Goal: Task Accomplishment & Management: Manage account settings

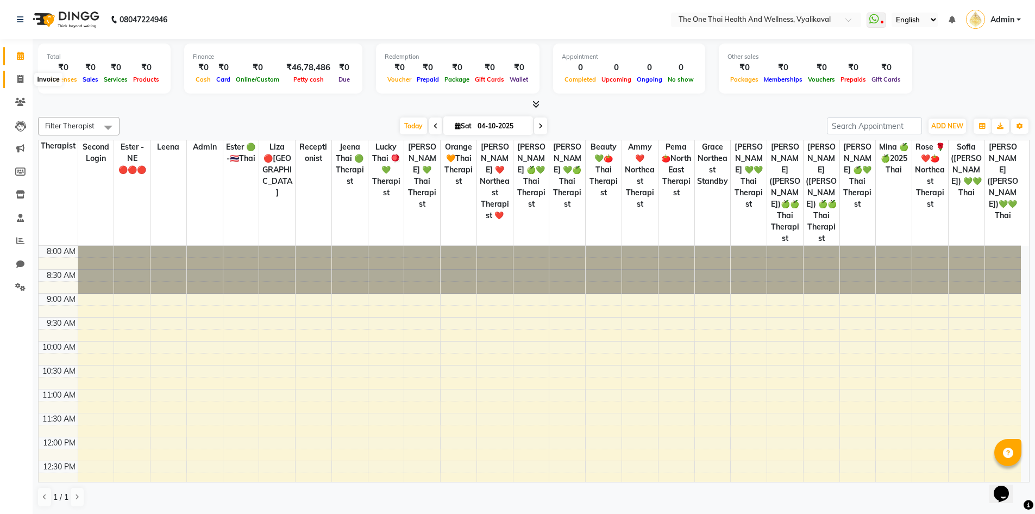
click at [21, 77] on icon at bounding box center [20, 79] width 6 height 8
select select "service"
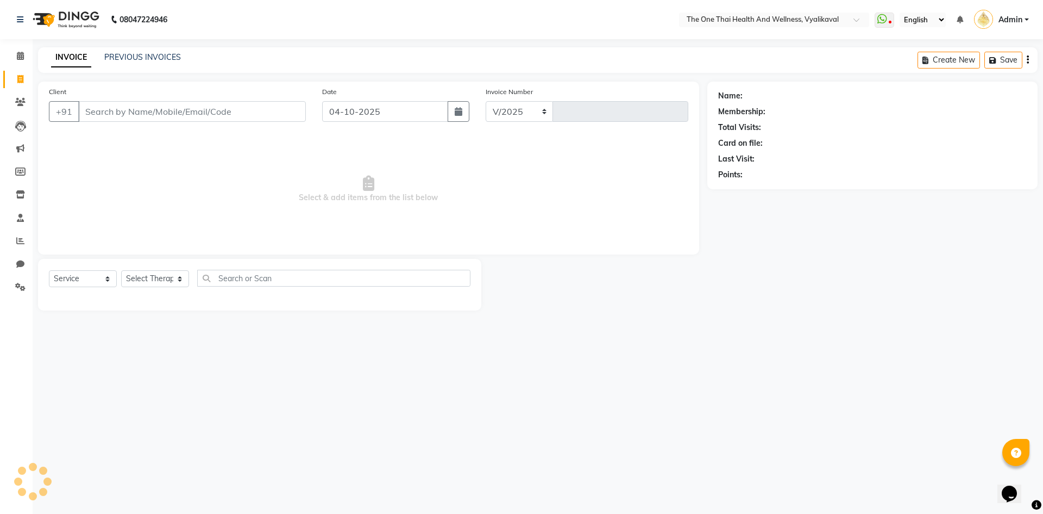
select select "5972"
type input "2688"
click at [112, 115] on input "Client" at bounding box center [192, 111] width 228 height 21
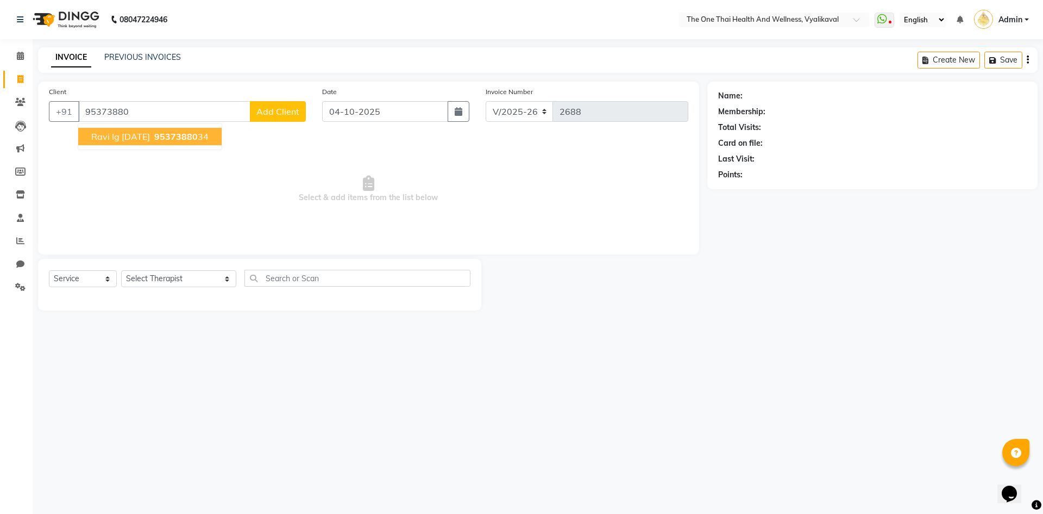
click at [168, 142] on button "ravi ig 15/8/24 95373880 34" at bounding box center [149, 136] width 143 height 17
type input "9537388034"
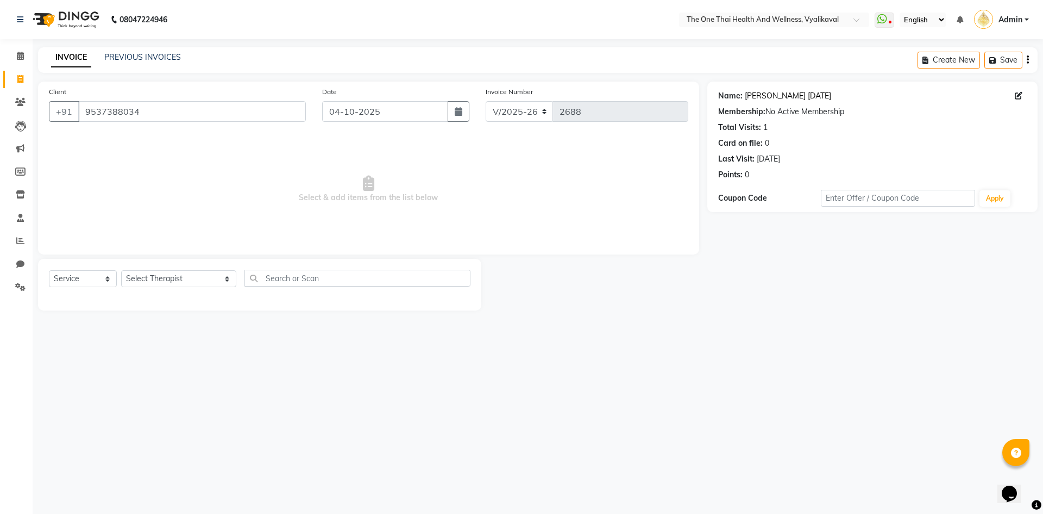
click at [763, 97] on link "Ravi Ig 15/8/24" at bounding box center [788, 95] width 86 height 11
click at [195, 274] on select "Select Therapist Admin Alisha 💚🍏thai therapist Ammy ❤️northeast therapist Beaut…" at bounding box center [178, 278] width 115 height 17
select select "86643"
click at [121, 270] on select "Select Therapist Admin Alisha 💚🍏thai therapist Ammy ❤️northeast therapist Beaut…" at bounding box center [178, 278] width 115 height 17
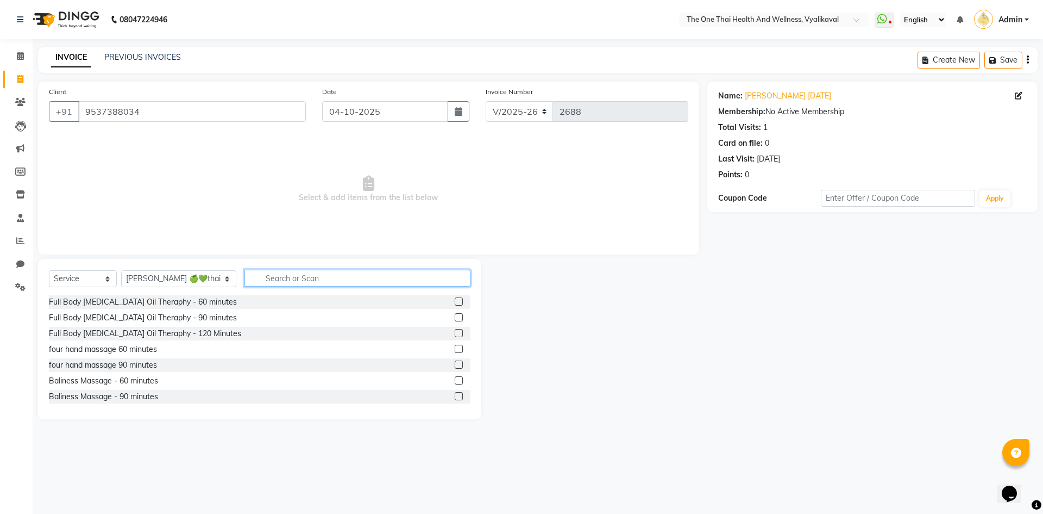
click at [260, 276] on input "text" at bounding box center [358, 278] width 226 height 17
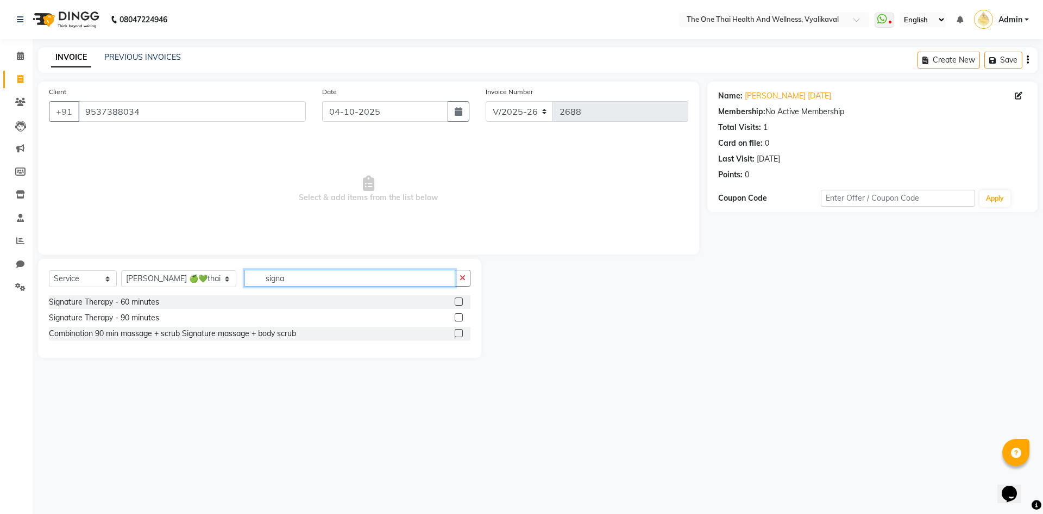
type input "signa"
click at [460, 300] on label at bounding box center [459, 301] width 8 height 8
click at [460, 300] on input "checkbox" at bounding box center [458, 301] width 7 height 7
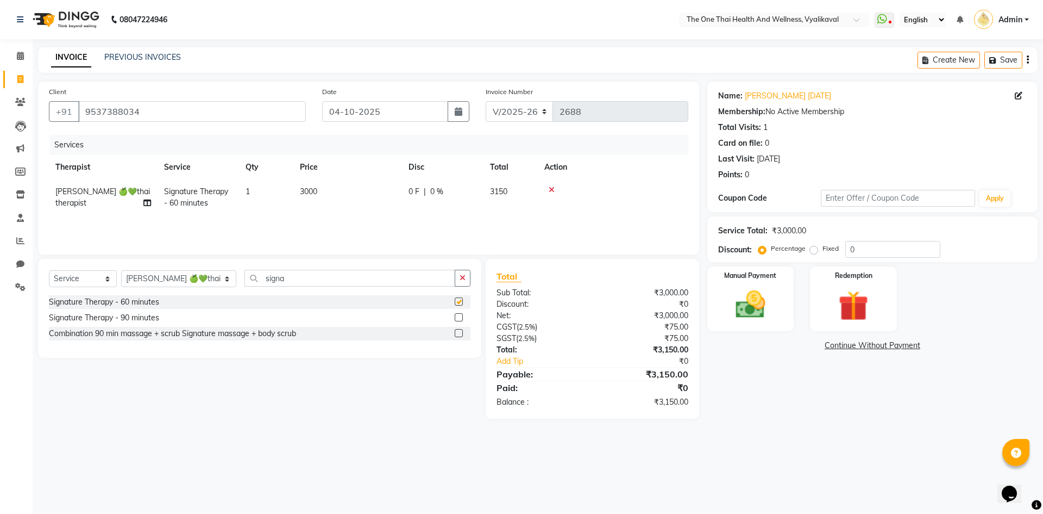
checkbox input "false"
click at [436, 189] on span "0 %" at bounding box center [436, 191] width 13 height 11
select select "86643"
click at [734, 307] on img at bounding box center [751, 304] width 51 height 36
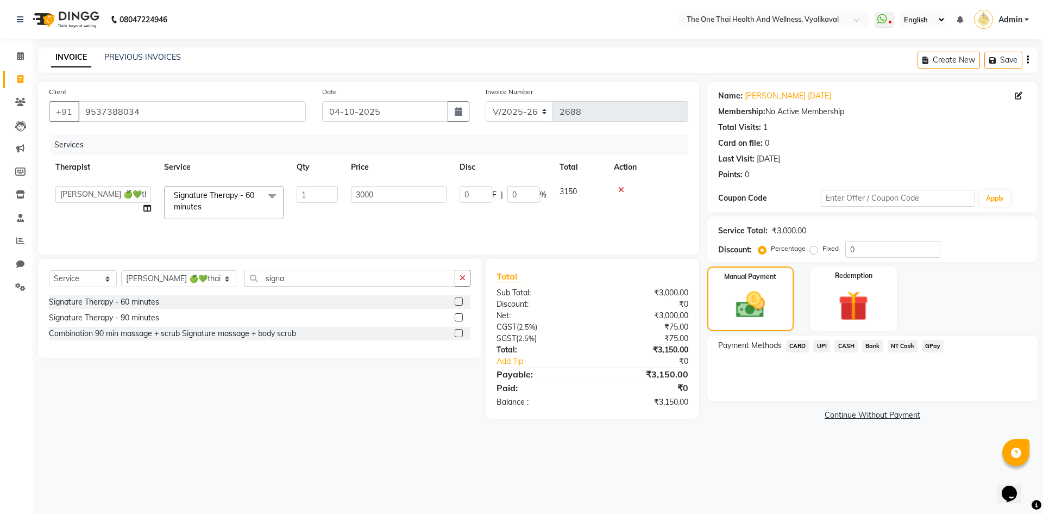
drag, startPoint x: 823, startPoint y: 343, endPoint x: 828, endPoint y: 355, distance: 13.1
click at [823, 345] on span "UPI" at bounding box center [822, 346] width 17 height 13
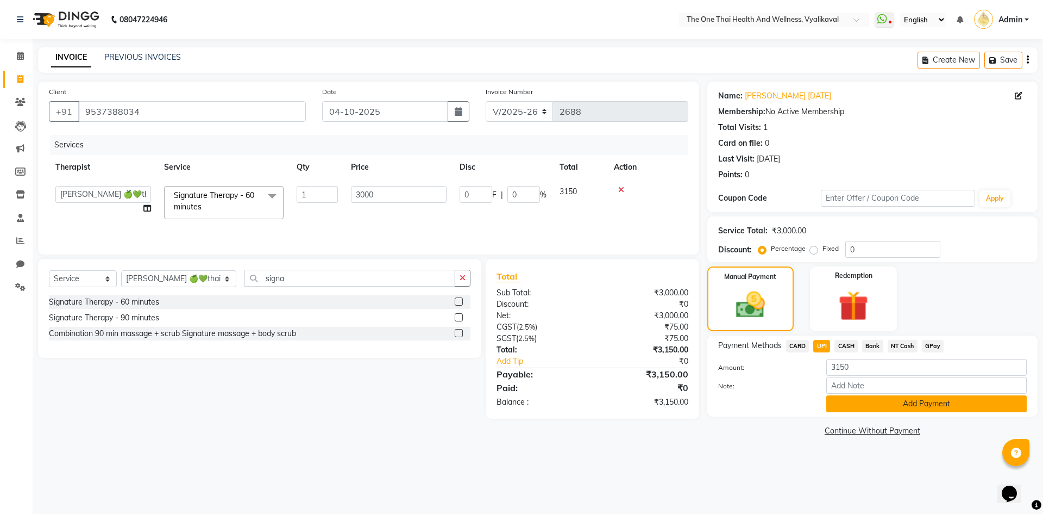
click at [859, 403] on button "Add Payment" at bounding box center [927, 403] width 201 height 17
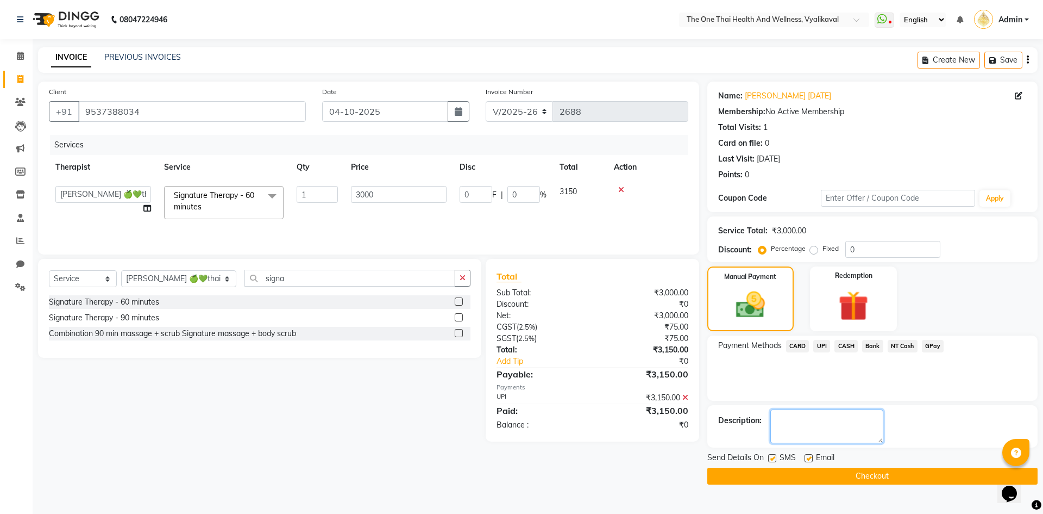
click at [799, 428] on textarea at bounding box center [827, 426] width 113 height 34
type textarea "2193"
click at [771, 457] on label at bounding box center [772, 458] width 8 height 8
click at [771, 457] on input "checkbox" at bounding box center [771, 458] width 7 height 7
checkbox input "false"
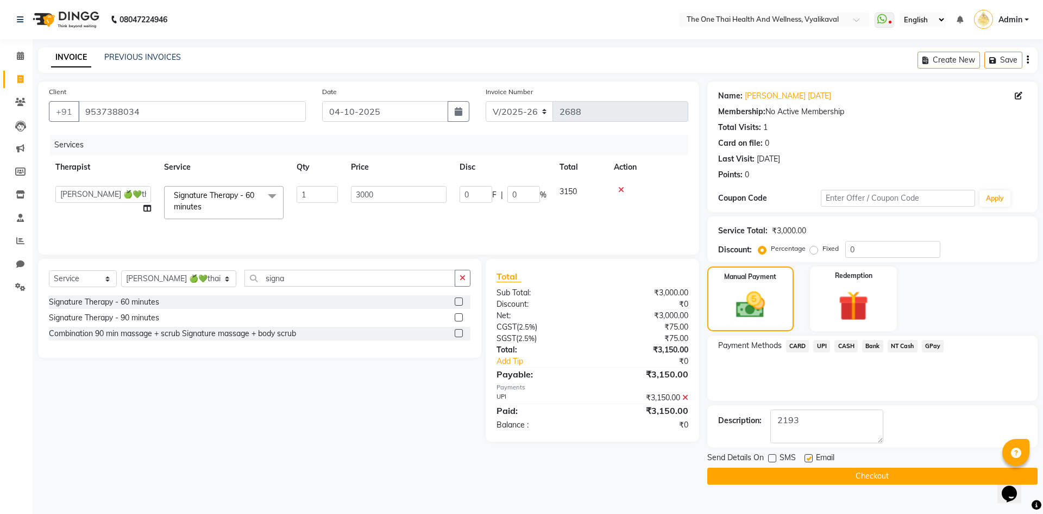
click at [808, 456] on label at bounding box center [809, 458] width 8 height 8
click at [808, 456] on input "checkbox" at bounding box center [808, 458] width 7 height 7
checkbox input "false"
click at [807, 475] on button "Checkout" at bounding box center [873, 475] width 330 height 17
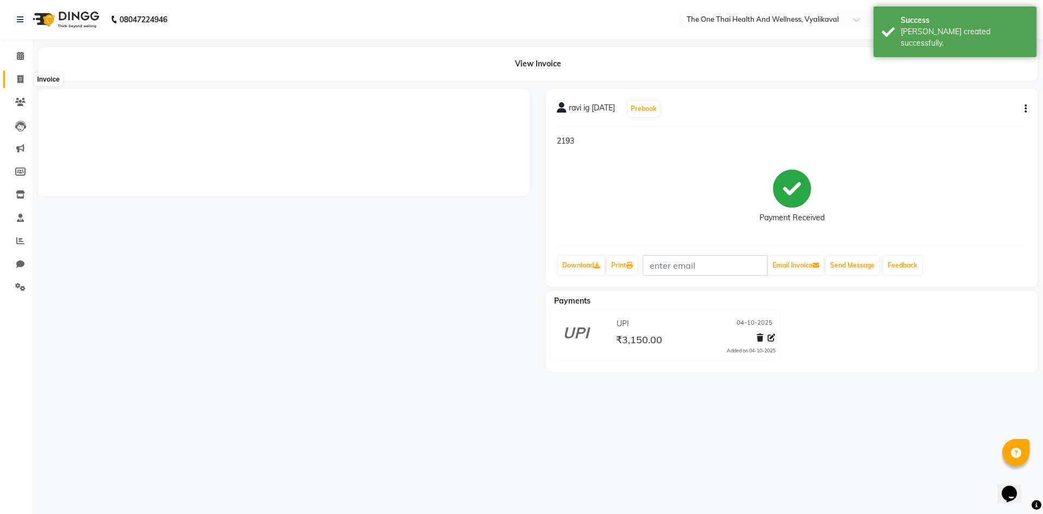
click at [24, 80] on span at bounding box center [20, 79] width 19 height 13
select select "5972"
select select "service"
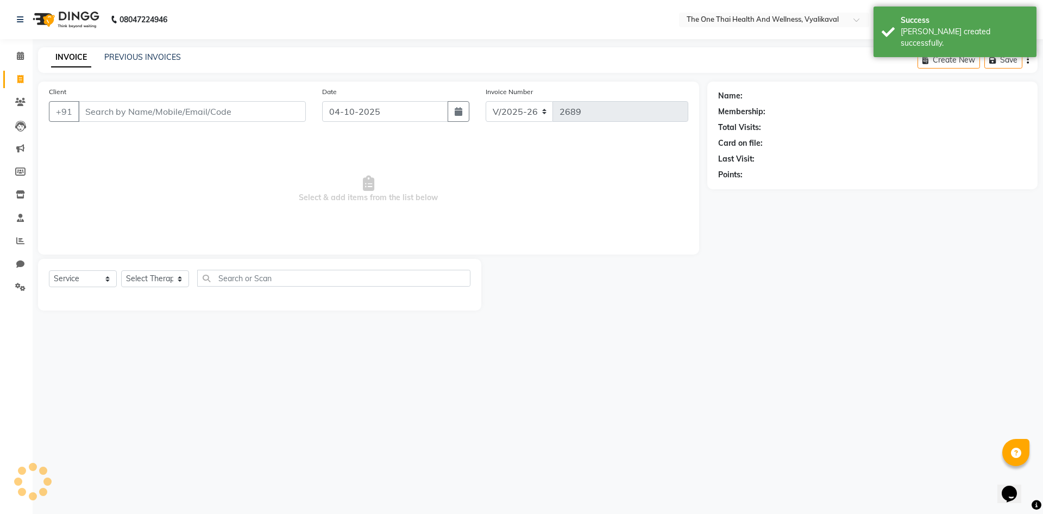
click at [121, 114] on input "Client" at bounding box center [192, 111] width 228 height 21
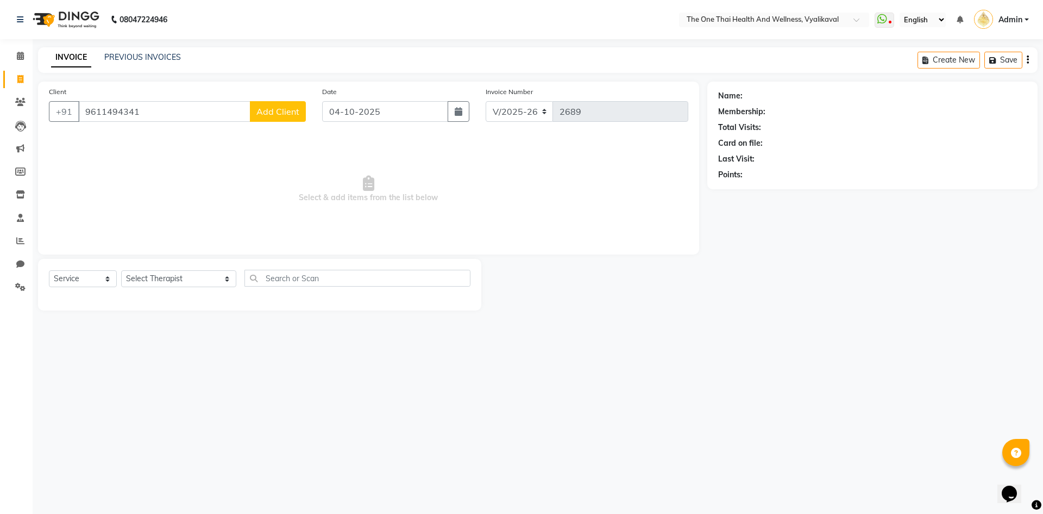
type input "9611494341"
click at [270, 106] on span "Add Client" at bounding box center [278, 111] width 43 height 11
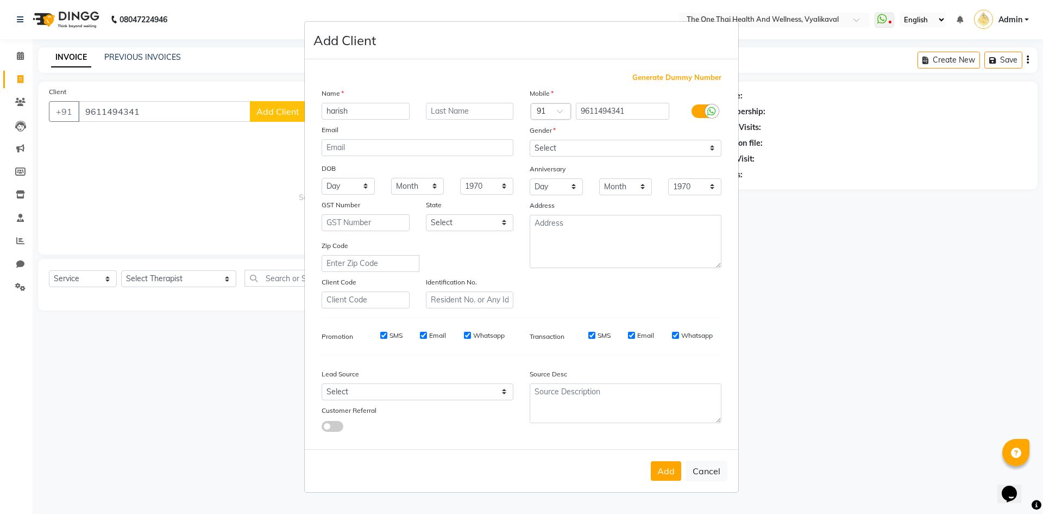
type input "harish"
type input "4 oct 25"
click at [530, 142] on select "Select Male Female Other Prefer Not To Say" at bounding box center [626, 148] width 192 height 17
select select "male"
click at [530, 140] on select "Select Male Female Other Prefer Not To Say" at bounding box center [626, 148] width 192 height 17
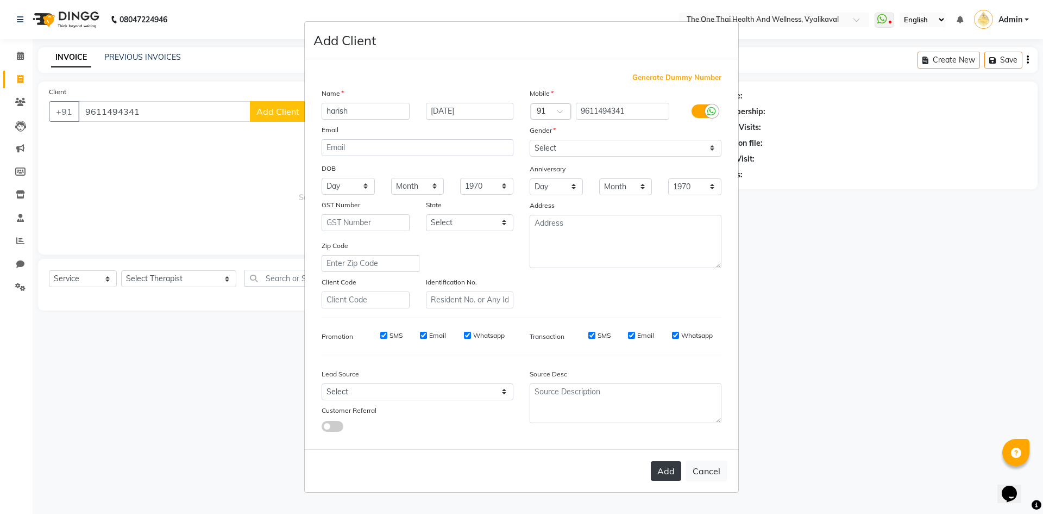
click at [663, 472] on button "Add" at bounding box center [666, 471] width 30 height 20
select select
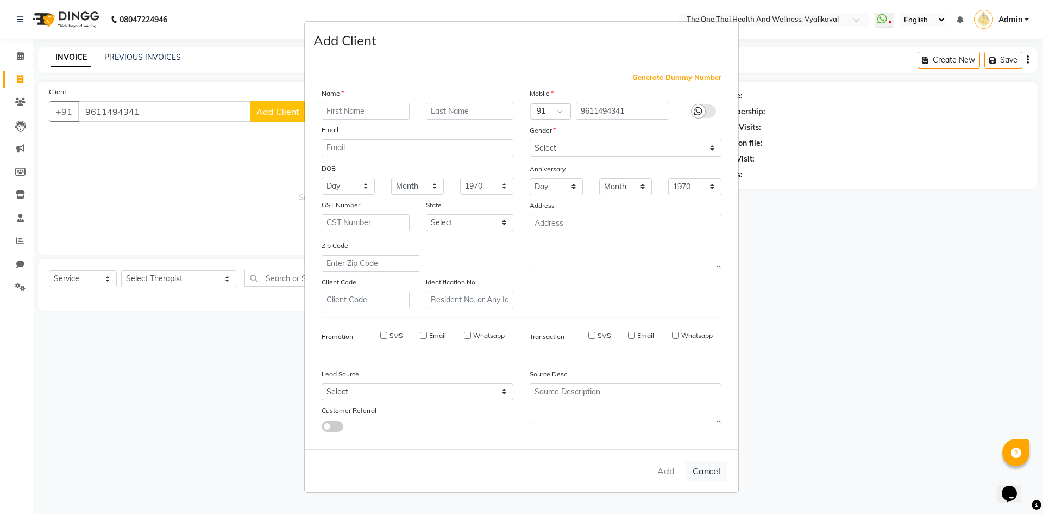
select select
checkbox input "false"
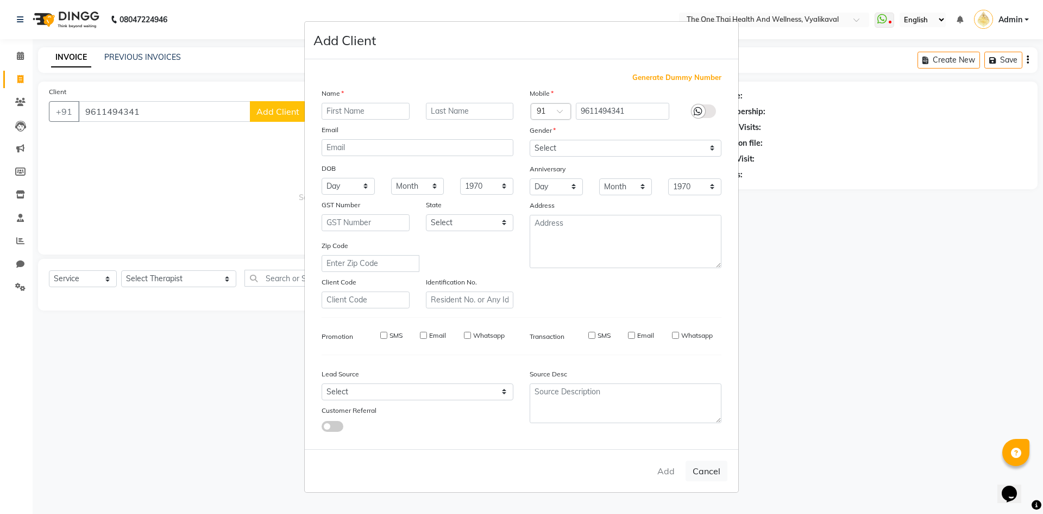
checkbox input "false"
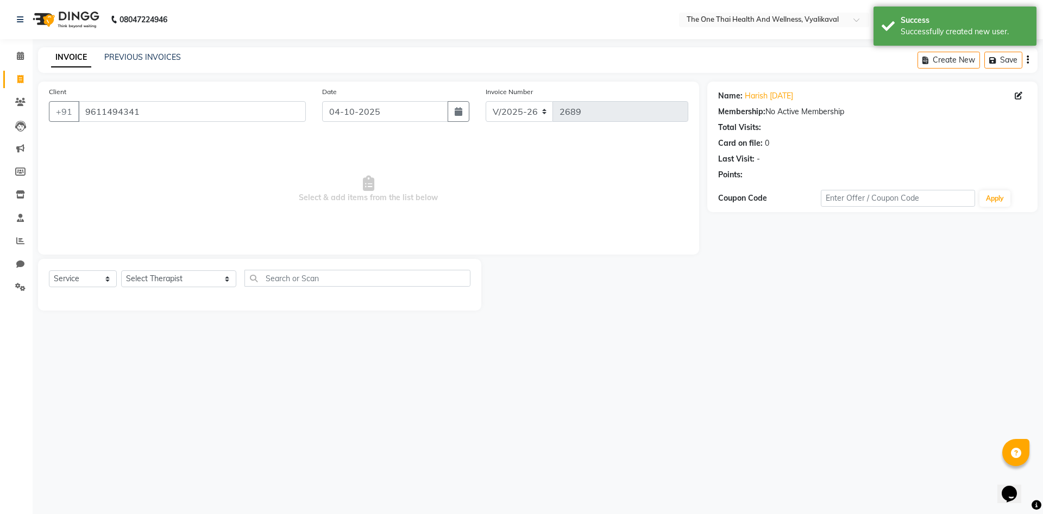
click at [170, 269] on div "Select Service Product Membership Package Voucher Prepaid Gift Card Select Ther…" at bounding box center [259, 285] width 443 height 52
click at [169, 277] on select "Select Therapist Admin Alisha 💚🍏thai therapist Ammy ❤️northeast therapist Beaut…" at bounding box center [178, 278] width 115 height 17
select select "83204"
click at [121, 270] on select "Select Therapist Admin Alisha 💚🍏thai therapist Ammy ❤️northeast therapist Beaut…" at bounding box center [178, 278] width 115 height 17
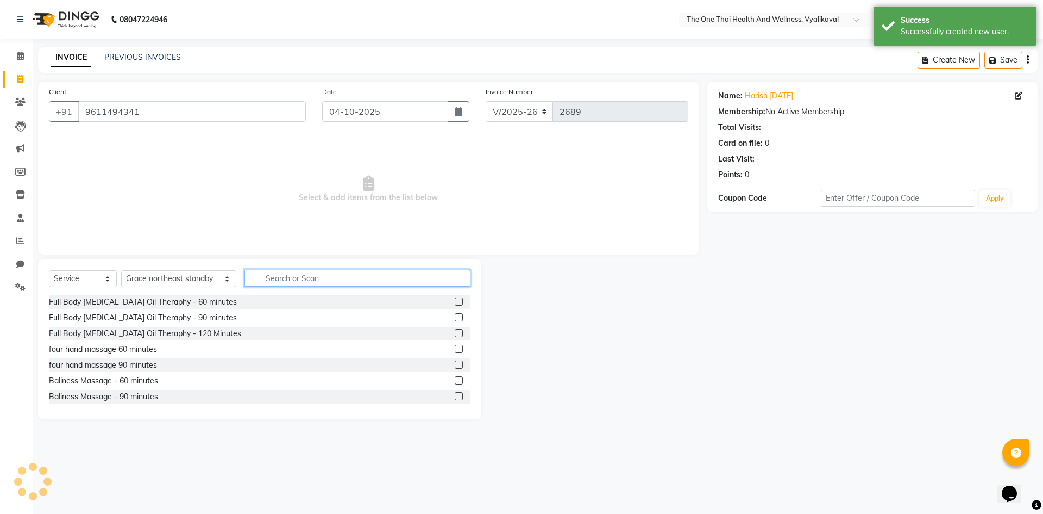
click at [249, 273] on input "text" at bounding box center [358, 278] width 226 height 17
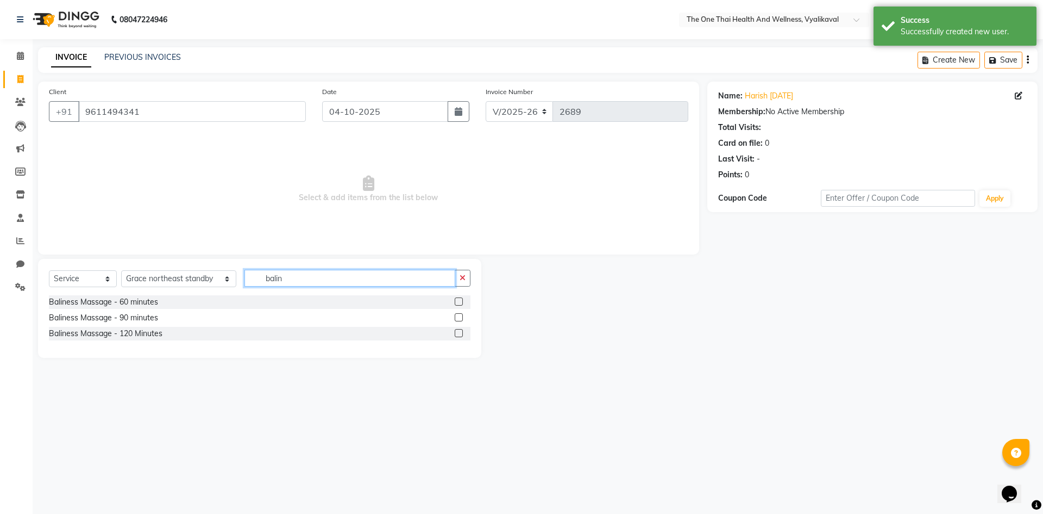
type input "balin"
click at [460, 303] on label at bounding box center [459, 301] width 8 height 8
click at [460, 303] on input "checkbox" at bounding box center [458, 301] width 7 height 7
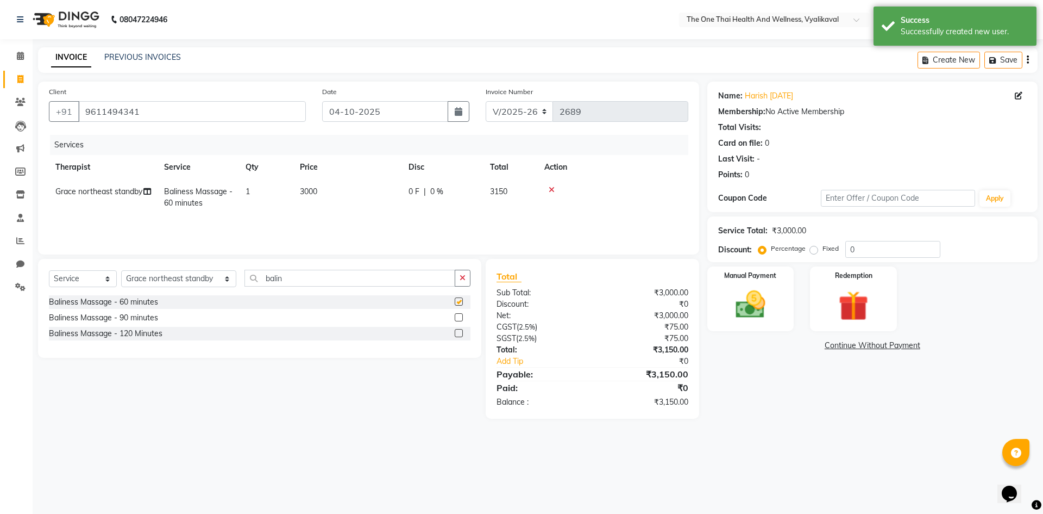
checkbox input "false"
click at [739, 300] on img at bounding box center [751, 304] width 51 height 36
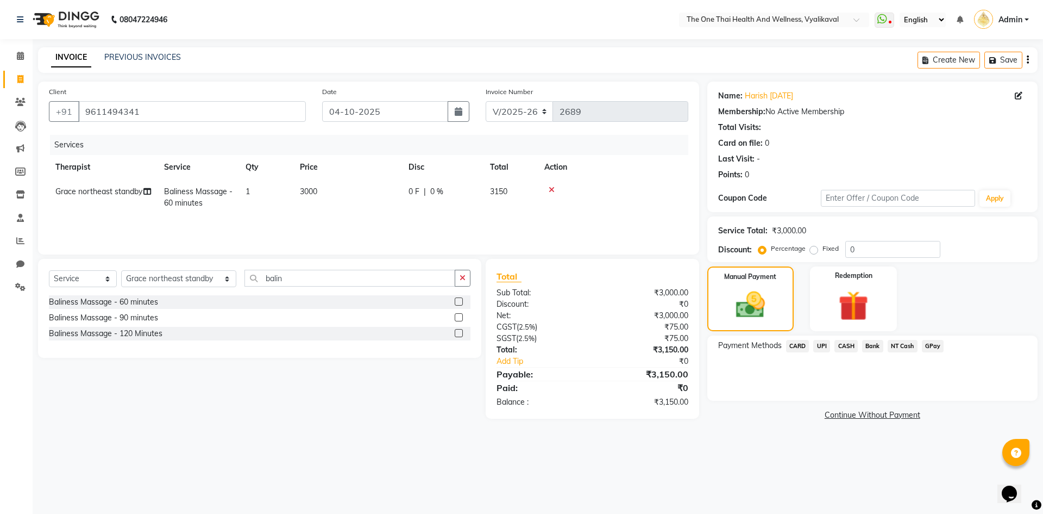
click at [820, 347] on span "UPI" at bounding box center [822, 346] width 17 height 13
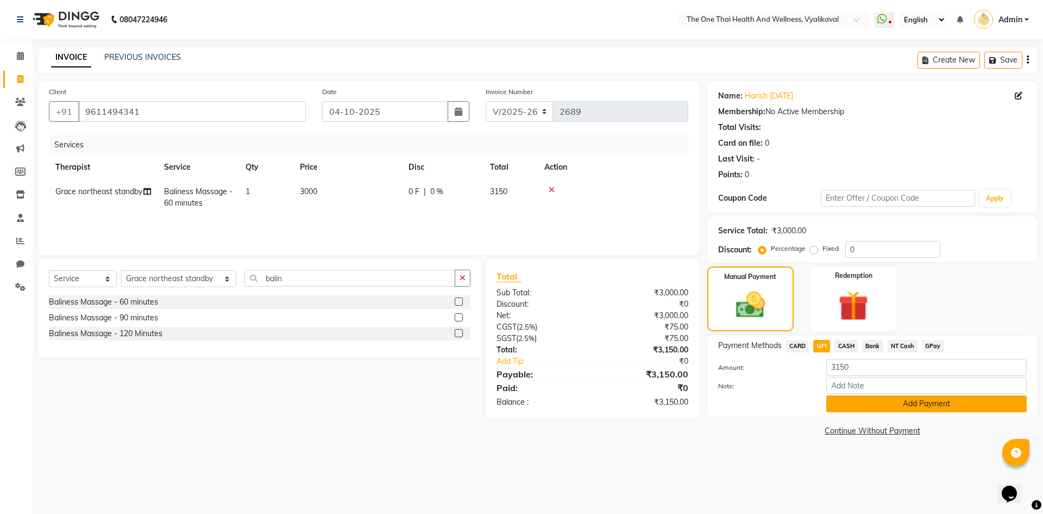
click at [832, 402] on button "Add Payment" at bounding box center [927, 403] width 201 height 17
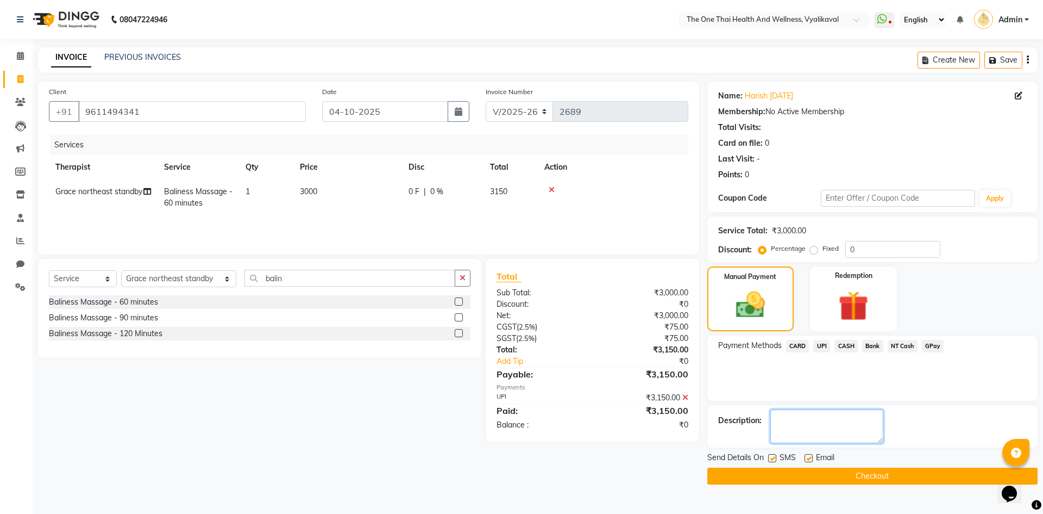
click at [818, 415] on textarea at bounding box center [827, 426] width 113 height 34
type textarea "2194"
click at [770, 459] on label at bounding box center [772, 458] width 8 height 8
click at [770, 459] on input "checkbox" at bounding box center [771, 458] width 7 height 7
checkbox input "false"
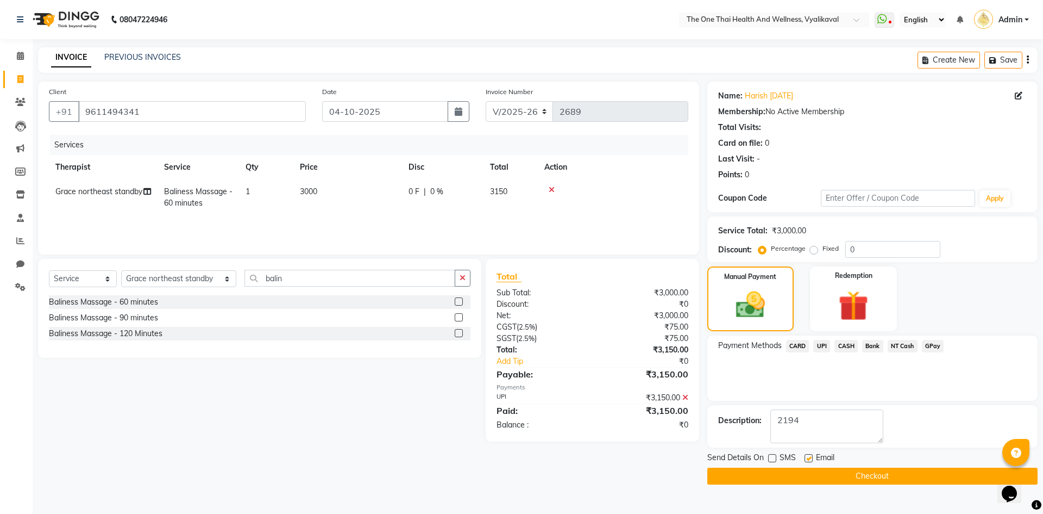
click at [806, 459] on label at bounding box center [809, 458] width 8 height 8
click at [806, 459] on input "checkbox" at bounding box center [808, 458] width 7 height 7
checkbox input "false"
click at [806, 478] on button "Checkout" at bounding box center [873, 475] width 330 height 17
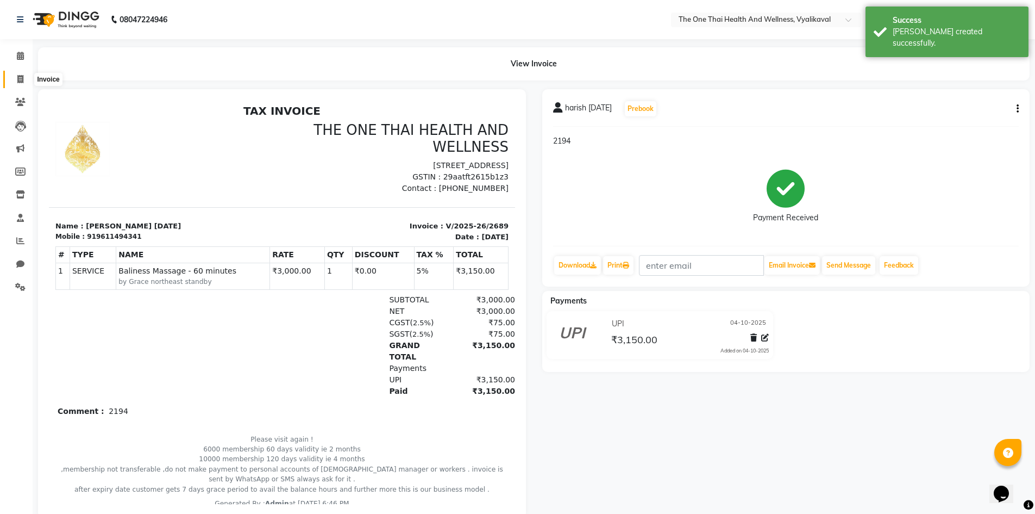
click at [16, 78] on span at bounding box center [20, 79] width 19 height 13
select select "service"
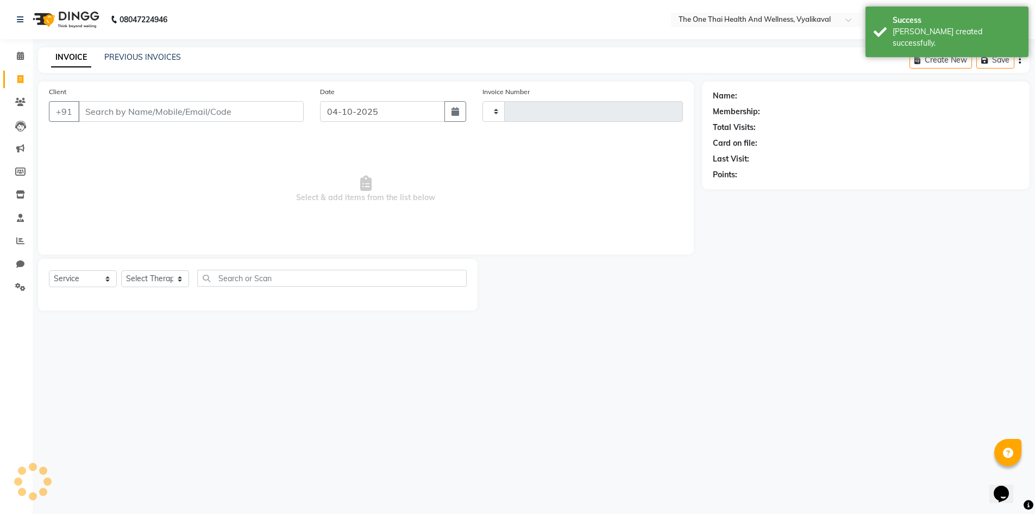
click at [102, 109] on input "Client" at bounding box center [191, 111] width 226 height 21
select select "5972"
type input "2690"
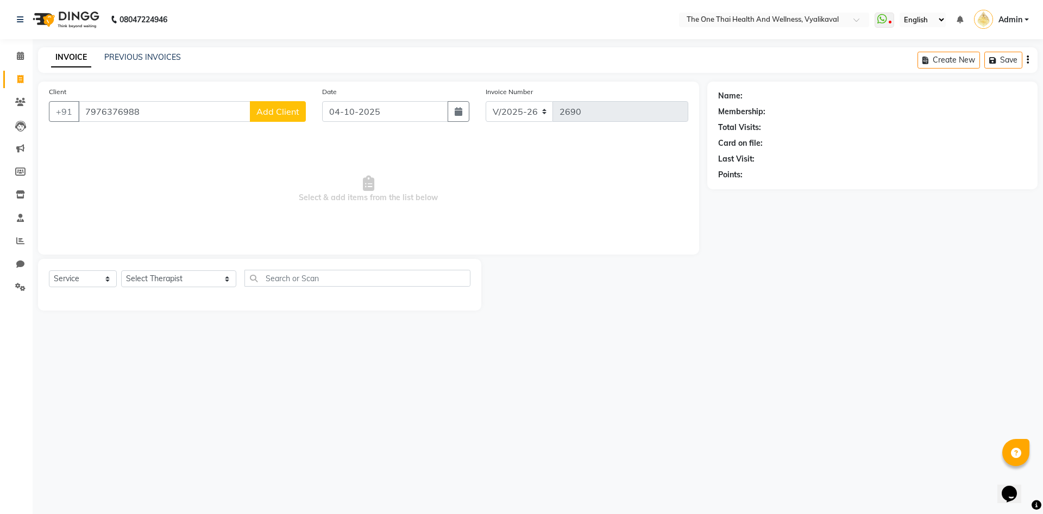
type input "7976376988"
click at [270, 110] on span "Add Client" at bounding box center [278, 111] width 43 height 11
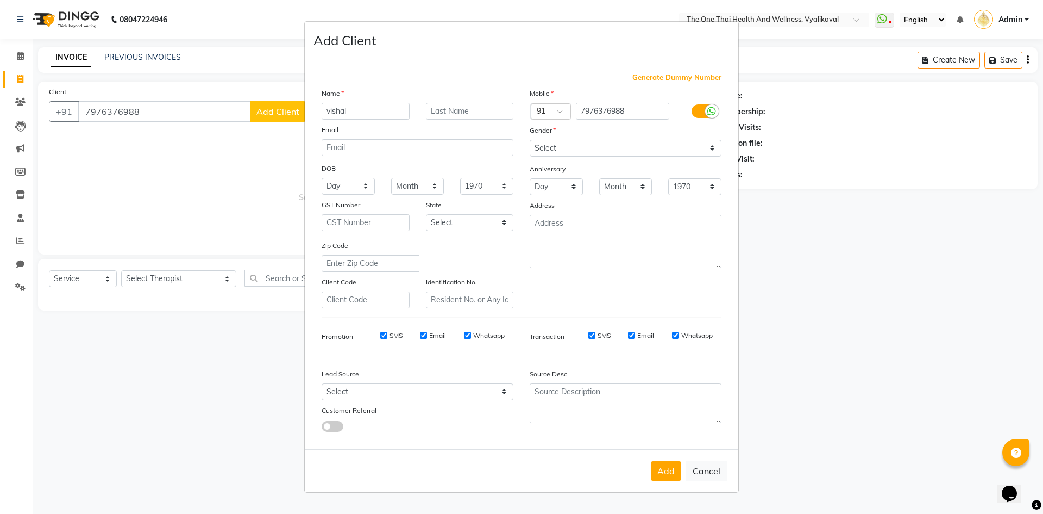
type input "vishal"
type input "4 oct 25"
click at [563, 152] on select "Select Male Female Other Prefer Not To Say" at bounding box center [626, 148] width 192 height 17
select select "male"
click at [530, 140] on select "Select Male Female Other Prefer Not To Say" at bounding box center [626, 148] width 192 height 17
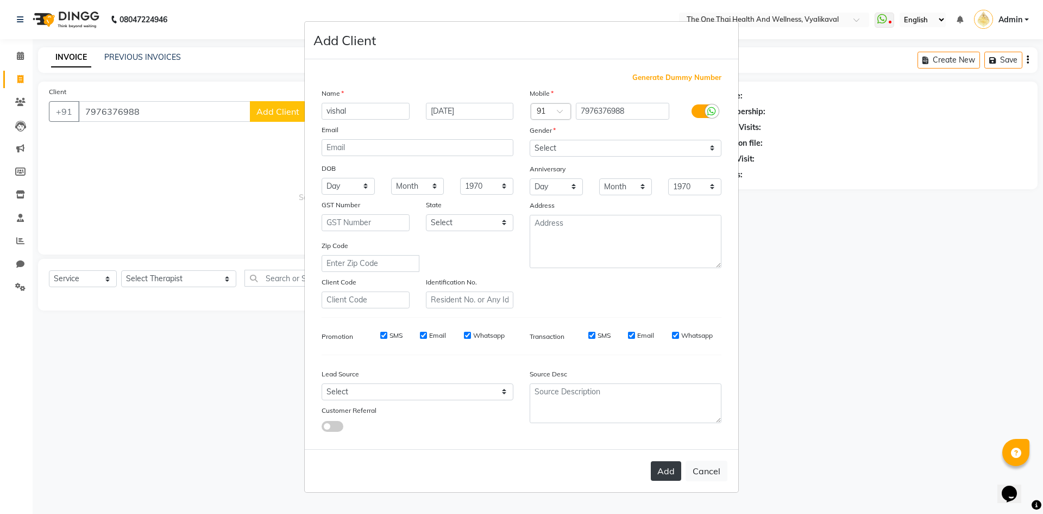
click at [661, 465] on button "Add" at bounding box center [666, 471] width 30 height 20
select select
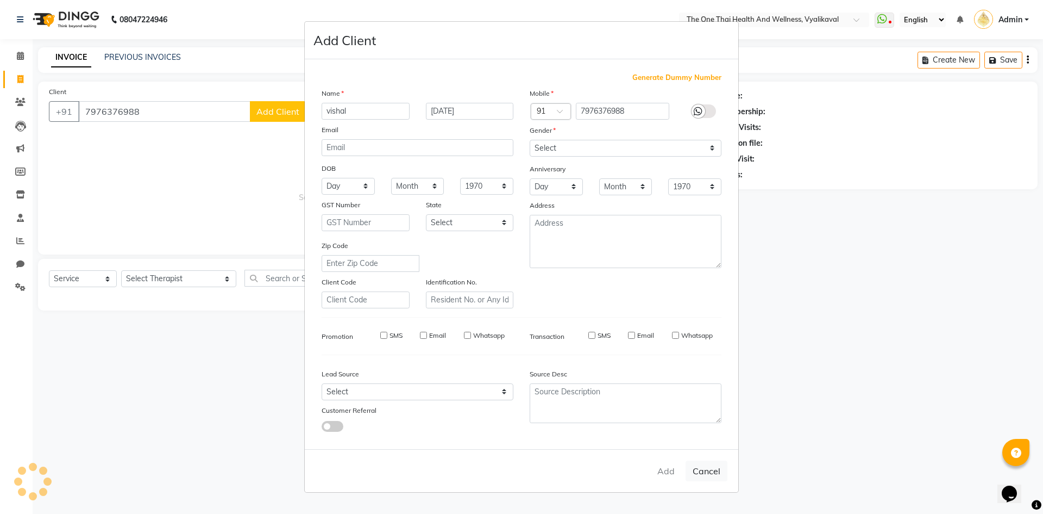
select select
checkbox input "false"
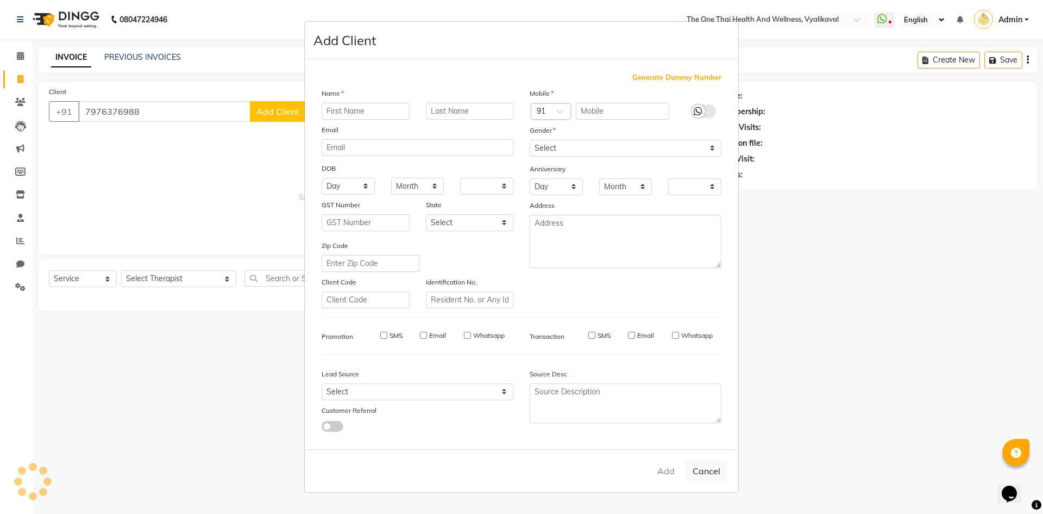
checkbox input "false"
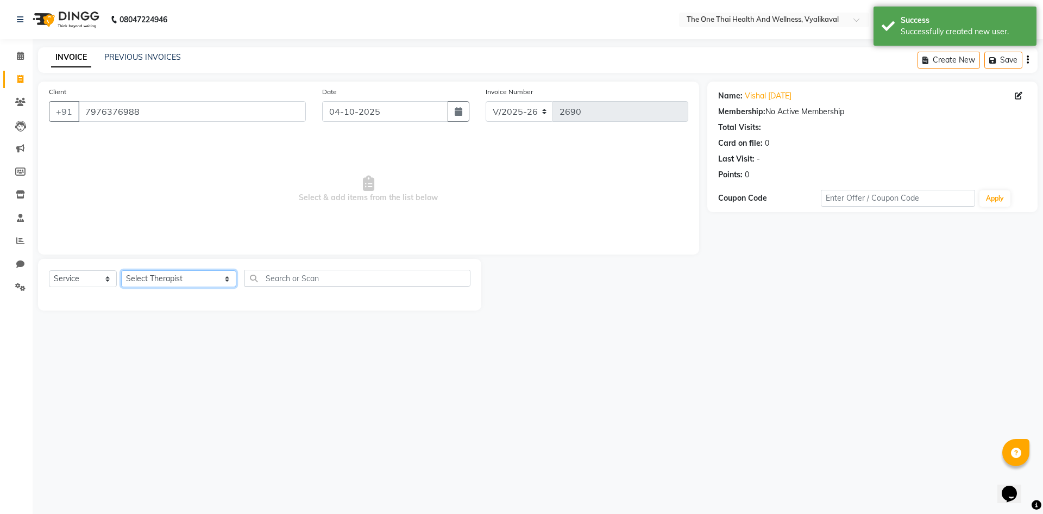
click at [164, 277] on select "Select Therapist Admin Alisha 💚🍏thai therapist Ammy ❤️northeast therapist Beaut…" at bounding box center [178, 278] width 115 height 17
select select "60154"
click at [121, 270] on select "Select Therapist Admin Alisha 💚🍏thai therapist Ammy ❤️northeast therapist Beaut…" at bounding box center [178, 278] width 115 height 17
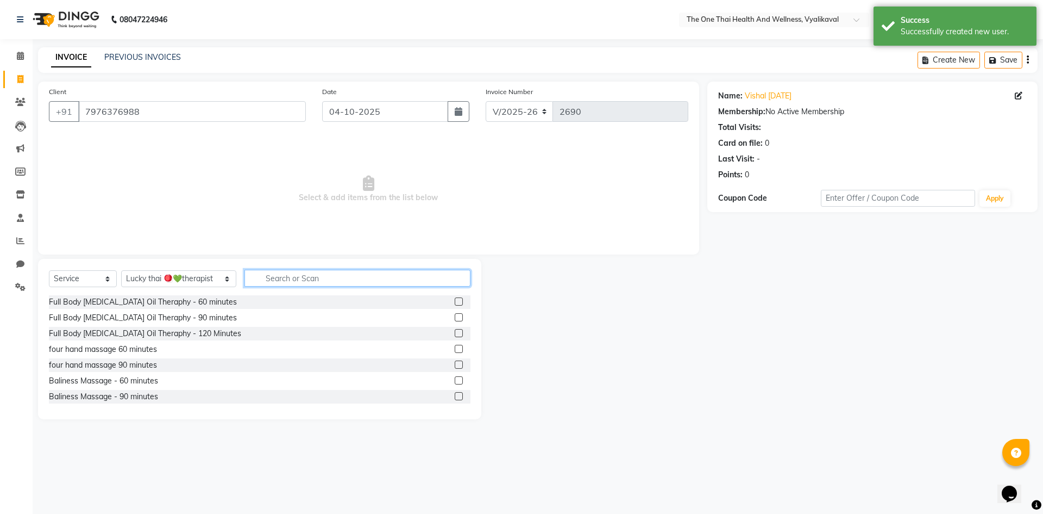
click at [245, 270] on input "text" at bounding box center [358, 278] width 226 height 17
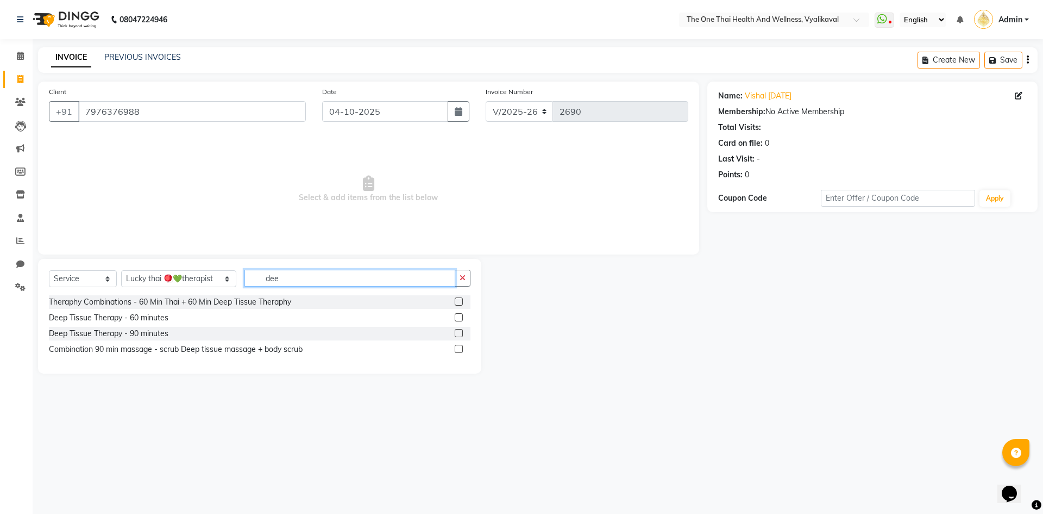
type input "dee"
click at [459, 315] on label at bounding box center [459, 317] width 8 height 8
click at [459, 315] on input "checkbox" at bounding box center [458, 317] width 7 height 7
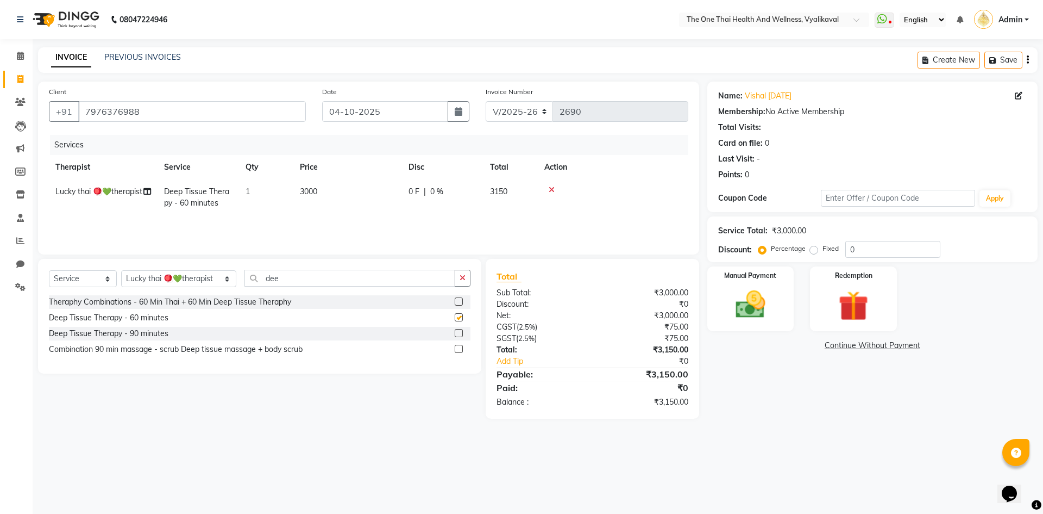
checkbox input "false"
click at [175, 276] on select "Select Therapist Admin Alisha 💚🍏thai therapist Ammy ❤️northeast therapist Beaut…" at bounding box center [178, 278] width 115 height 17
select select "58596"
click at [121, 270] on select "Select Therapist Admin Alisha 💚🍏thai therapist Ammy ❤️northeast therapist Beaut…" at bounding box center [178, 278] width 115 height 17
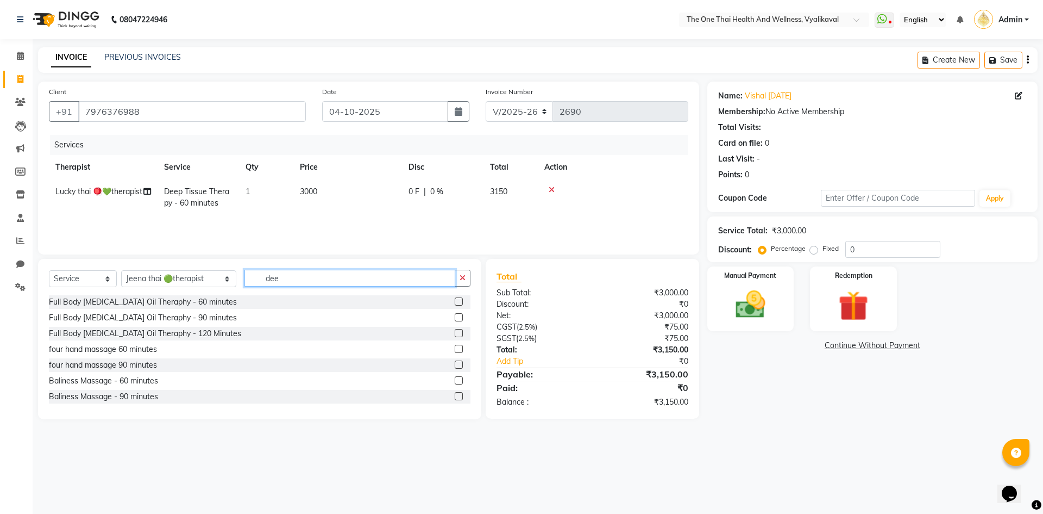
click at [276, 275] on input "dee" at bounding box center [350, 278] width 211 height 17
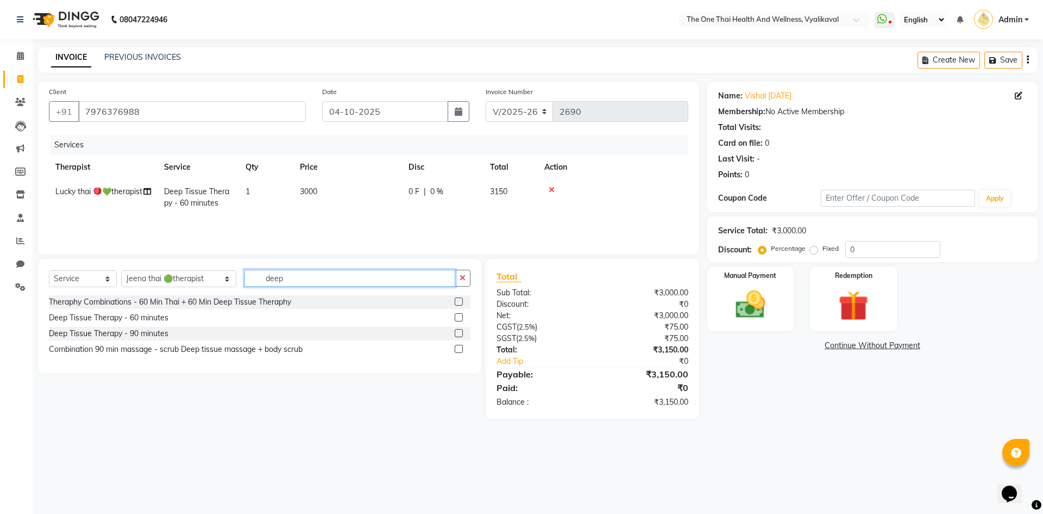
type input "deep"
click at [456, 318] on label at bounding box center [459, 317] width 8 height 8
click at [456, 318] on input "checkbox" at bounding box center [458, 317] width 7 height 7
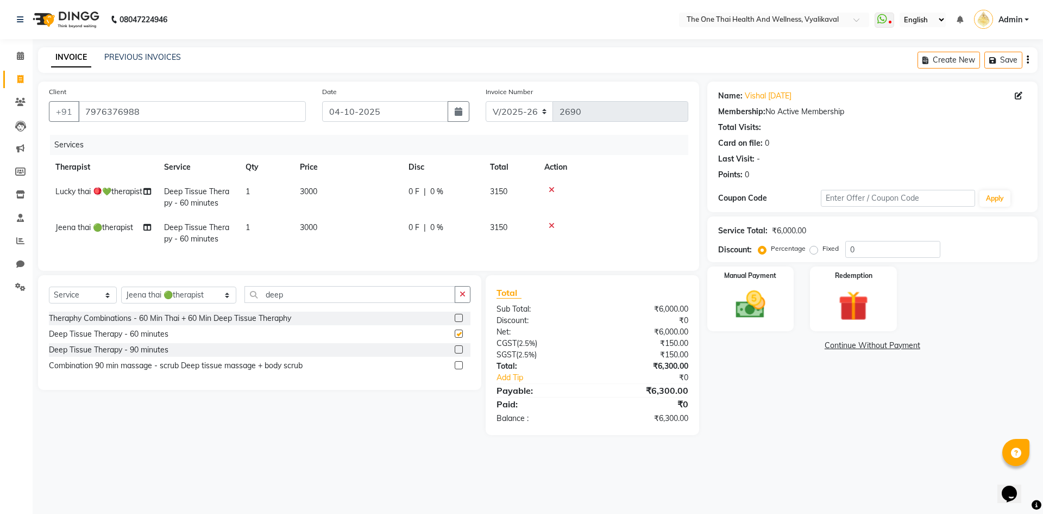
checkbox input "false"
click at [753, 307] on img at bounding box center [751, 304] width 51 height 36
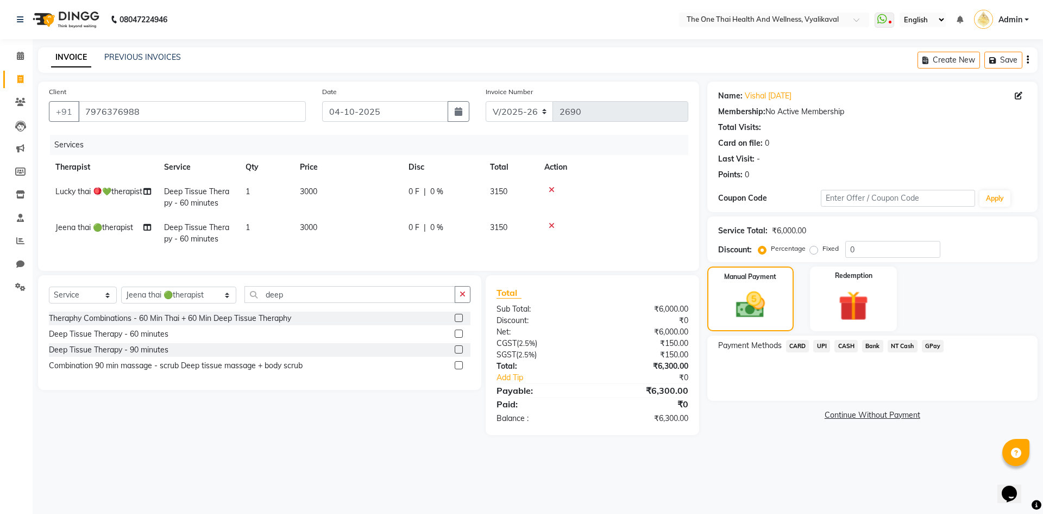
click at [823, 343] on span "UPI" at bounding box center [822, 346] width 17 height 13
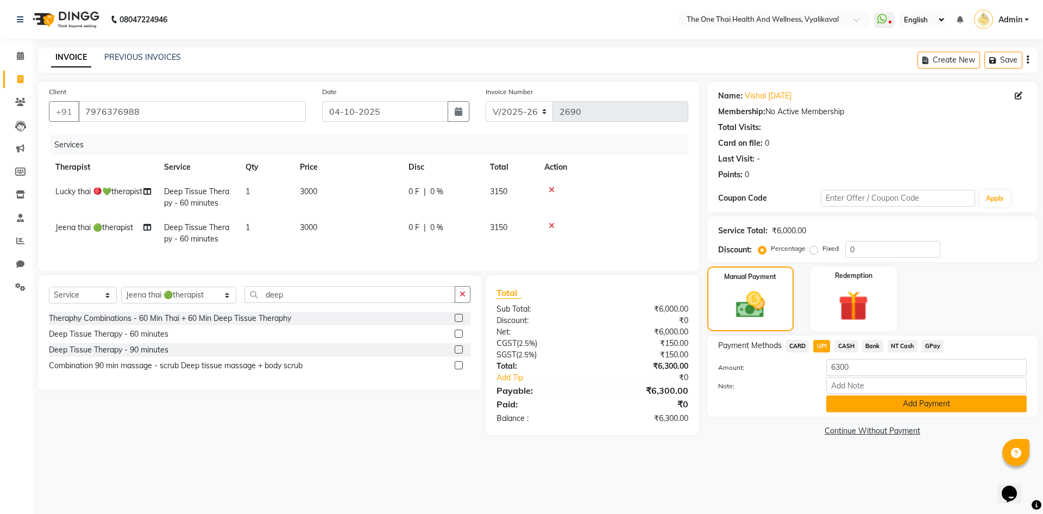
click at [841, 402] on button "Add Payment" at bounding box center [927, 403] width 201 height 17
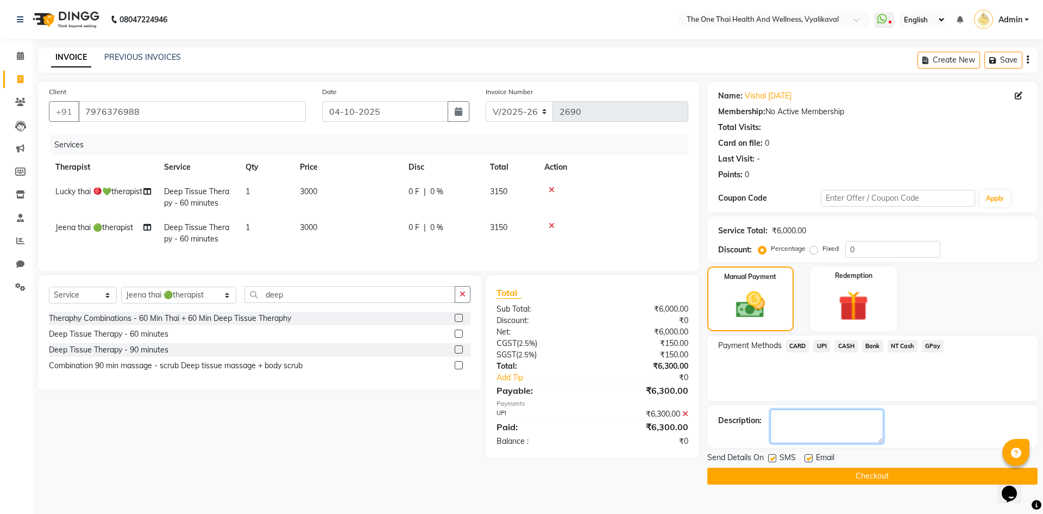
click at [827, 418] on textarea at bounding box center [827, 426] width 113 height 34
type textarea "2195"
click at [771, 460] on label at bounding box center [772, 458] width 8 height 8
click at [771, 460] on input "checkbox" at bounding box center [771, 458] width 7 height 7
checkbox input "false"
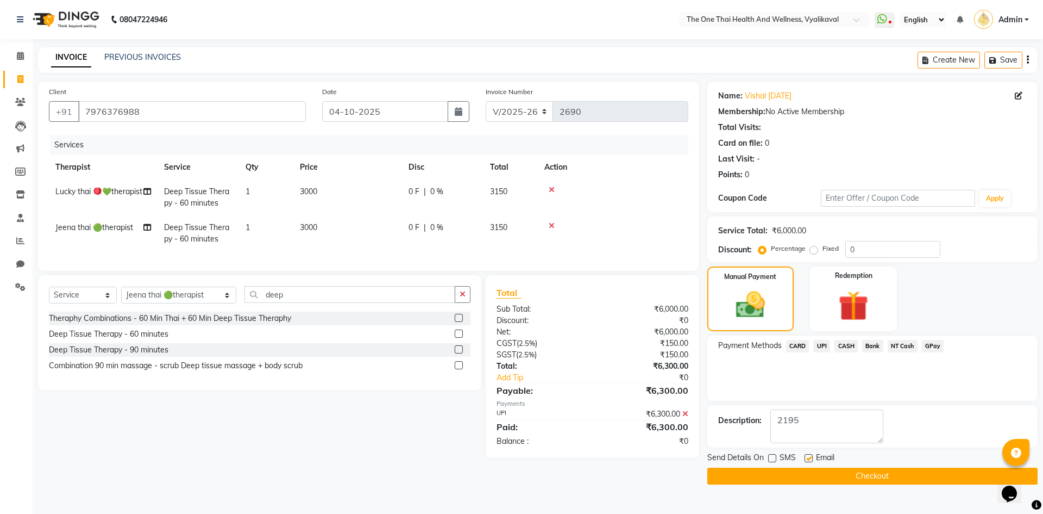
click at [808, 460] on label at bounding box center [809, 458] width 8 height 8
click at [808, 460] on input "checkbox" at bounding box center [808, 458] width 7 height 7
checkbox input "false"
click at [808, 476] on button "Checkout" at bounding box center [873, 475] width 330 height 17
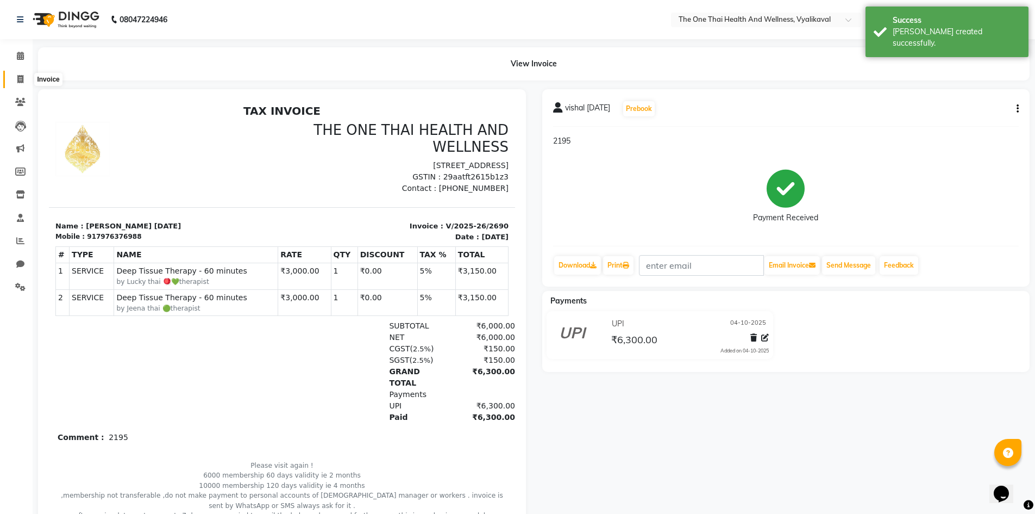
click at [22, 78] on icon at bounding box center [20, 79] width 6 height 8
select select "service"
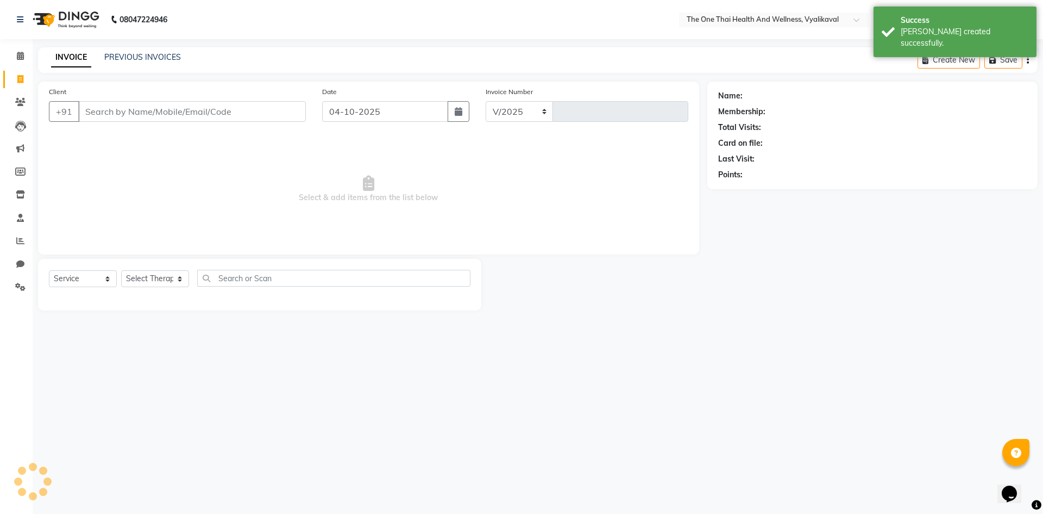
select select "5972"
type input "2691"
click at [117, 58] on link "PREVIOUS INVOICES" at bounding box center [142, 57] width 77 height 10
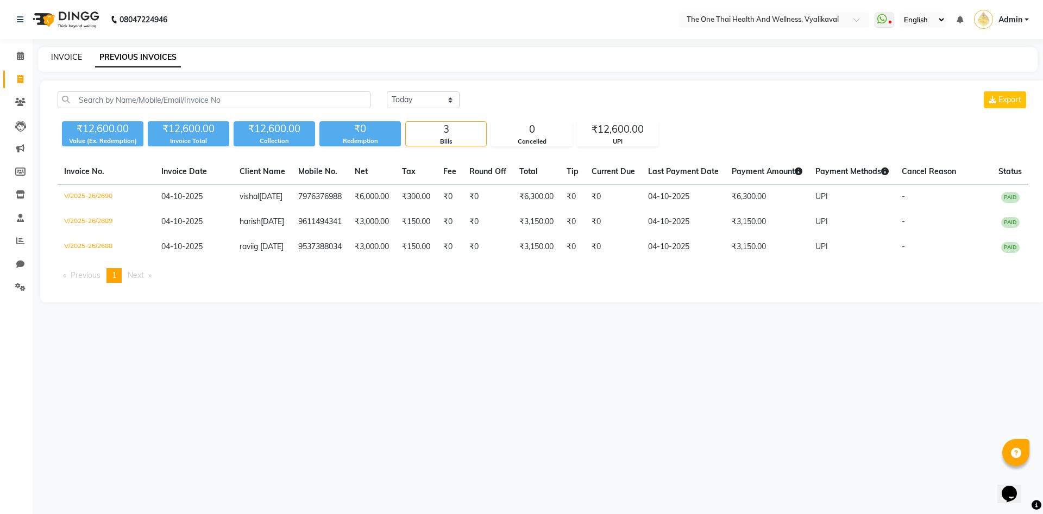
click at [64, 55] on link "INVOICE" at bounding box center [66, 57] width 31 height 10
select select "service"
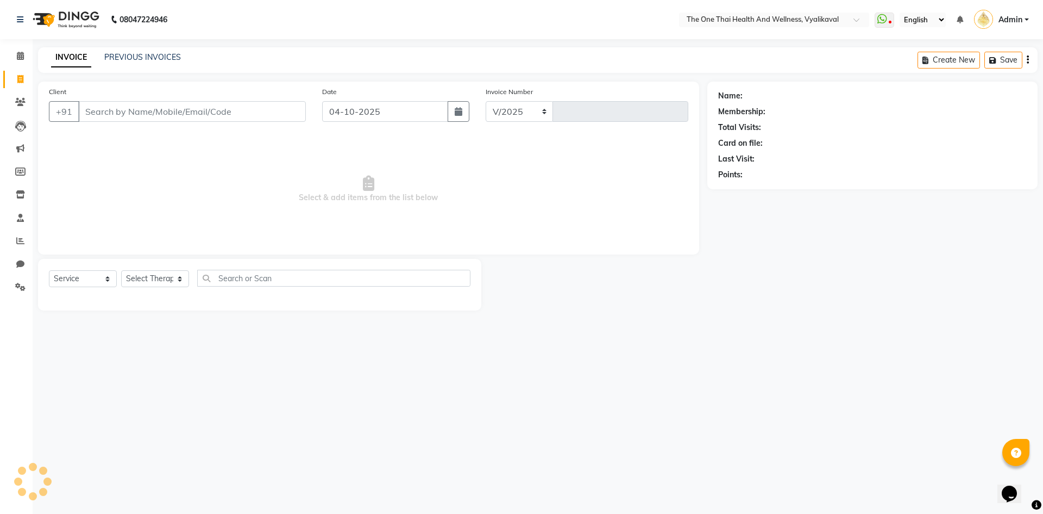
select select "5972"
type input "2691"
click at [128, 117] on input "Client" at bounding box center [192, 111] width 228 height 21
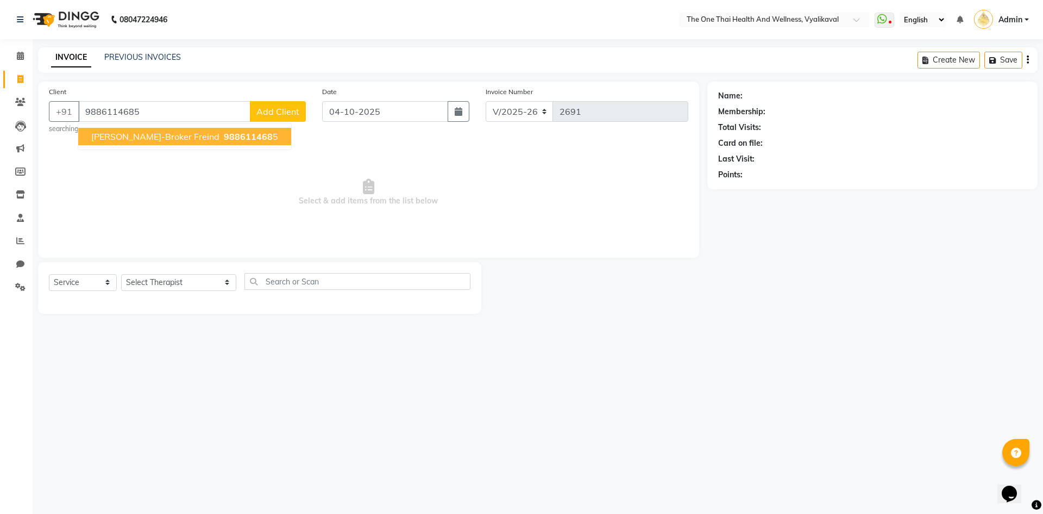
type input "9886114685"
click at [130, 134] on span "Rajiv-broker freind" at bounding box center [155, 136] width 128 height 11
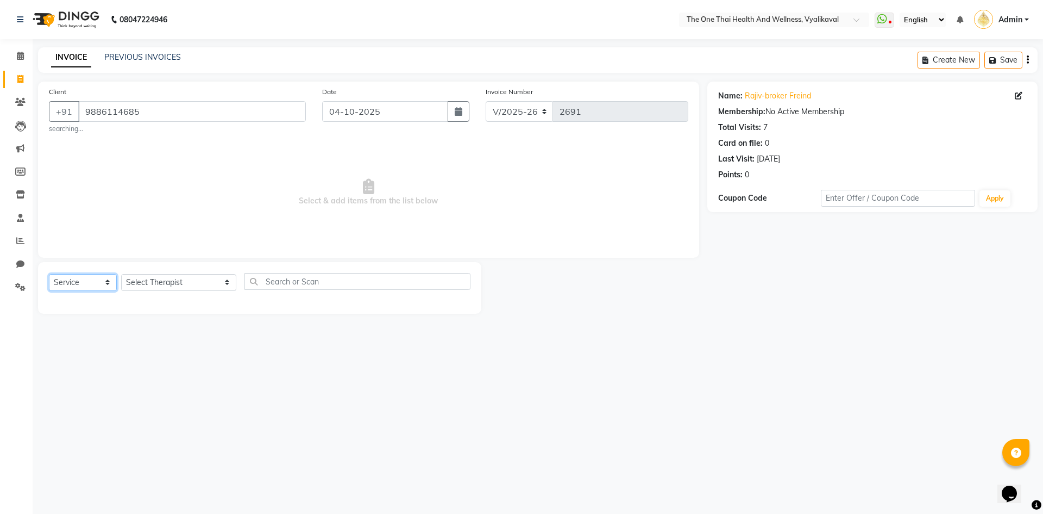
click at [99, 278] on select "Select Service Product Membership Package Voucher Prepaid Gift Card" at bounding box center [83, 282] width 68 height 17
select select "package"
click at [49, 274] on select "Select Service Product Membership Package Voucher Prepaid Gift Card" at bounding box center [83, 282] width 68 height 17
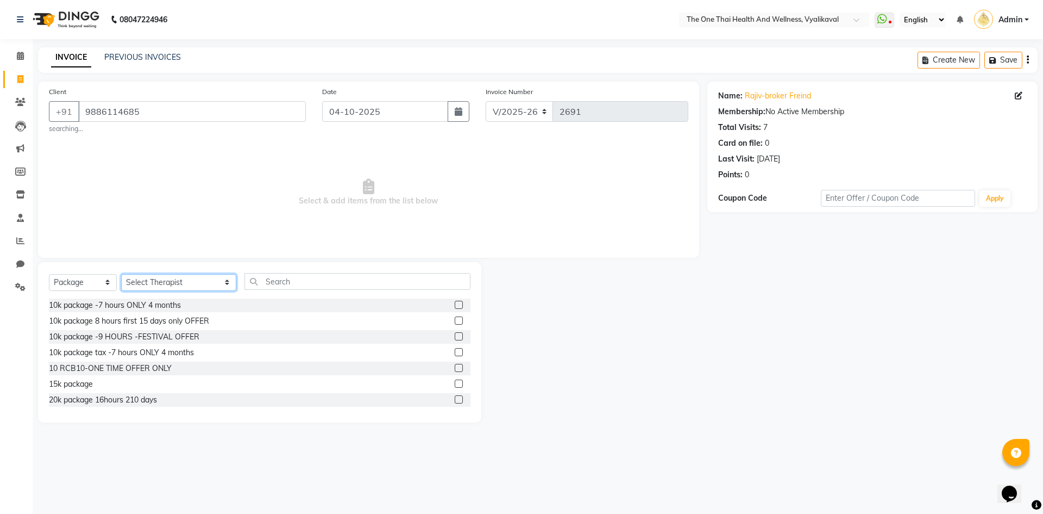
click at [138, 280] on select "Select Therapist Admin Alisha 💚🍏thai therapist Ammy ❤️northeast therapist Beaut…" at bounding box center [178, 282] width 115 height 17
select select "46939"
click at [121, 274] on select "Select Therapist Admin Alisha 💚🍏thai therapist Ammy ❤️northeast therapist Beaut…" at bounding box center [178, 282] width 115 height 17
click at [455, 366] on label at bounding box center [459, 368] width 8 height 8
click at [455, 366] on input "checkbox" at bounding box center [458, 368] width 7 height 7
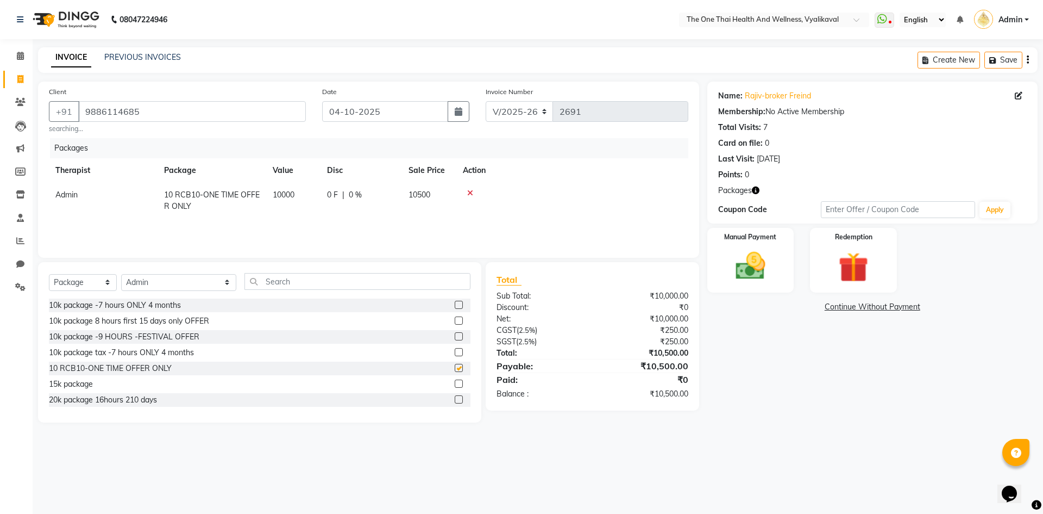
checkbox input "false"
click at [735, 265] on img at bounding box center [751, 266] width 51 height 36
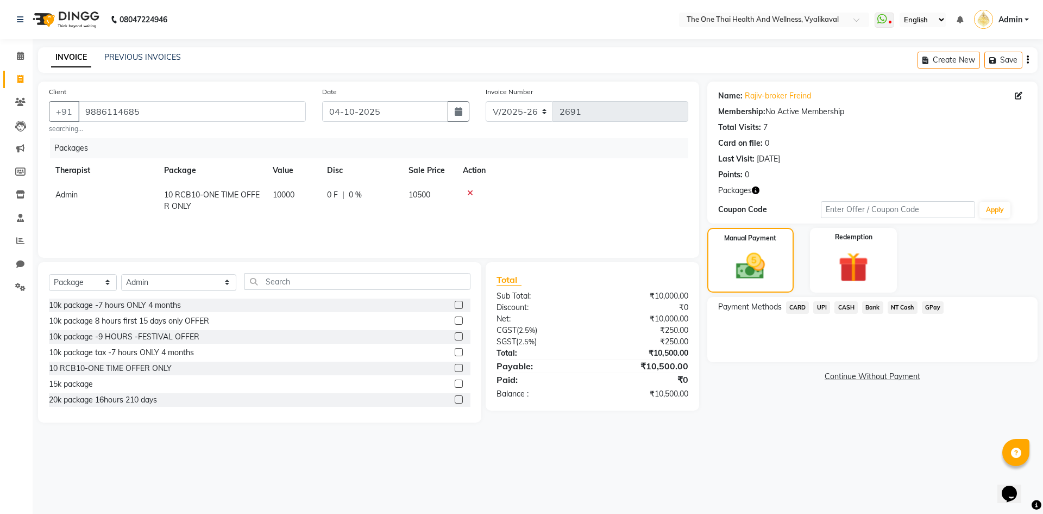
click at [837, 307] on span "CASH" at bounding box center [846, 307] width 23 height 13
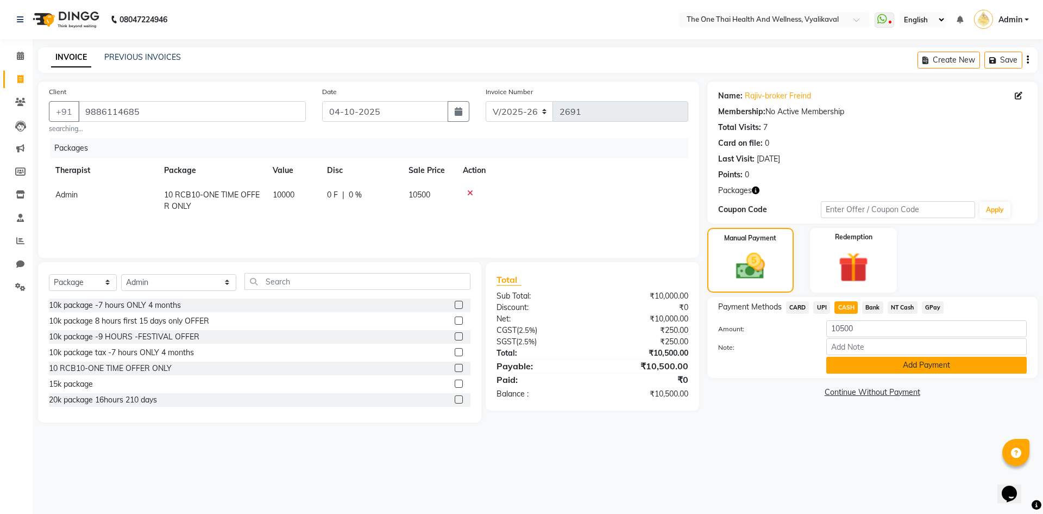
click at [844, 367] on button "Add Payment" at bounding box center [927, 365] width 201 height 17
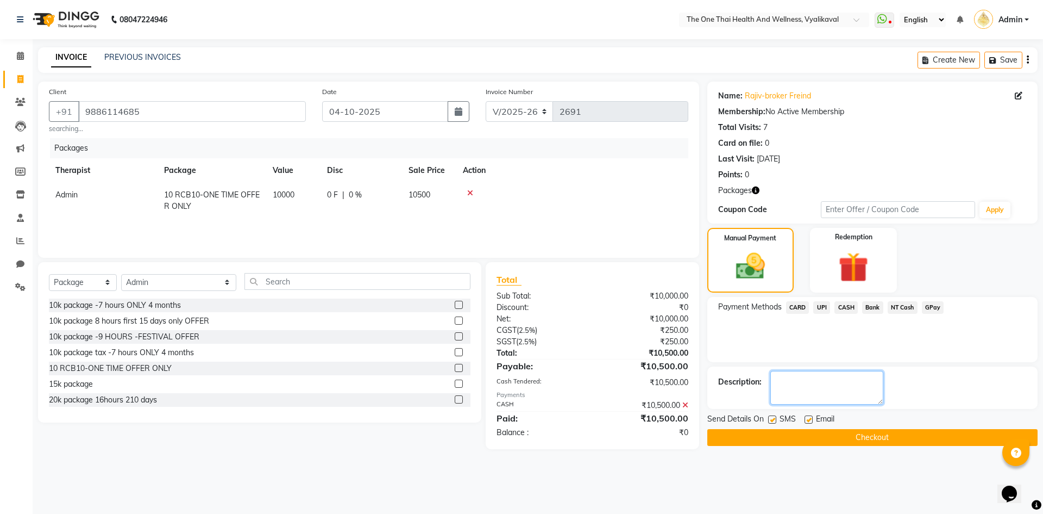
click at [813, 389] on textarea at bounding box center [827, 388] width 113 height 34
type textarea "2197"
click at [1018, 95] on icon at bounding box center [1019, 96] width 8 height 8
select select "male"
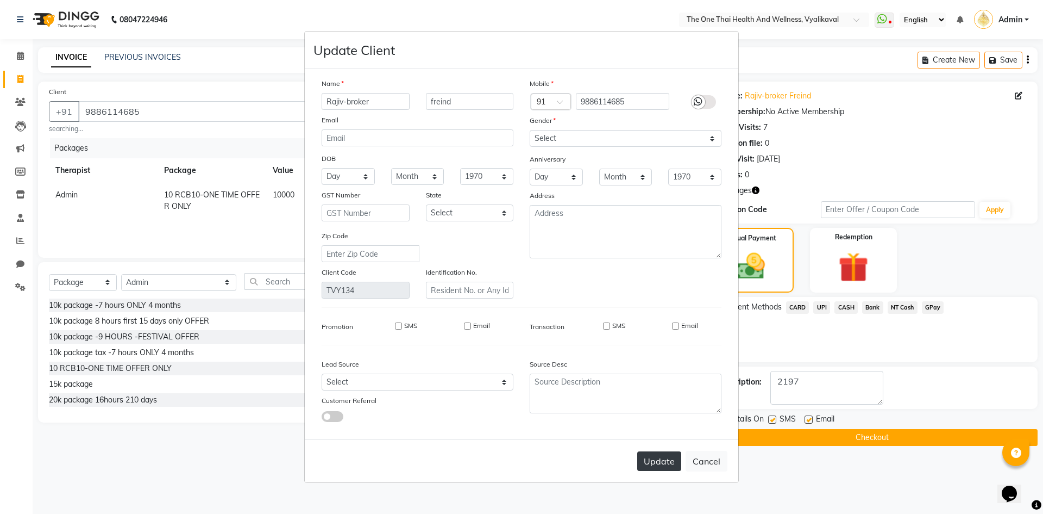
click at [655, 457] on button "Update" at bounding box center [660, 461] width 44 height 20
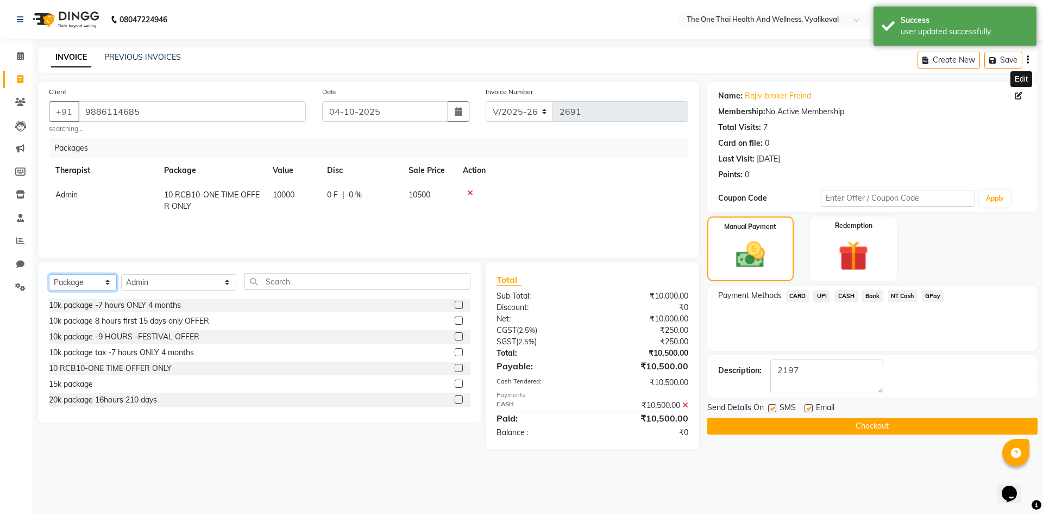
click at [101, 284] on select "Select Service Product Membership Package Voucher Prepaid Gift Card" at bounding box center [83, 282] width 68 height 17
select select "service"
click at [49, 274] on select "Select Service Product Membership Package Voucher Prepaid Gift Card" at bounding box center [83, 282] width 68 height 17
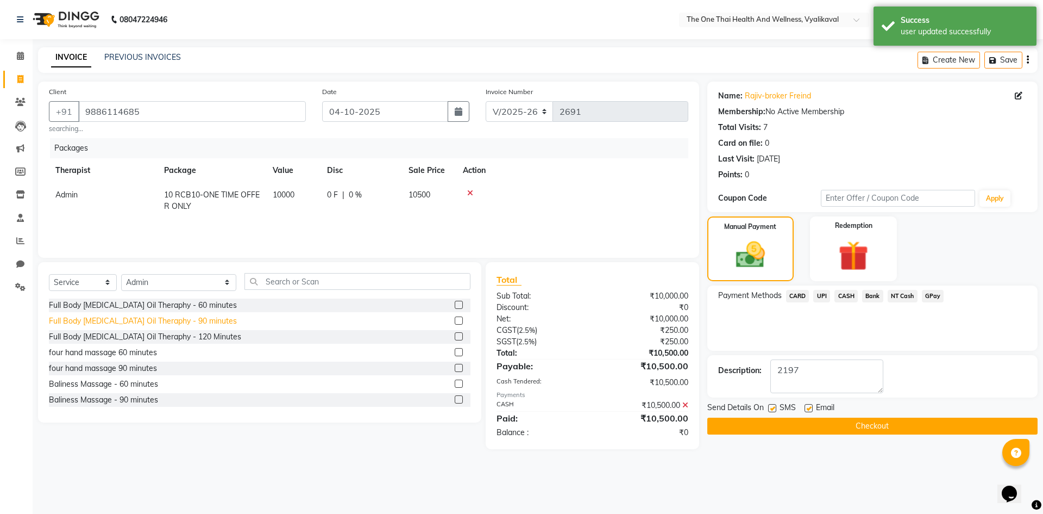
click at [135, 317] on div "Full Body Cellulite Oil Theraphy - 90 minutes" at bounding box center [143, 320] width 188 height 11
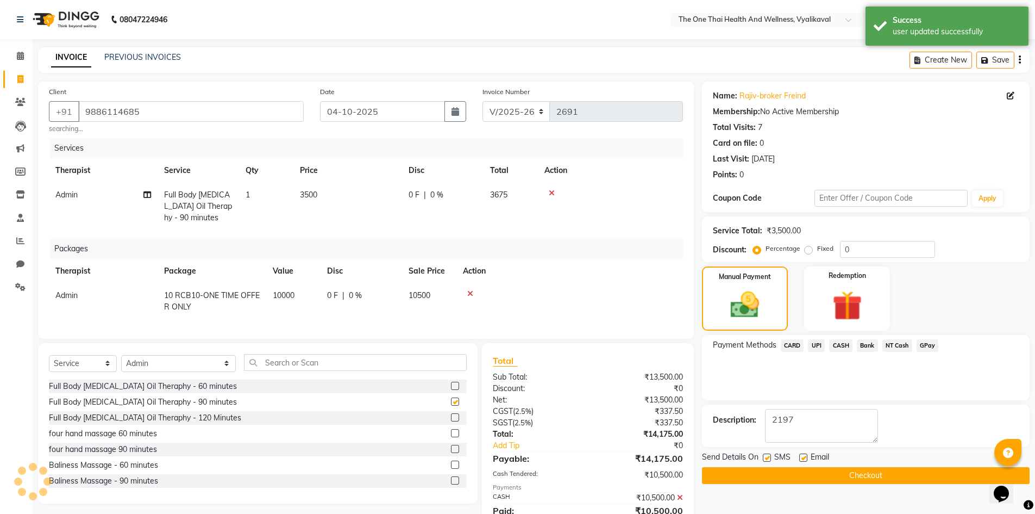
checkbox input "false"
click at [553, 193] on icon at bounding box center [552, 193] width 6 height 8
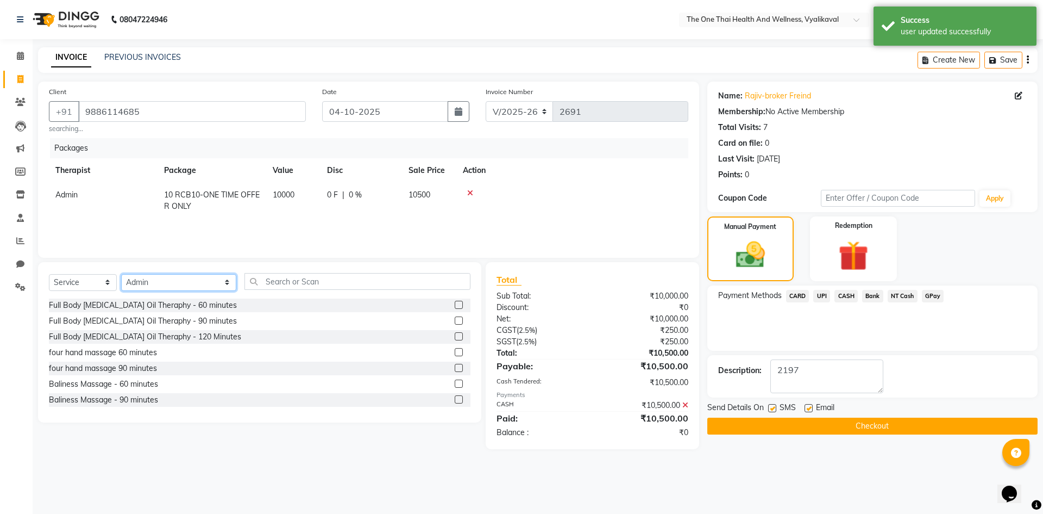
click at [173, 282] on select "Select Therapist Admin Alisha 💚🍏thai therapist Ammy ❤️northeast therapist Beaut…" at bounding box center [178, 282] width 115 height 17
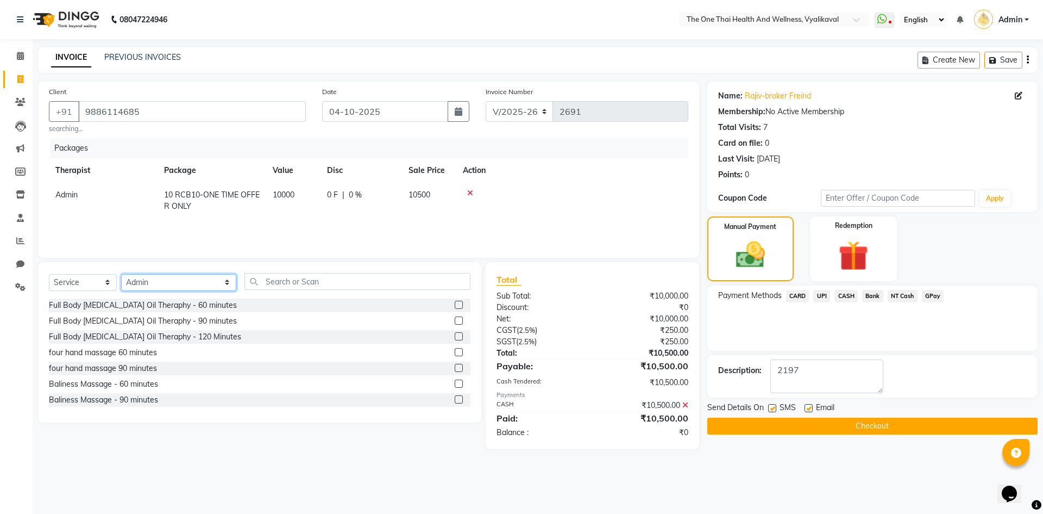
select select "91473"
click at [121, 274] on select "Select Therapist Admin Alisha 💚🍏thai therapist Ammy ❤️northeast therapist Beaut…" at bounding box center [178, 282] width 115 height 17
click at [245, 285] on input "text" at bounding box center [358, 281] width 226 height 17
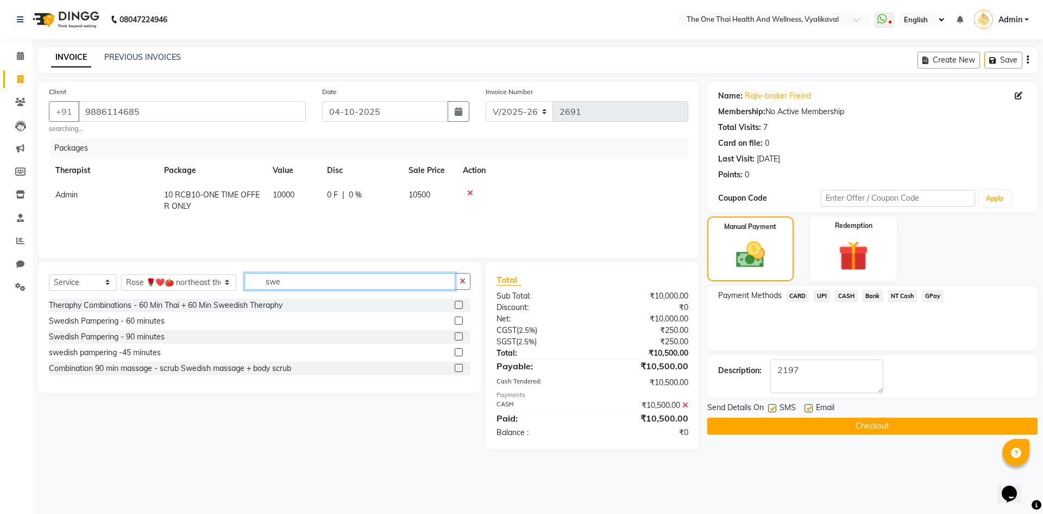
type input "swe"
click at [460, 336] on label at bounding box center [459, 336] width 8 height 8
click at [460, 336] on input "checkbox" at bounding box center [458, 336] width 7 height 7
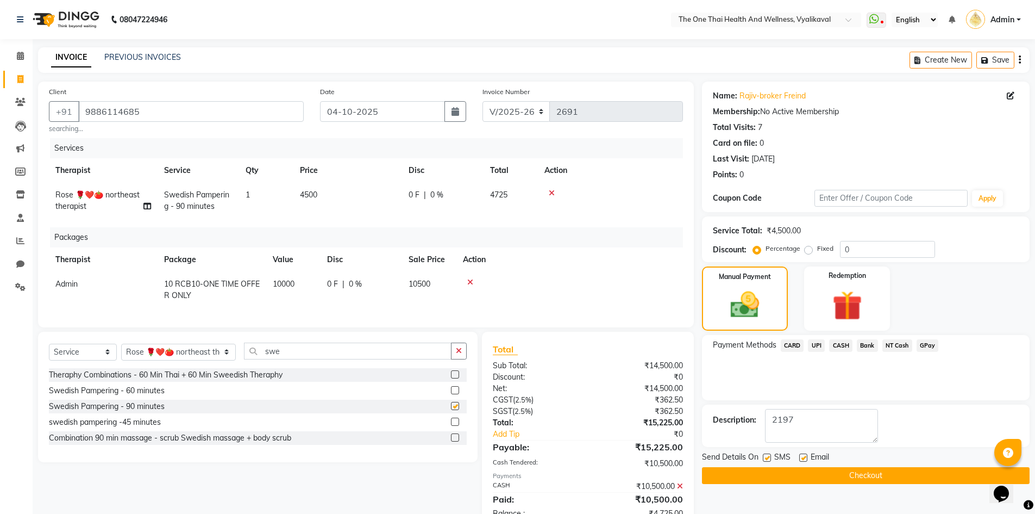
checkbox input "false"
click at [862, 307] on img at bounding box center [847, 305] width 50 height 39
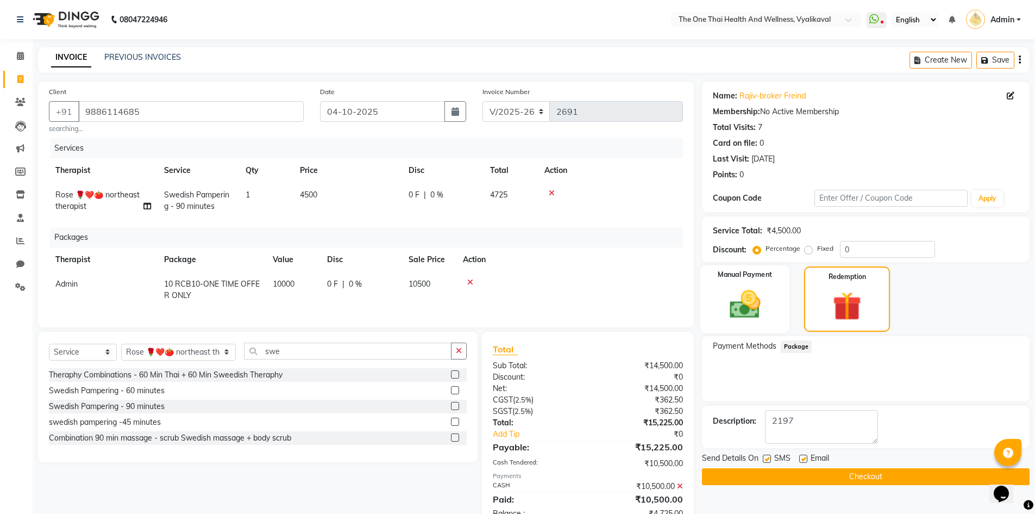
click at [726, 301] on img at bounding box center [745, 303] width 50 height 35
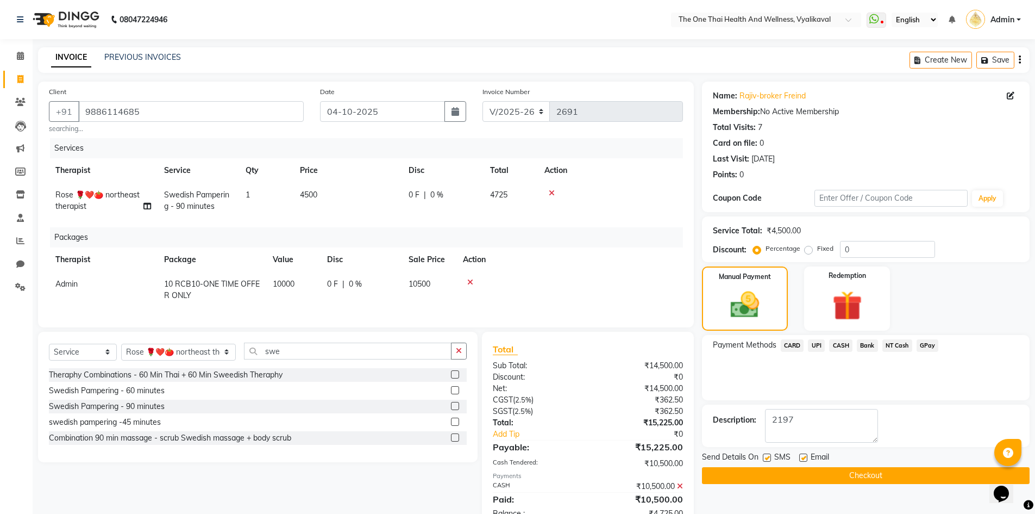
click at [848, 345] on span "CASH" at bounding box center [840, 345] width 23 height 13
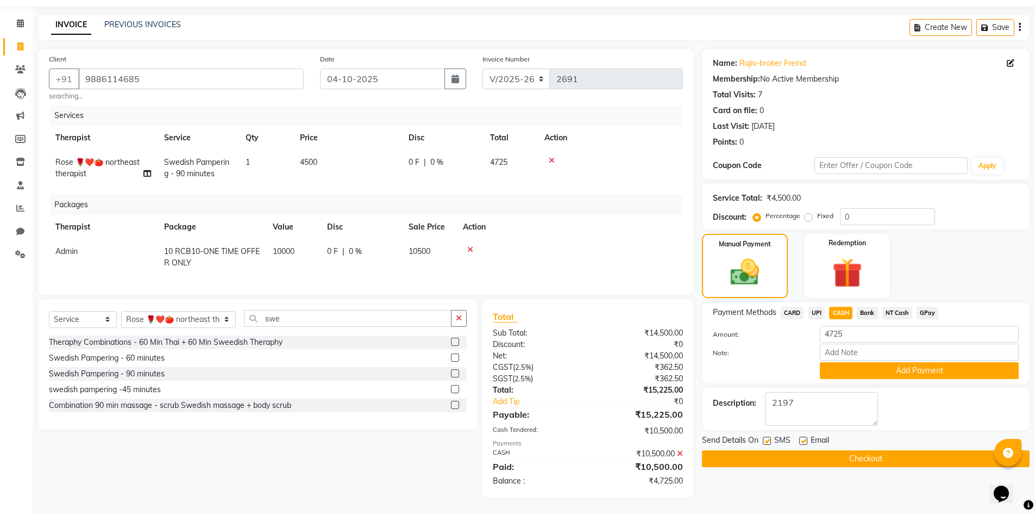
scroll to position [41, 0]
click at [554, 157] on icon at bounding box center [552, 161] width 6 height 8
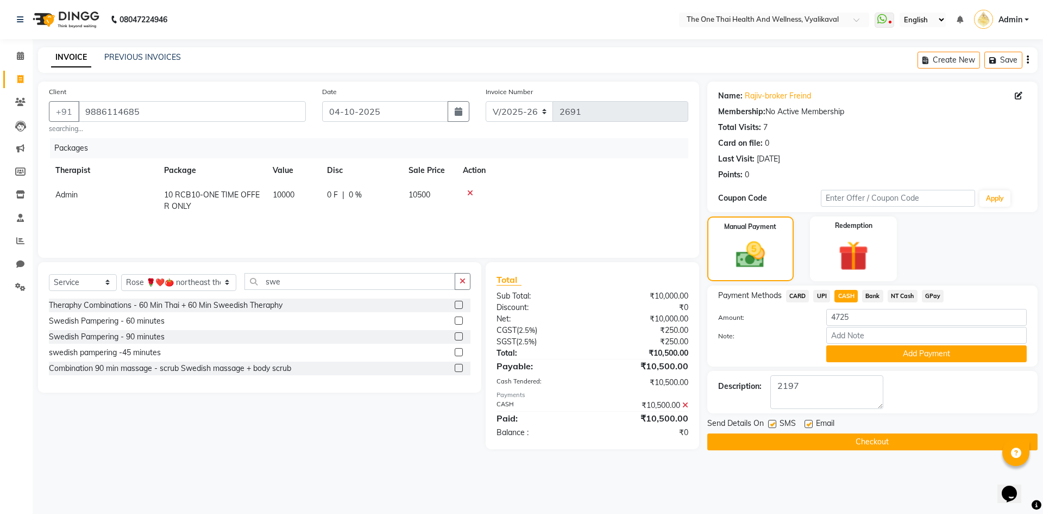
click at [471, 192] on icon at bounding box center [470, 193] width 6 height 8
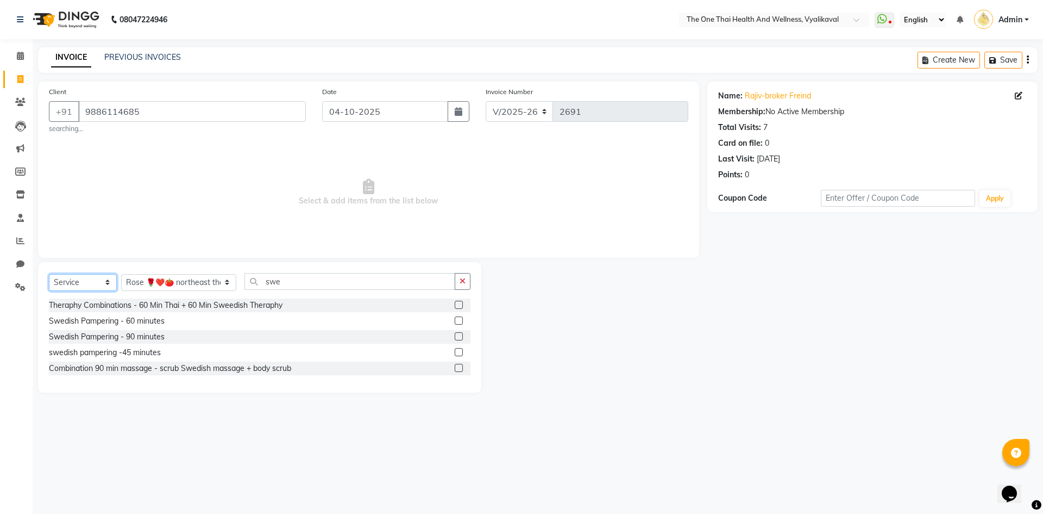
click at [87, 280] on select "Select Service Product Membership Package Voucher Prepaid Gift Card" at bounding box center [83, 282] width 68 height 17
select select "package"
click at [49, 274] on select "Select Service Product Membership Package Voucher Prepaid Gift Card" at bounding box center [83, 282] width 68 height 17
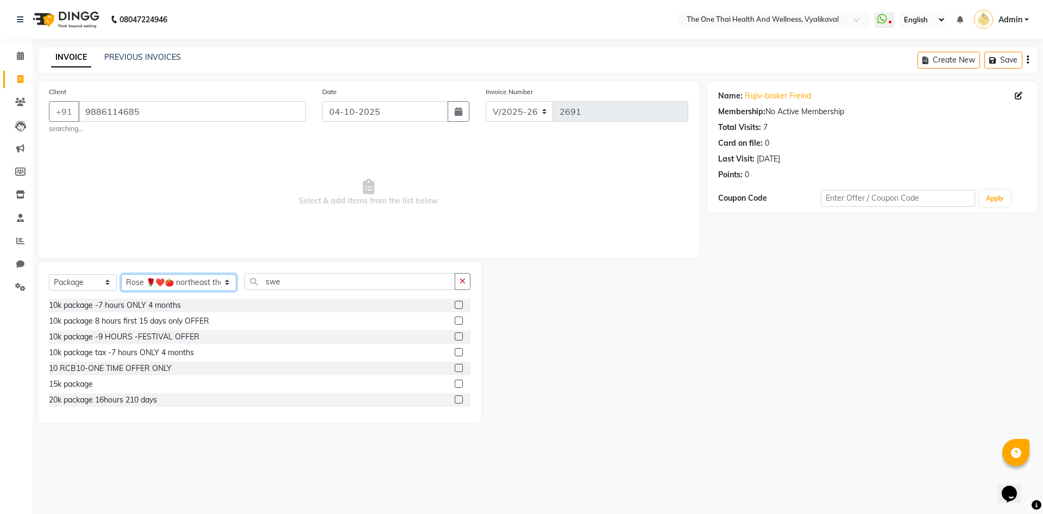
click at [147, 286] on select "Select Therapist Admin Alisha 💚🍏thai therapist Ammy ❤️northeast therapist Beaut…" at bounding box center [178, 282] width 115 height 17
select select "46939"
click at [121, 274] on select "Select Therapist Admin Alisha 💚🍏thai therapist Ammy ❤️northeast therapist Beaut…" at bounding box center [178, 282] width 115 height 17
click at [455, 366] on label at bounding box center [459, 368] width 8 height 8
click at [455, 366] on input "checkbox" at bounding box center [458, 368] width 7 height 7
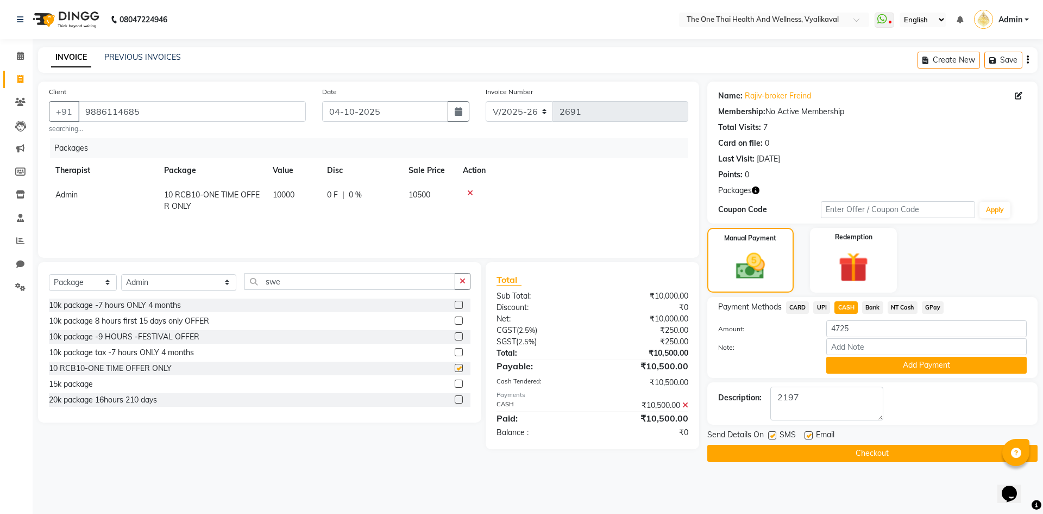
checkbox input "false"
click at [821, 305] on span "UPI" at bounding box center [822, 307] width 17 height 13
click at [686, 405] on icon at bounding box center [686, 405] width 6 height 8
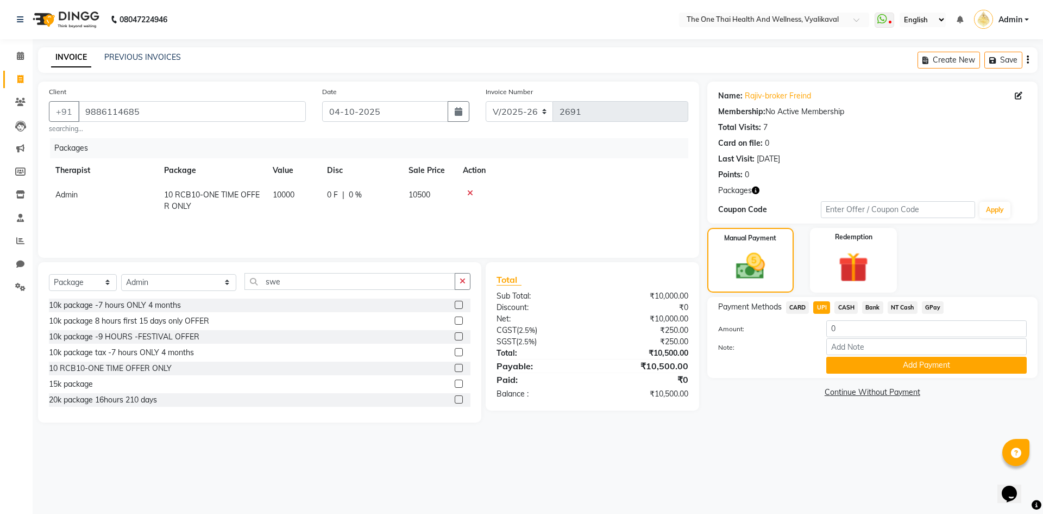
click at [842, 308] on span "CASH" at bounding box center [846, 307] width 23 height 13
type input "10500"
click at [842, 363] on button "Add Payment" at bounding box center [927, 365] width 201 height 17
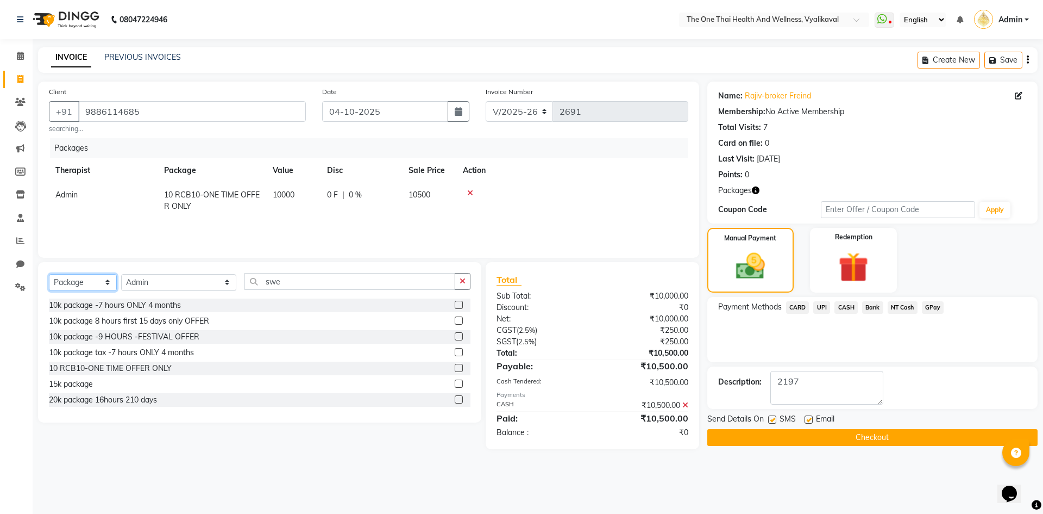
click at [103, 278] on select "Select Service Product Membership Package Voucher Prepaid Gift Card" at bounding box center [83, 282] width 68 height 17
select select "service"
click at [49, 274] on select "Select Service Product Membership Package Voucher Prepaid Gift Card" at bounding box center [83, 282] width 68 height 17
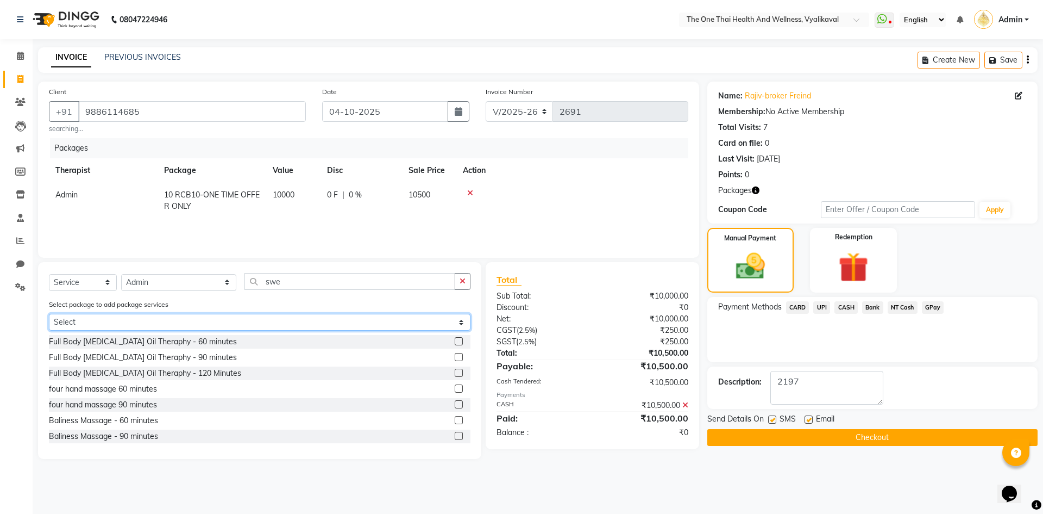
click at [114, 320] on select "Select 10 RCB10-ONE TIME OFFER ONLY" at bounding box center [260, 322] width 422 height 17
select select "1: Object"
click at [49, 314] on select "Select 10 RCB10-ONE TIME OFFER ONLY" at bounding box center [260, 322] width 422 height 17
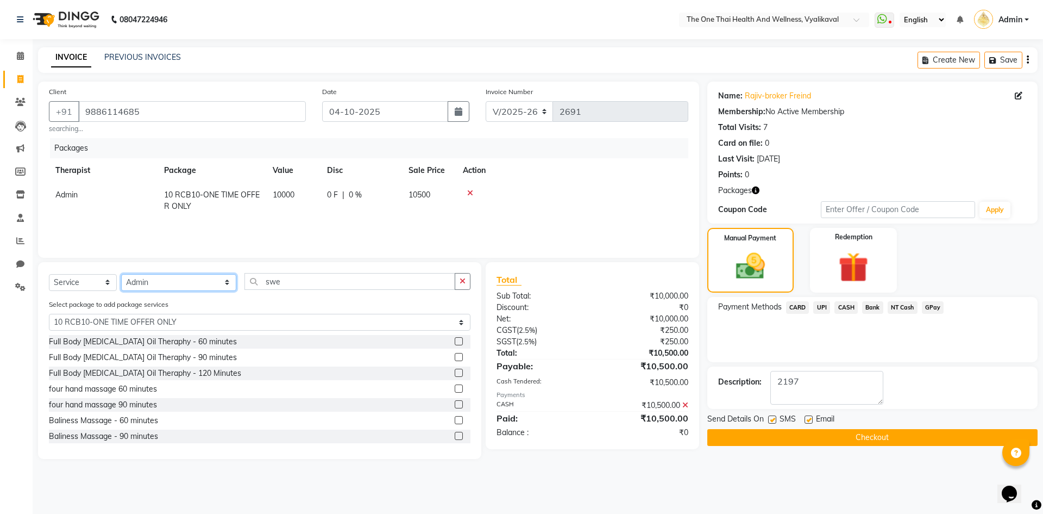
click at [161, 285] on select "Select Therapist Admin Alisha 💚🍏thai therapist Ammy ❤️northeast therapist Beaut…" at bounding box center [178, 282] width 115 height 17
select select "91473"
click at [121, 274] on select "Select Therapist Admin Alisha 💚🍏thai therapist Ammy ❤️northeast therapist Beaut…" at bounding box center [178, 282] width 115 height 17
click at [262, 282] on input "swe" at bounding box center [350, 281] width 211 height 17
type input "swed"
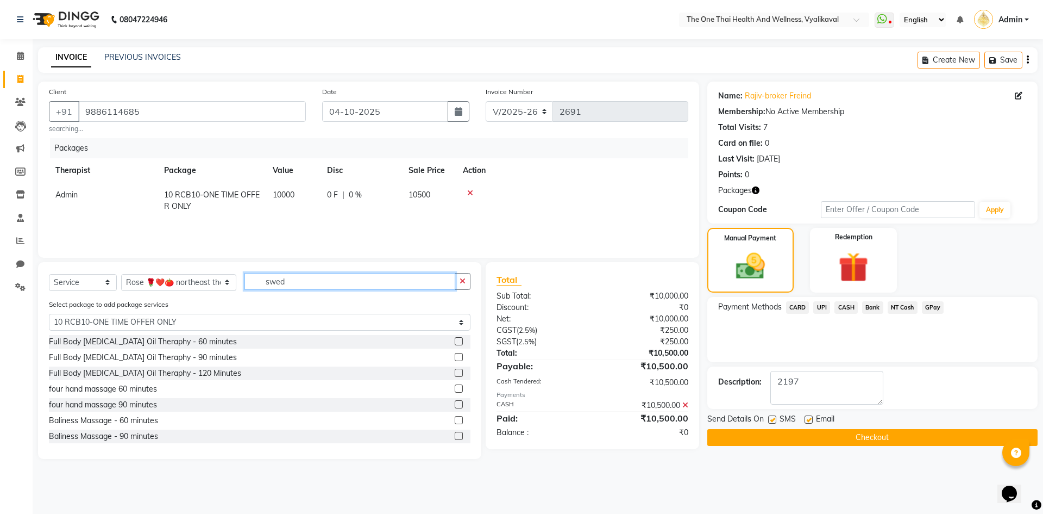
select select "0: undefined"
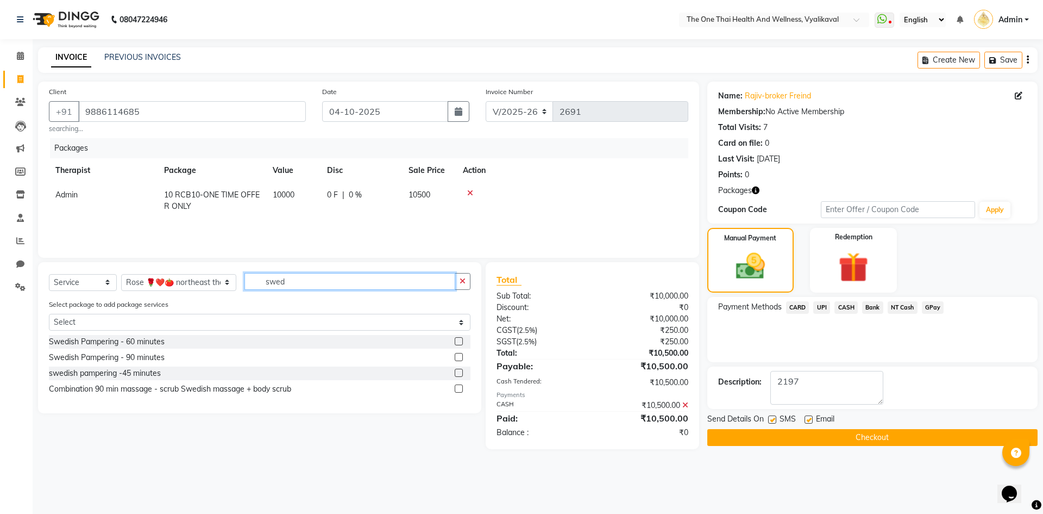
type input "swed"
click at [458, 357] on label at bounding box center [459, 357] width 8 height 8
click at [458, 357] on input "checkbox" at bounding box center [458, 357] width 7 height 7
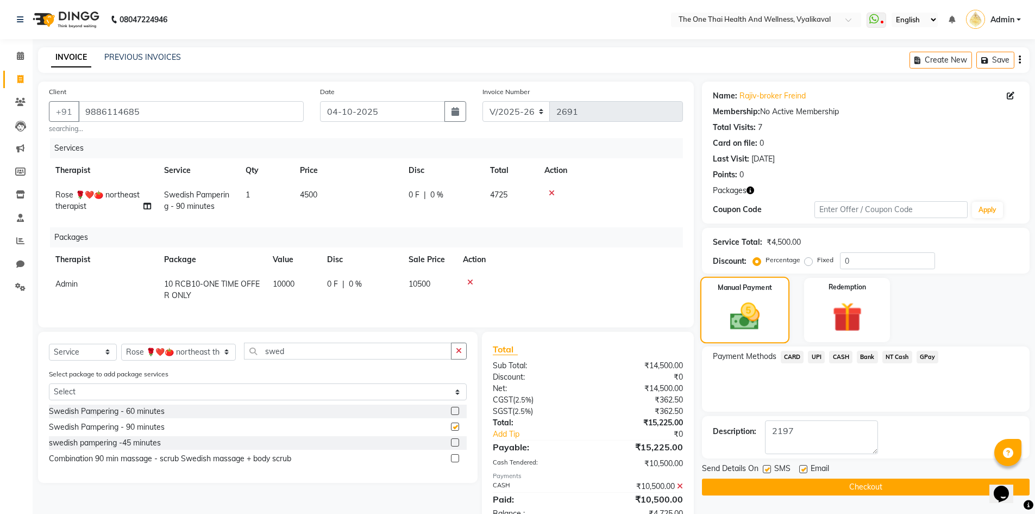
checkbox input "false"
click at [824, 303] on img at bounding box center [847, 317] width 50 height 39
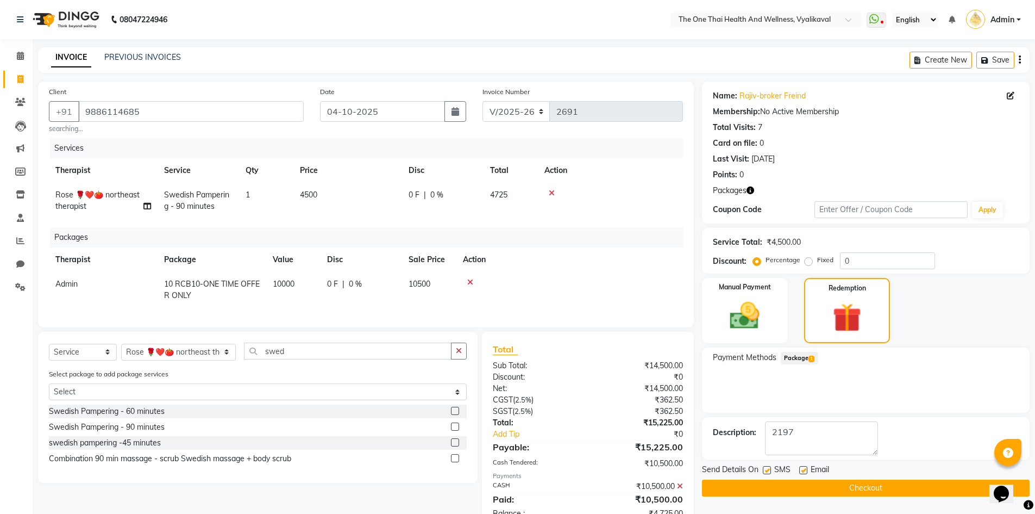
click at [807, 359] on span "Package 1" at bounding box center [800, 358] width 38 height 13
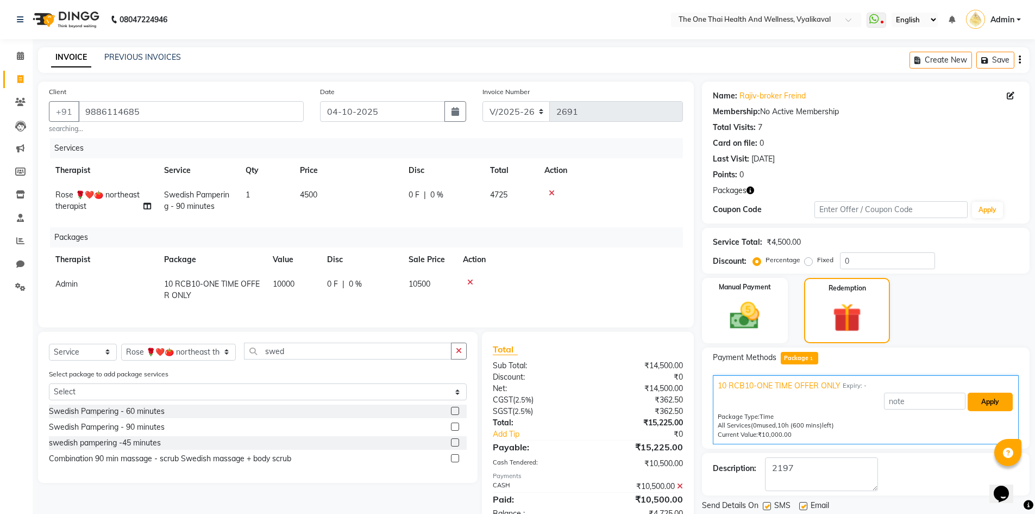
click at [989, 402] on button "Apply" at bounding box center [990, 401] width 45 height 18
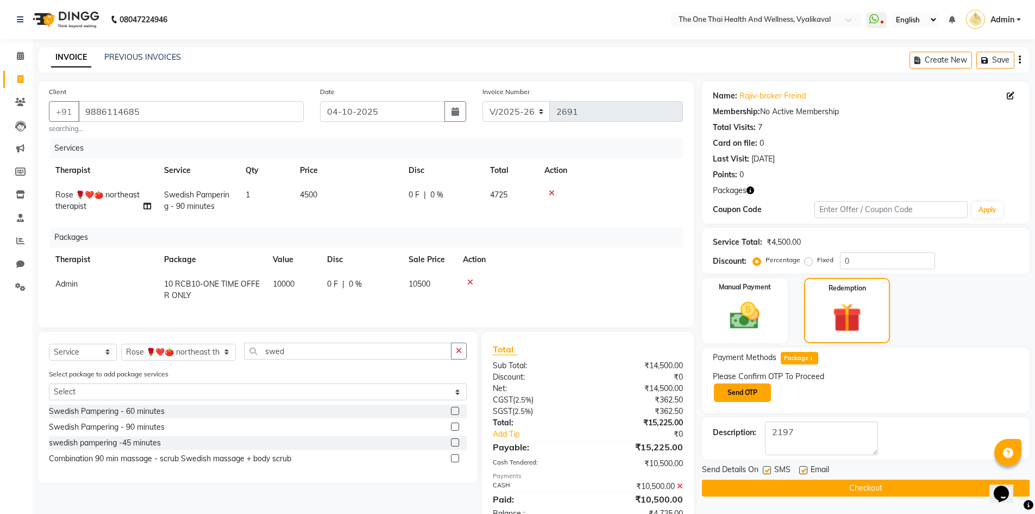
click at [760, 395] on button "Send OTP" at bounding box center [742, 392] width 57 height 18
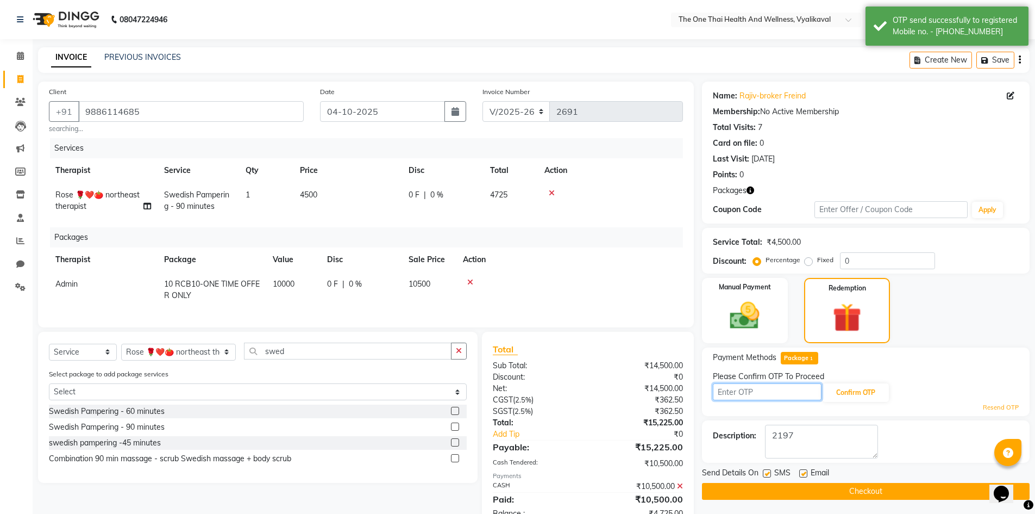
drag, startPoint x: 758, startPoint y: 393, endPoint x: 744, endPoint y: 391, distance: 14.3
click at [758, 393] on input "text" at bounding box center [767, 391] width 109 height 17
type input "6466"
click at [828, 397] on button "Confirm OTP" at bounding box center [856, 392] width 66 height 18
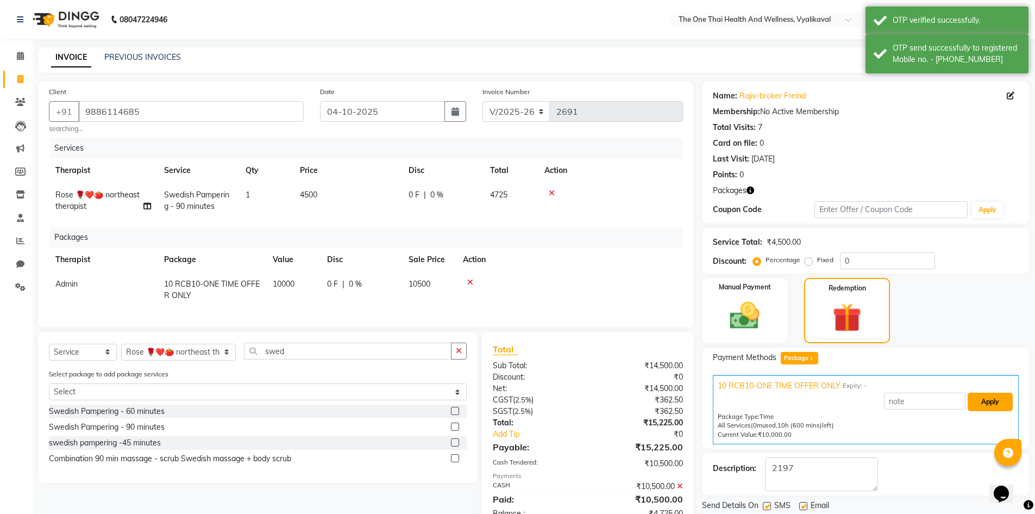
click at [979, 407] on button "Apply" at bounding box center [990, 401] width 45 height 18
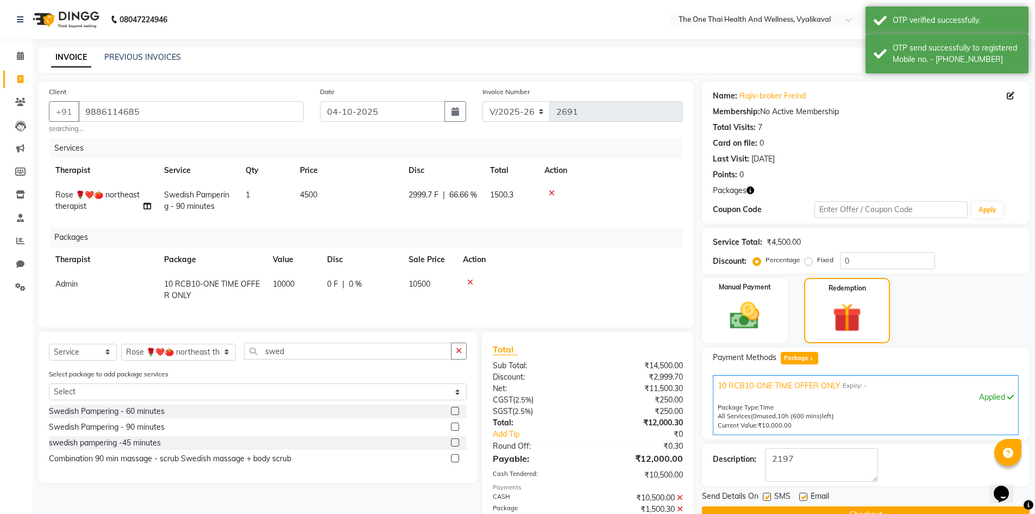
scroll to position [64, 0]
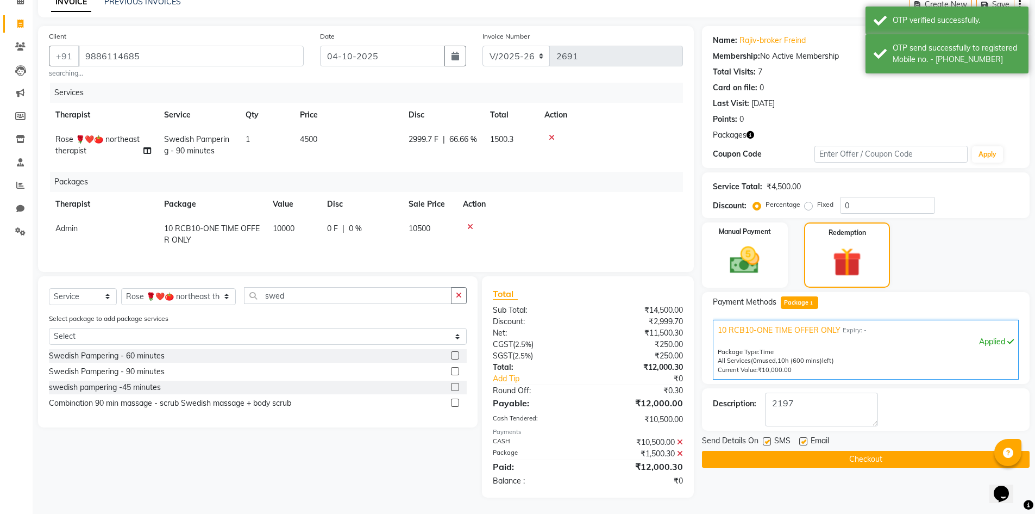
click at [895, 451] on button "Checkout" at bounding box center [866, 459] width 328 height 17
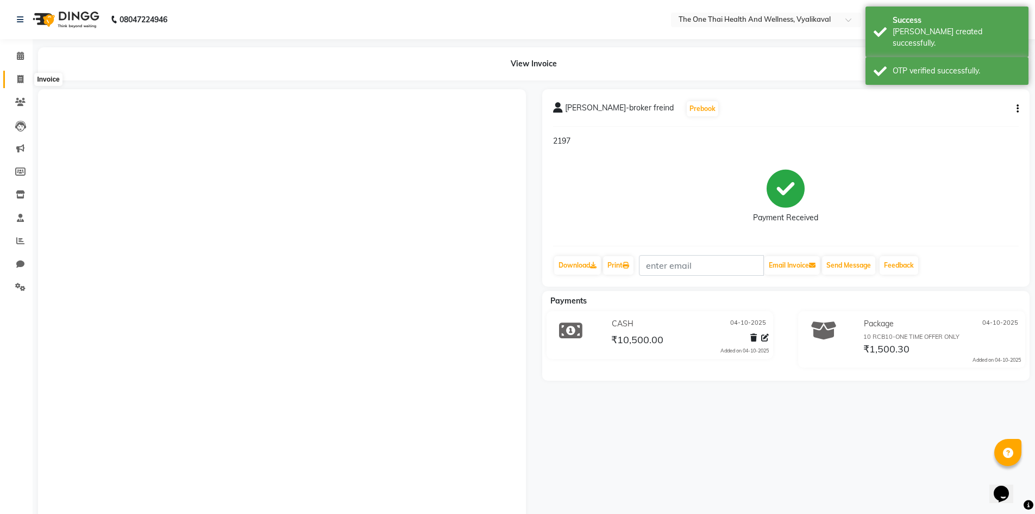
click at [21, 80] on icon at bounding box center [20, 79] width 6 height 8
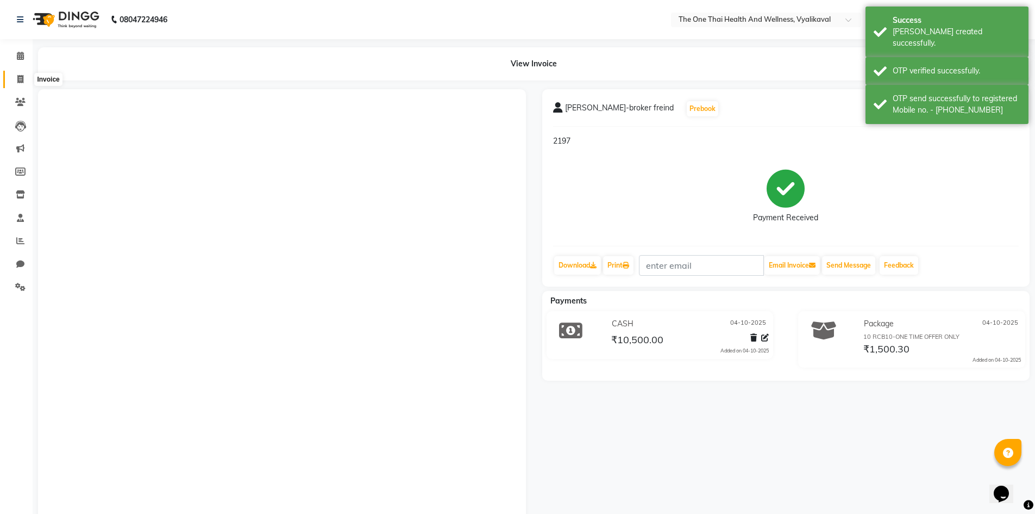
select select "service"
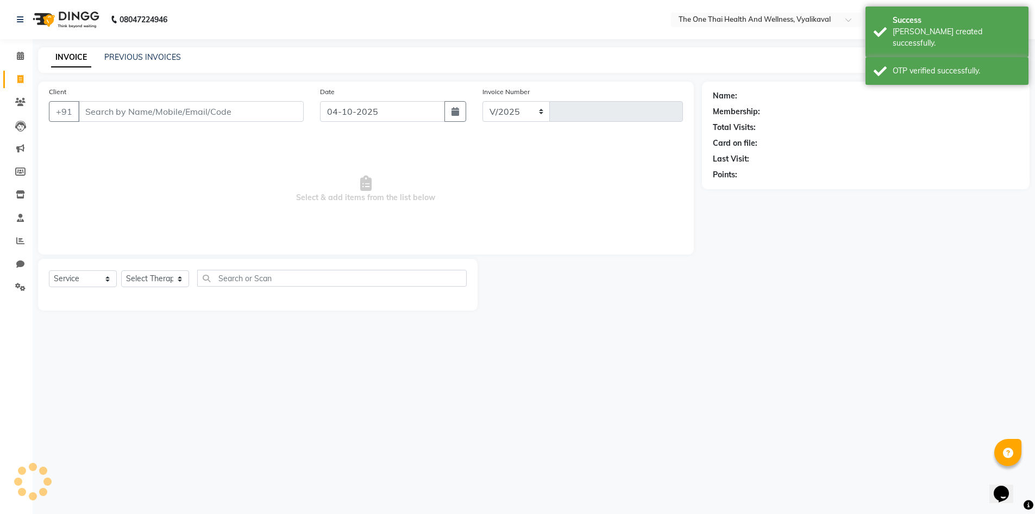
click at [97, 102] on input "Client" at bounding box center [191, 111] width 226 height 21
select select "5972"
type input "2692"
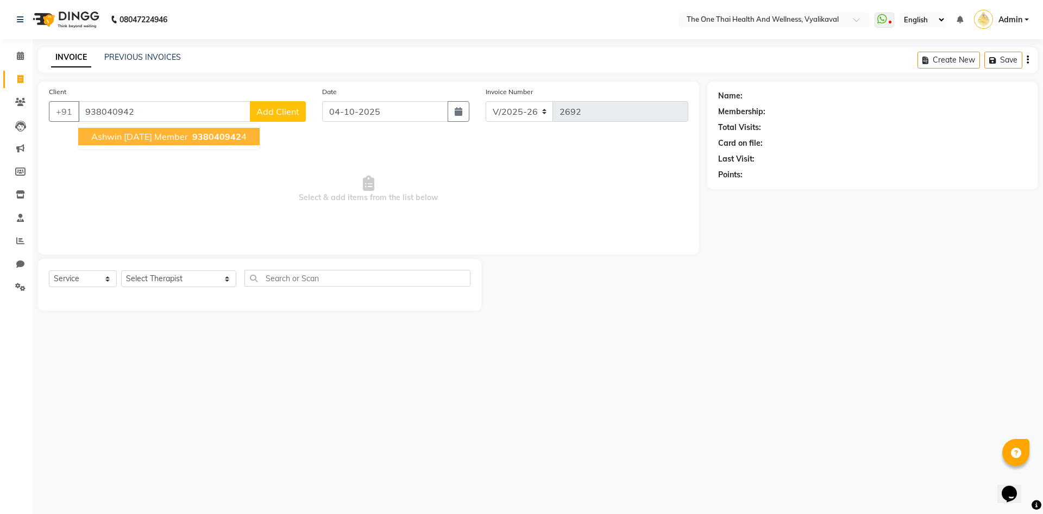
click at [141, 139] on span "ashwin 21 aug 24 member" at bounding box center [139, 136] width 97 height 11
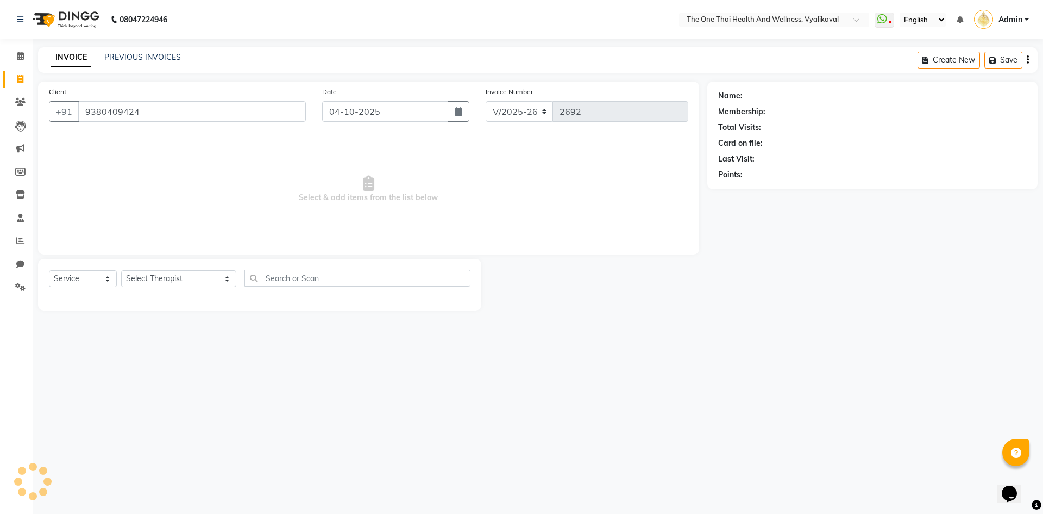
type input "9380409424"
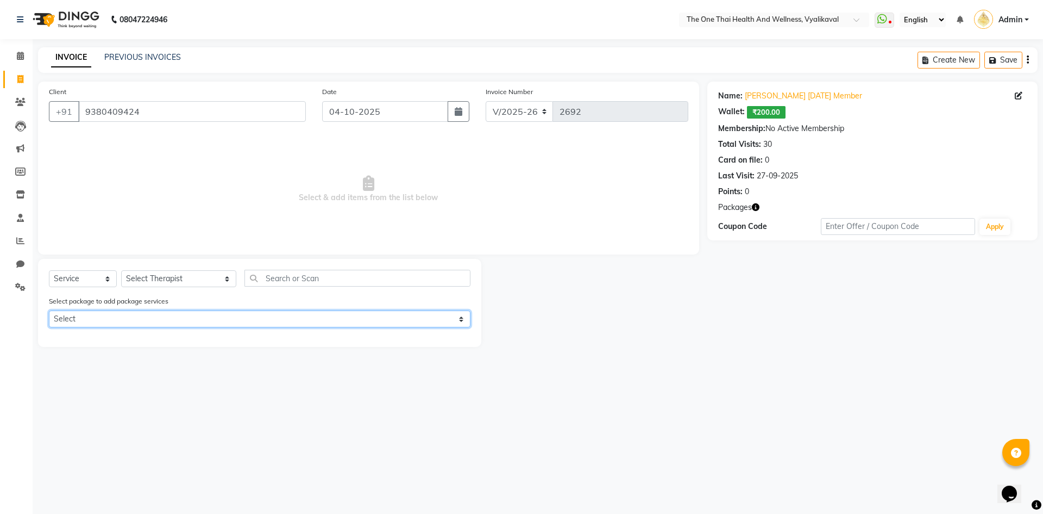
click at [120, 315] on select "Select 10k package 8 hours first 15 days only OFFER 10k package 8 hours first 1…" at bounding box center [260, 318] width 422 height 17
select select "1: Object"
click at [49, 310] on select "Select 10k package 8 hours first 15 days only OFFER 10k package 8 hours first 1…" at bounding box center [260, 318] width 422 height 17
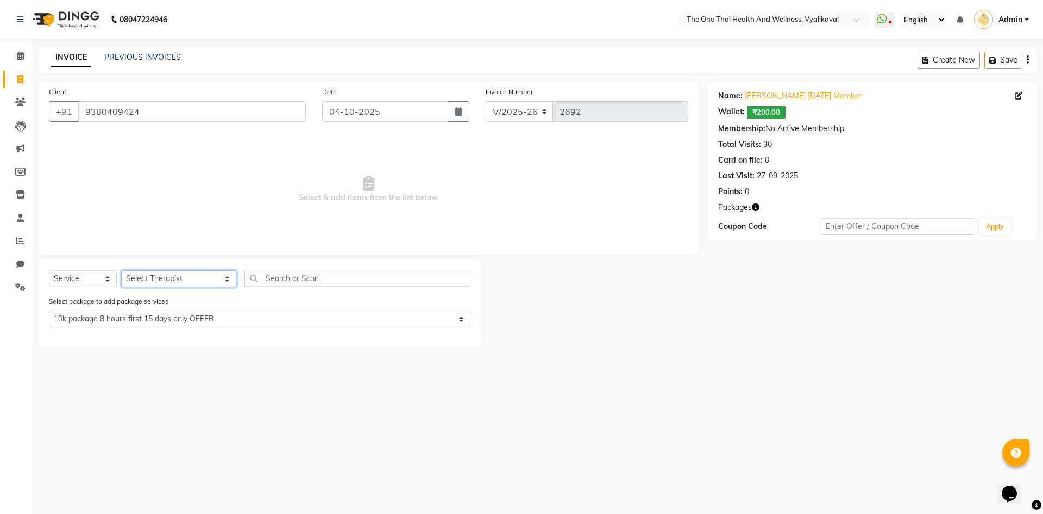
click at [166, 276] on select "Select Therapist Admin Alisha 💚🍏thai therapist Ammy ❤️northeast therapist Beaut…" at bounding box center [178, 278] width 115 height 17
select select "92756"
click at [121, 270] on select "Select Therapist Admin Alisha 💚🍏thai therapist Ammy ❤️northeast therapist Beaut…" at bounding box center [178, 278] width 115 height 17
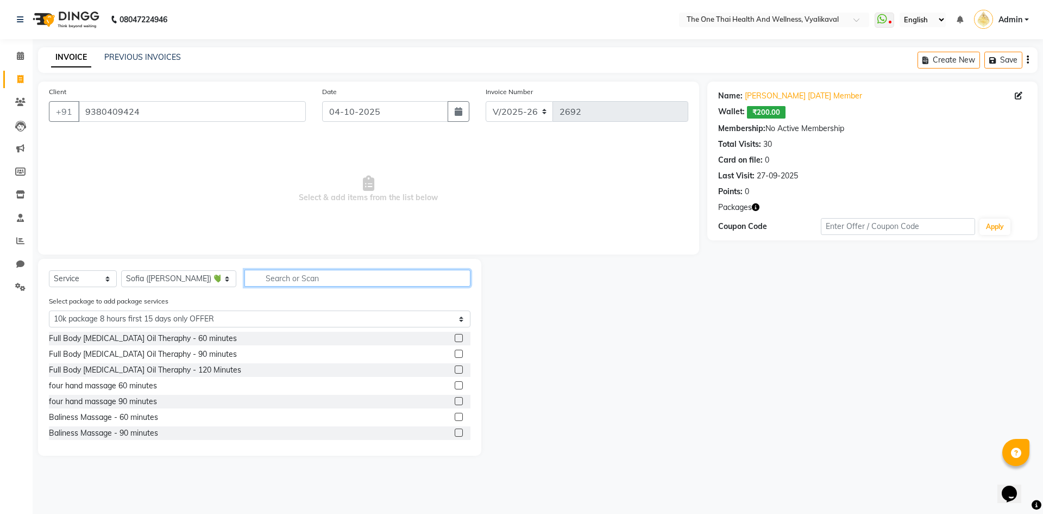
click at [257, 278] on input "text" at bounding box center [358, 278] width 226 height 17
type input "b"
select select "0: undefined"
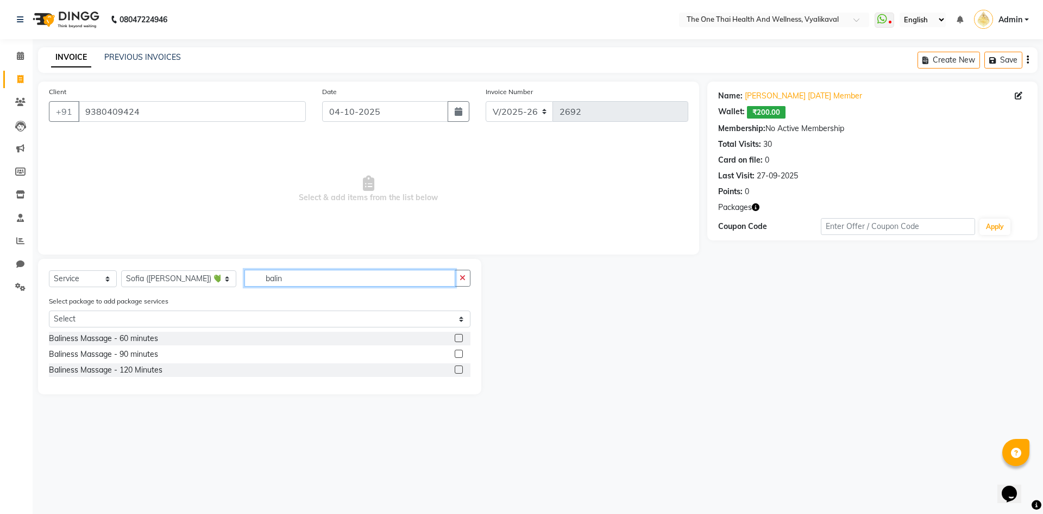
type input "balin"
click at [460, 338] on label at bounding box center [459, 338] width 8 height 8
click at [460, 338] on input "checkbox" at bounding box center [458, 338] width 7 height 7
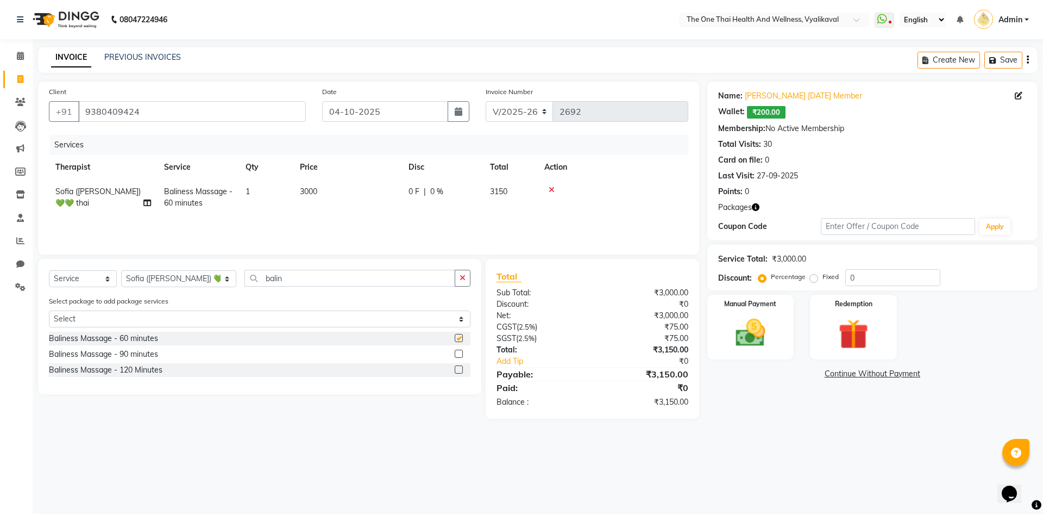
checkbox input "false"
click at [167, 283] on select "Select Therapist Admin Alisha 💚🍏thai therapist Ammy ❤️northeast therapist Beaut…" at bounding box center [178, 278] width 115 height 17
select select "82979"
click at [121, 270] on select "Select Therapist Admin Alisha 💚🍏thai therapist Ammy ❤️northeast therapist Beaut…" at bounding box center [178, 278] width 115 height 17
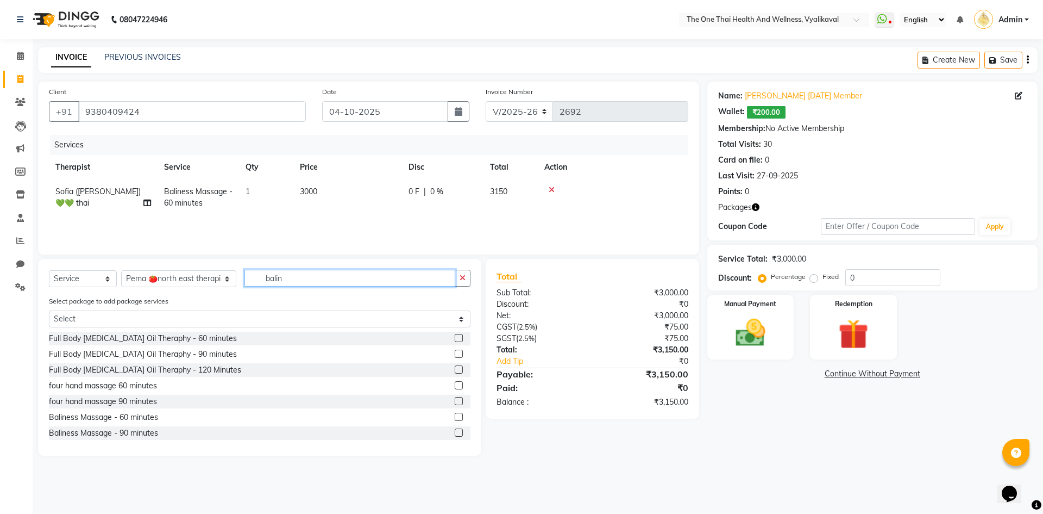
click at [271, 280] on input "balin" at bounding box center [350, 278] width 211 height 17
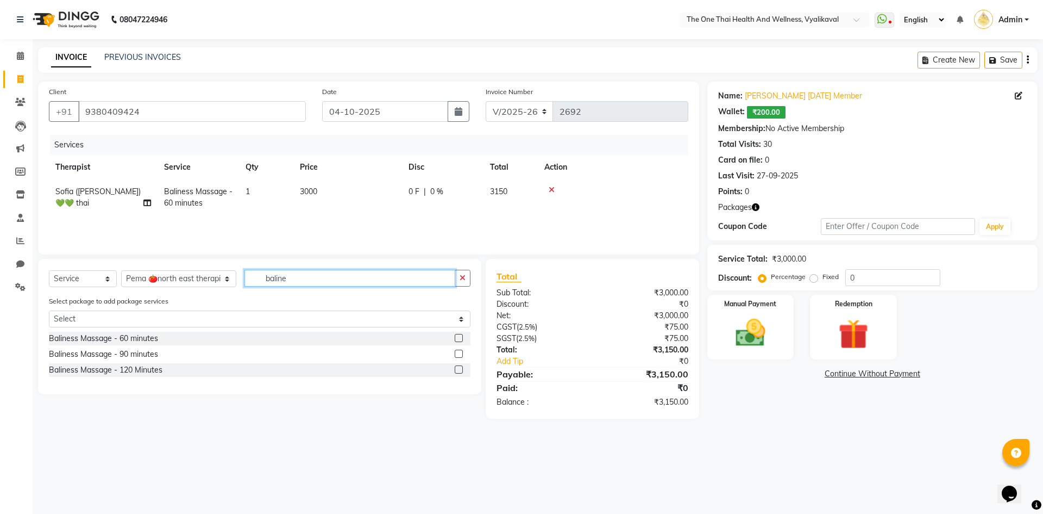
type input "baline"
click at [458, 337] on label at bounding box center [459, 338] width 8 height 8
click at [458, 337] on input "checkbox" at bounding box center [458, 338] width 7 height 7
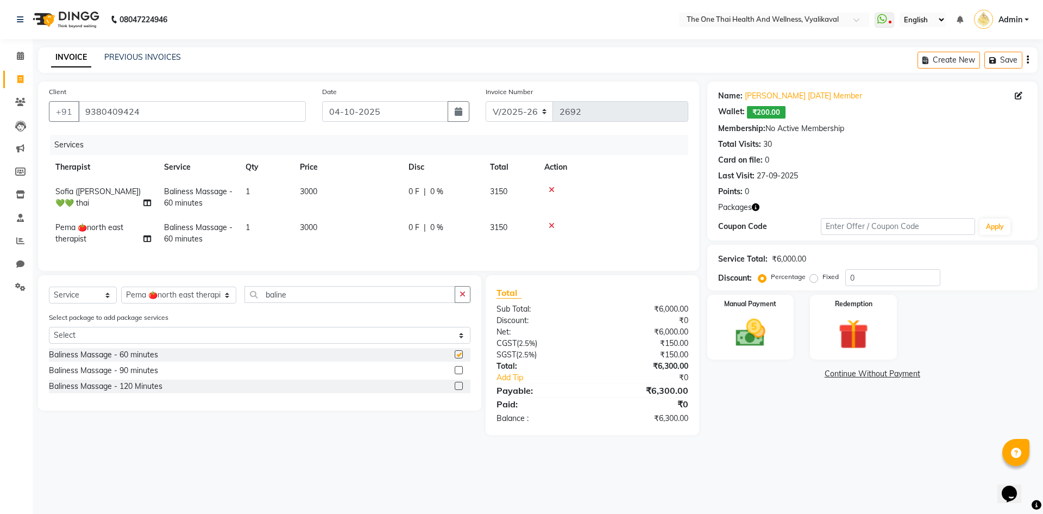
checkbox input "false"
click at [820, 330] on div "Redemption" at bounding box center [854, 326] width 90 height 67
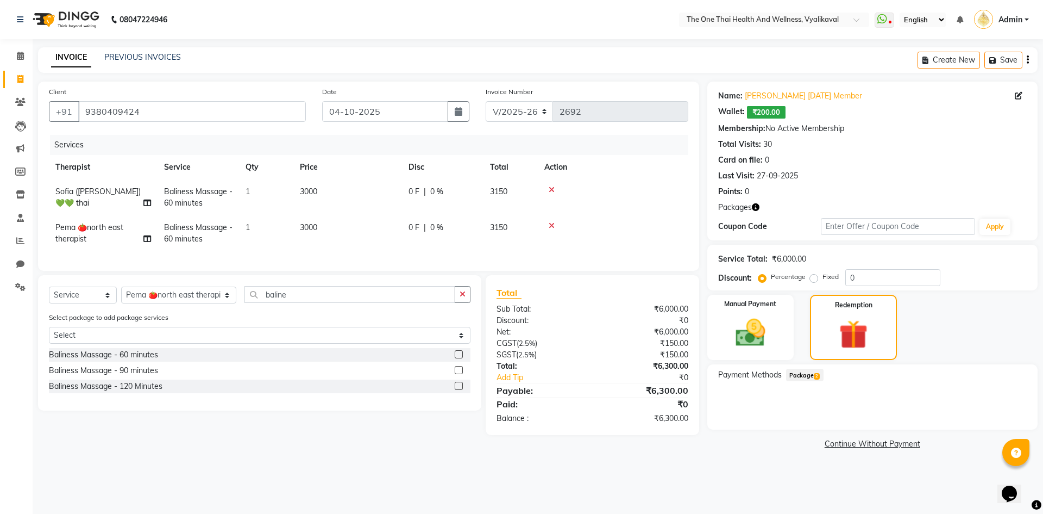
click at [815, 378] on span "2" at bounding box center [817, 376] width 6 height 7
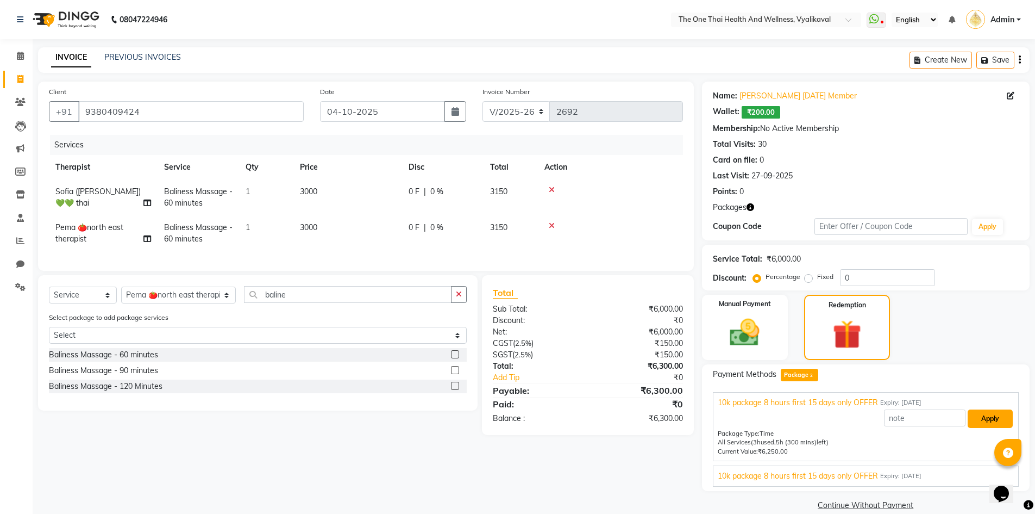
click at [971, 412] on button "Apply" at bounding box center [990, 418] width 45 height 18
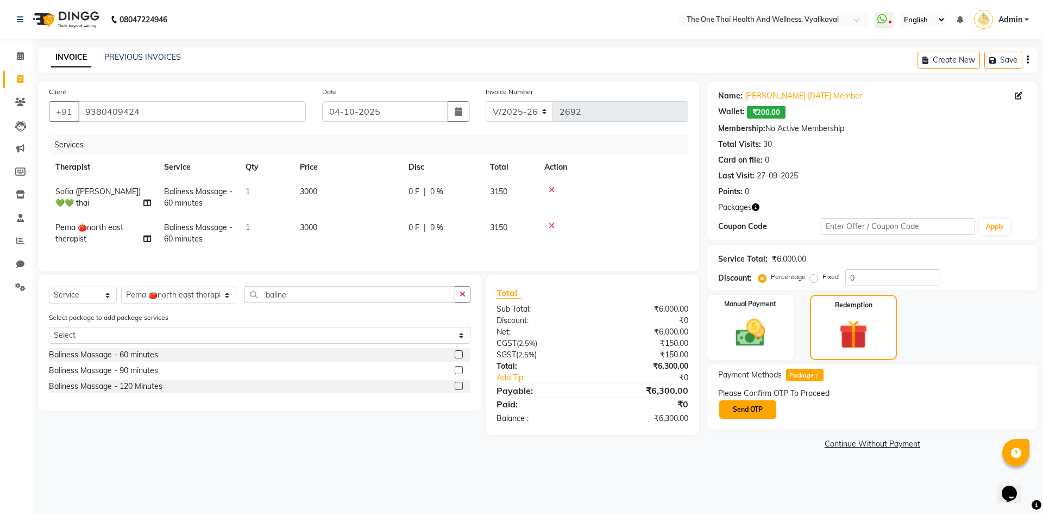
click at [726, 409] on button "Send OTP" at bounding box center [748, 409] width 57 height 18
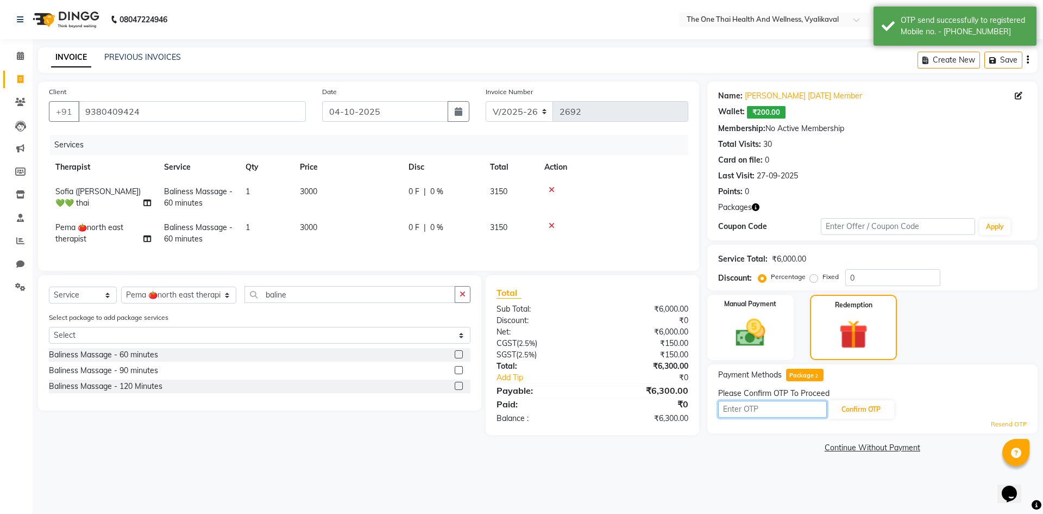
click at [741, 412] on input "text" at bounding box center [772, 409] width 109 height 17
type input "2704"
click at [846, 409] on button "Confirm OTP" at bounding box center [861, 409] width 66 height 18
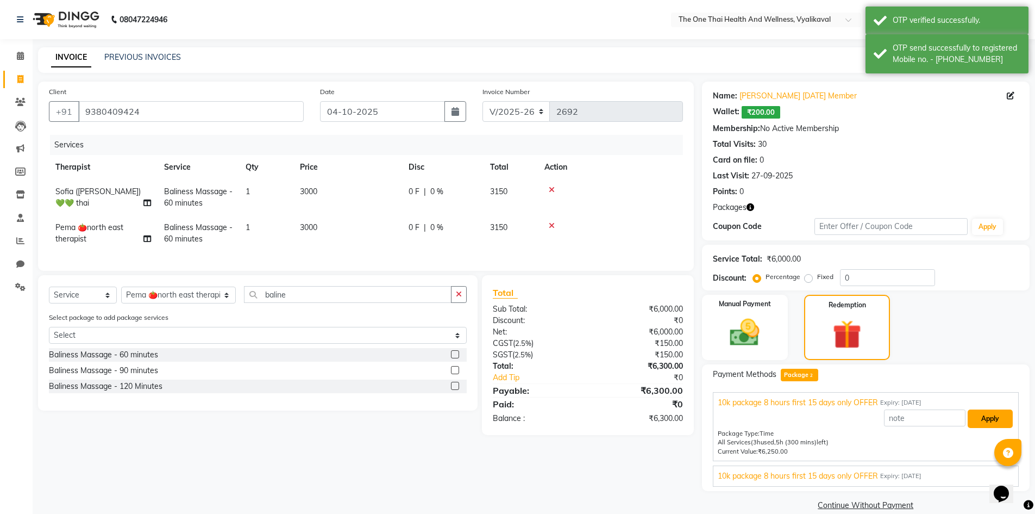
click at [977, 422] on button "Apply" at bounding box center [990, 418] width 45 height 18
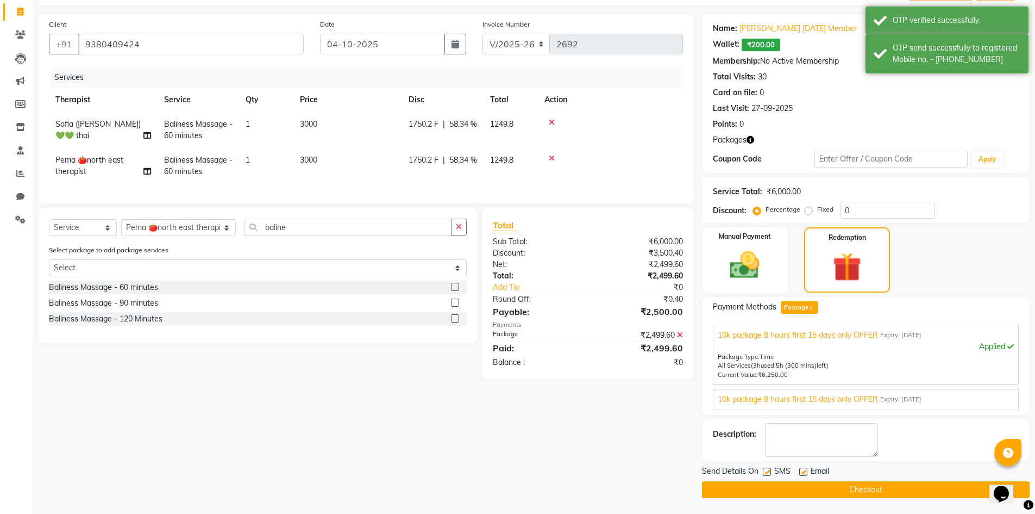
scroll to position [68, 0]
click at [818, 450] on textarea at bounding box center [821, 439] width 113 height 34
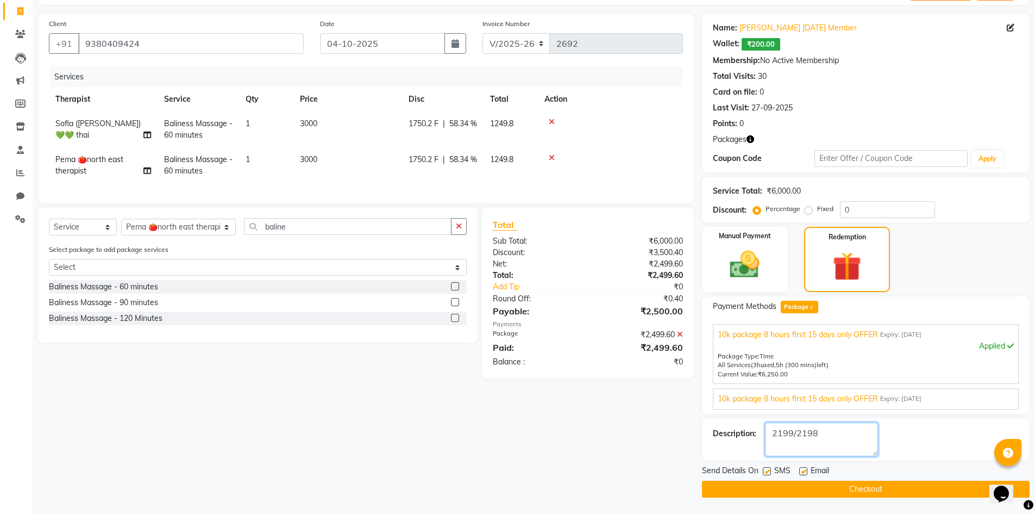
type textarea "2199/2198"
click at [767, 473] on label at bounding box center [767, 471] width 8 height 8
click at [767, 473] on input "checkbox" at bounding box center [766, 471] width 7 height 7
checkbox input "false"
click at [805, 472] on label at bounding box center [803, 471] width 8 height 8
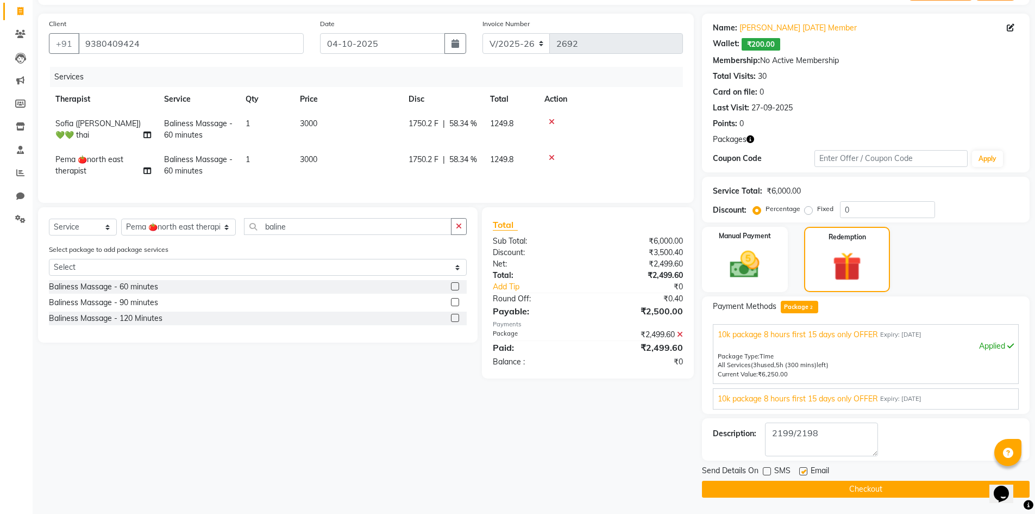
click at [805, 472] on input "checkbox" at bounding box center [802, 471] width 7 height 7
checkbox input "false"
click at [805, 486] on button "Checkout" at bounding box center [866, 488] width 328 height 17
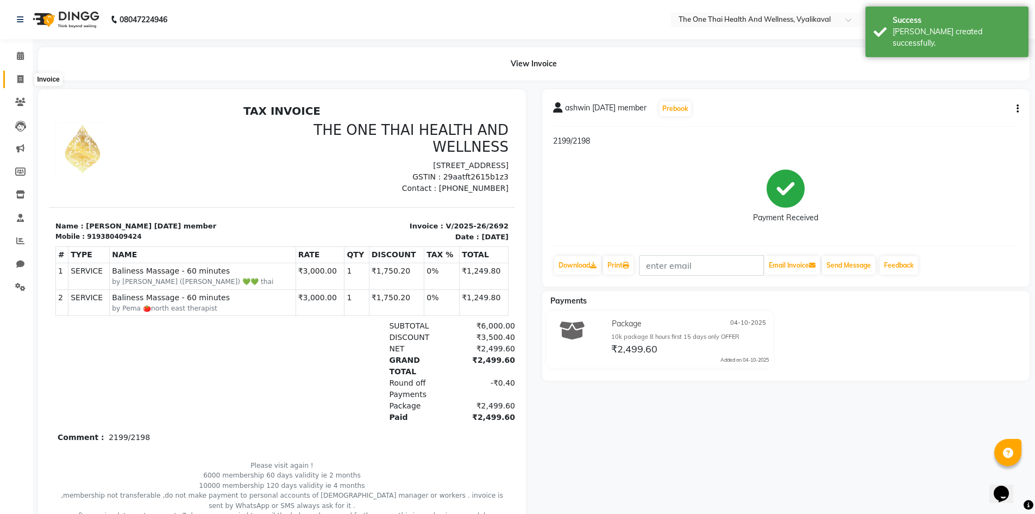
drag, startPoint x: 22, startPoint y: 77, endPoint x: 38, endPoint y: 86, distance: 18.6
click at [22, 77] on icon at bounding box center [20, 79] width 6 height 8
select select "service"
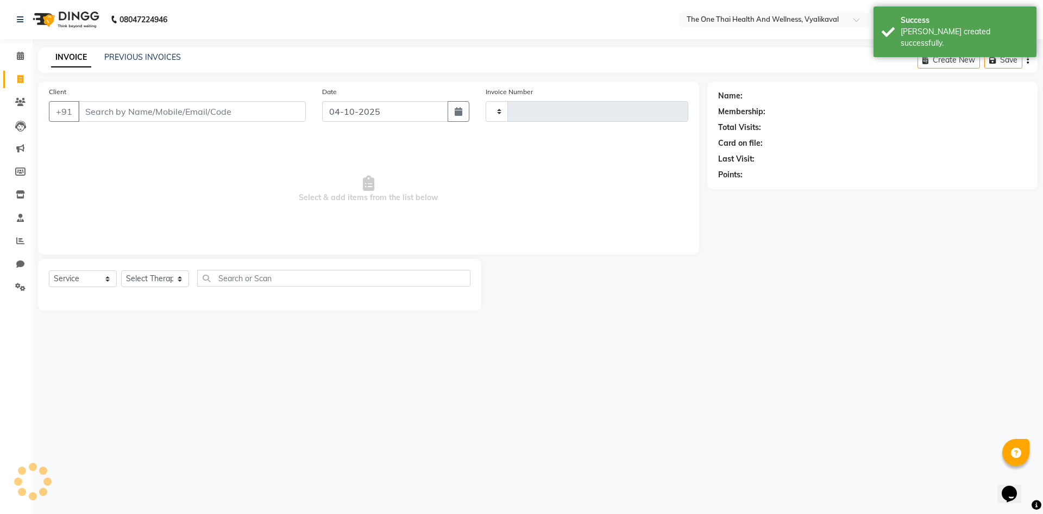
click at [86, 113] on input "Client" at bounding box center [192, 111] width 228 height 21
type input "2693"
select select "5972"
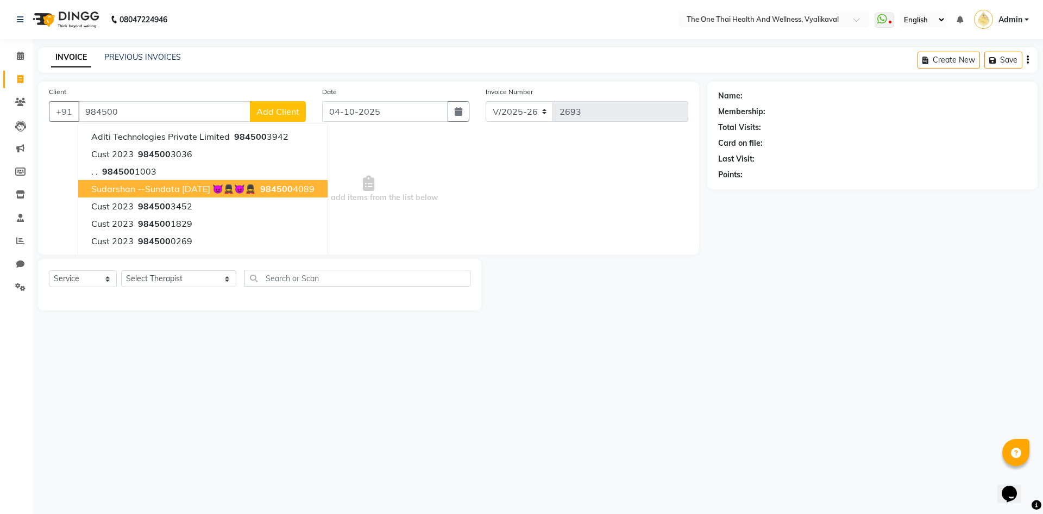
click at [177, 188] on span "sudarshan --sundata 17 dec 2024 👿💂😈💂" at bounding box center [173, 188] width 165 height 11
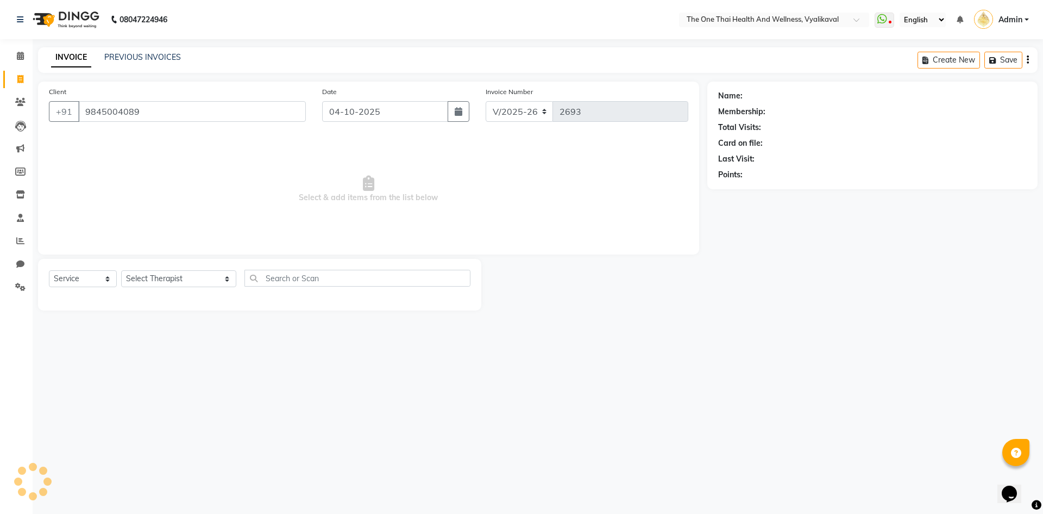
type input "9845004089"
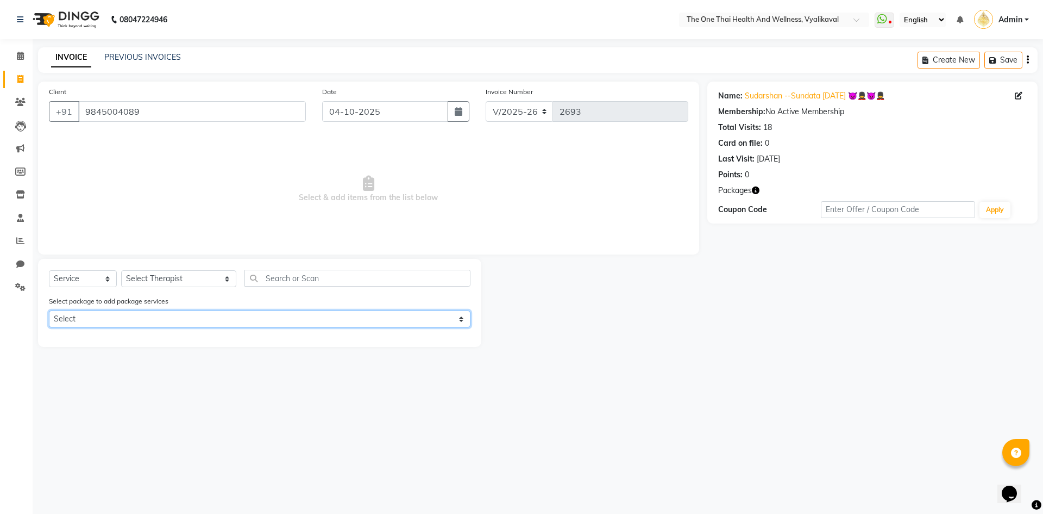
click at [154, 318] on select "Select 10k package -7 hours ONLY 4 months" at bounding box center [260, 318] width 422 height 17
select select "1: Object"
click at [49, 310] on select "Select 10k package -7 hours ONLY 4 months" at bounding box center [260, 318] width 422 height 17
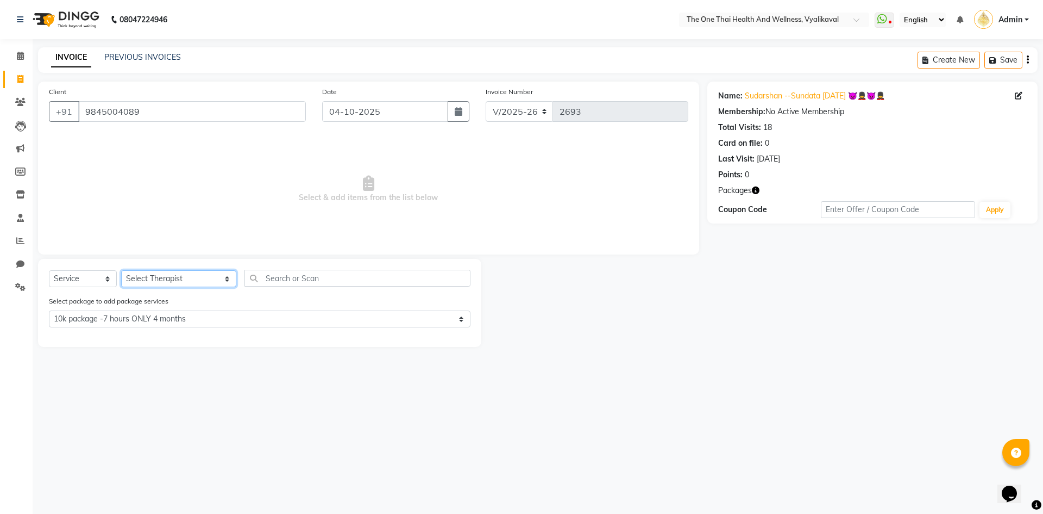
click at [167, 275] on select "Select Therapist Admin Alisha 💚🍏thai therapist Ammy ❤️northeast therapist Beaut…" at bounding box center [178, 278] width 115 height 17
select select "92757"
click at [121, 270] on select "Select Therapist Admin Alisha 💚🍏thai therapist Ammy ❤️northeast therapist Beaut…" at bounding box center [178, 278] width 115 height 17
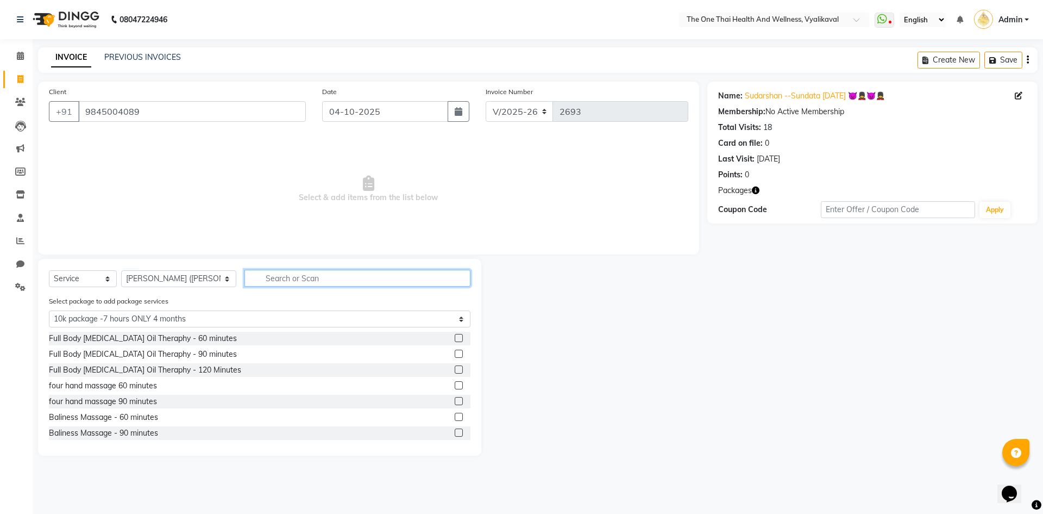
click at [245, 277] on input "text" at bounding box center [358, 278] width 226 height 17
type input "d"
select select "0: undefined"
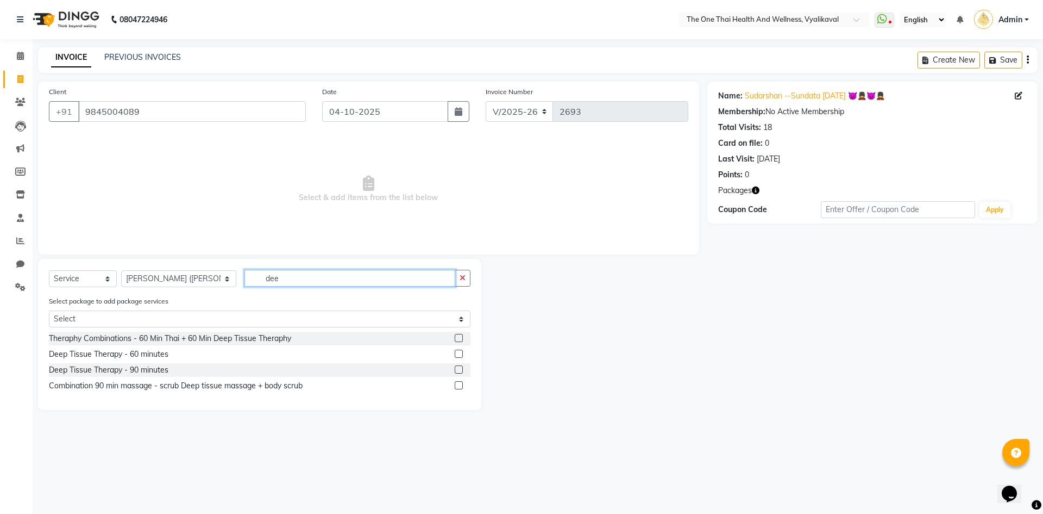
type input "dee"
click at [461, 352] on label at bounding box center [459, 353] width 8 height 8
click at [461, 352] on input "checkbox" at bounding box center [458, 354] width 7 height 7
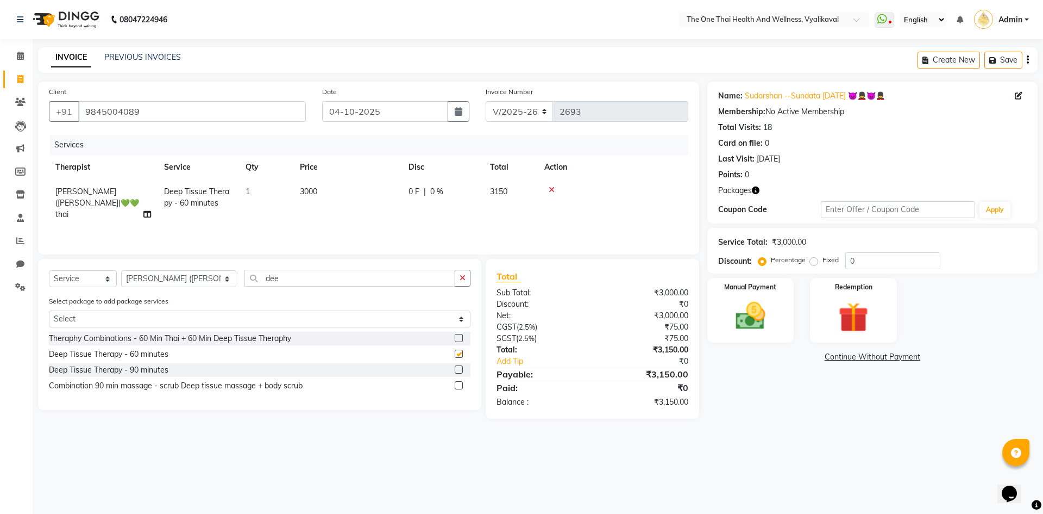
checkbox input "false"
click at [177, 285] on select "Select Therapist Admin Alisha 💚🍏thai therapist Ammy ❤️northeast therapist Beaut…" at bounding box center [178, 278] width 115 height 17
select select "86643"
click at [121, 270] on select "Select Therapist Admin Alisha 💚🍏thai therapist Ammy ❤️northeast therapist Beaut…" at bounding box center [178, 278] width 115 height 17
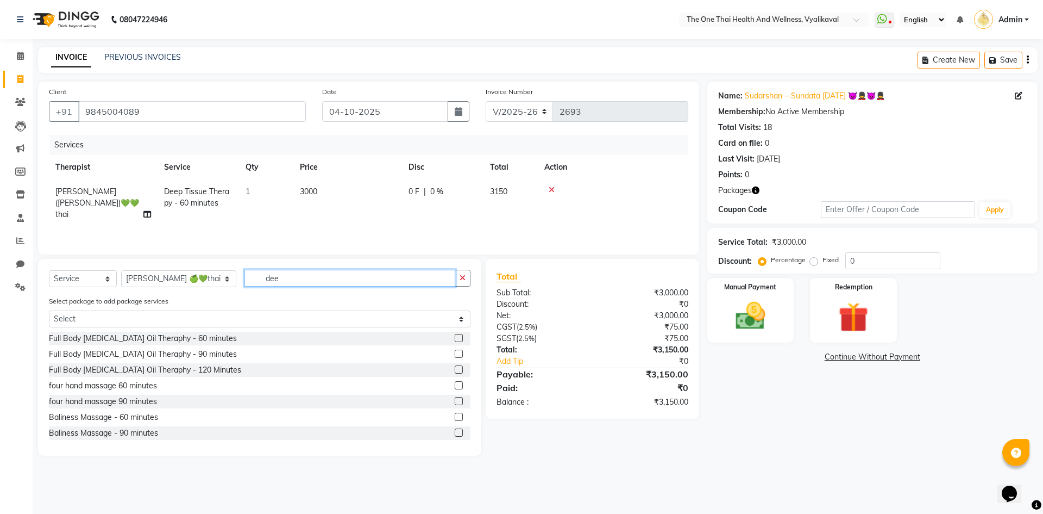
click at [282, 278] on input "dee" at bounding box center [350, 278] width 211 height 17
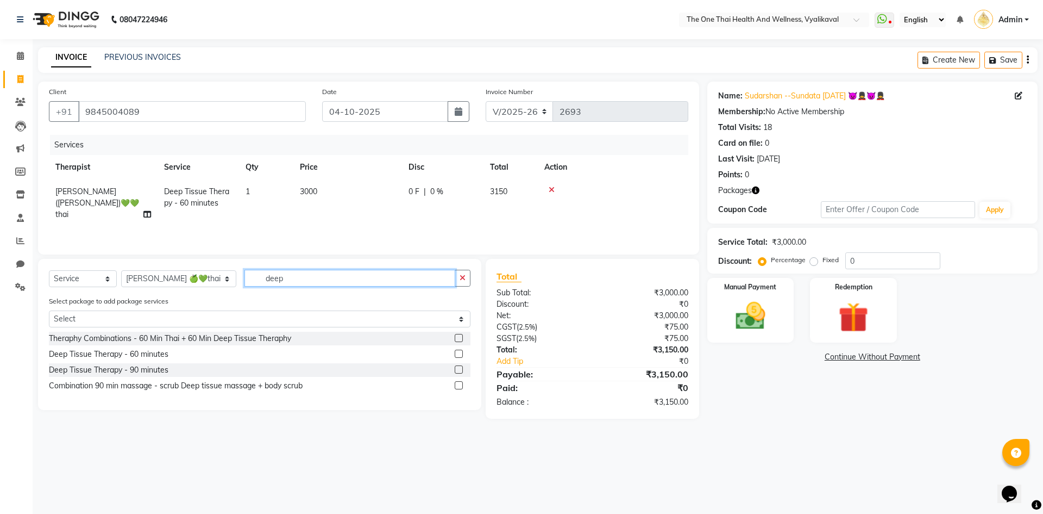
type input "deep"
click at [458, 352] on label at bounding box center [459, 353] width 8 height 8
click at [458, 352] on input "checkbox" at bounding box center [458, 354] width 7 height 7
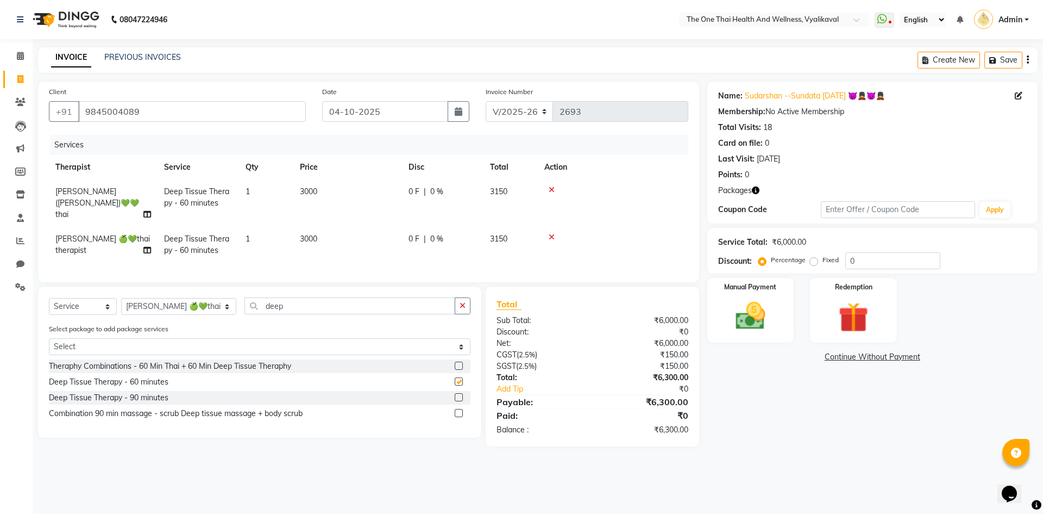
checkbox input "false"
click at [831, 310] on img at bounding box center [853, 317] width 51 height 39
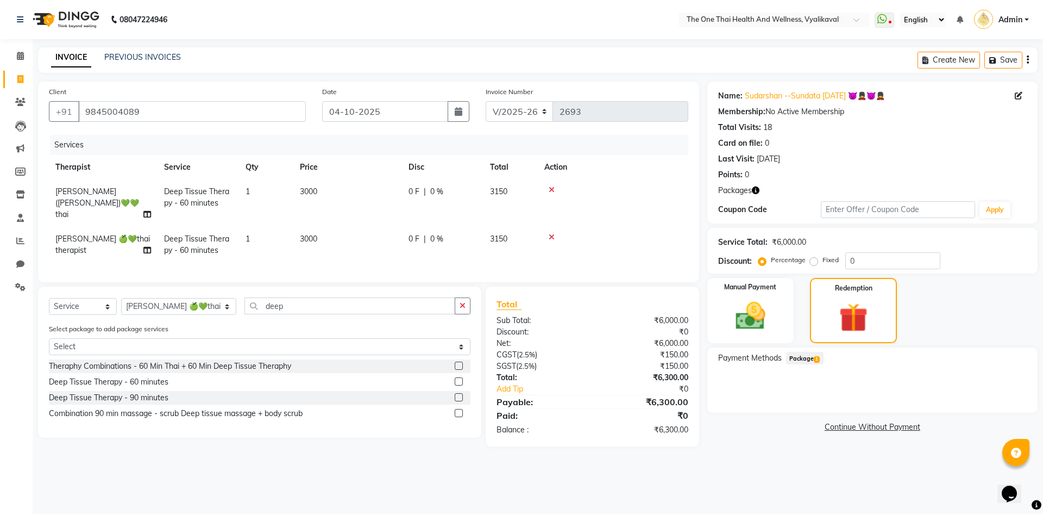
drag, startPoint x: 808, startPoint y: 353, endPoint x: 823, endPoint y: 368, distance: 21.5
click at [808, 355] on span "Package 1" at bounding box center [805, 358] width 38 height 13
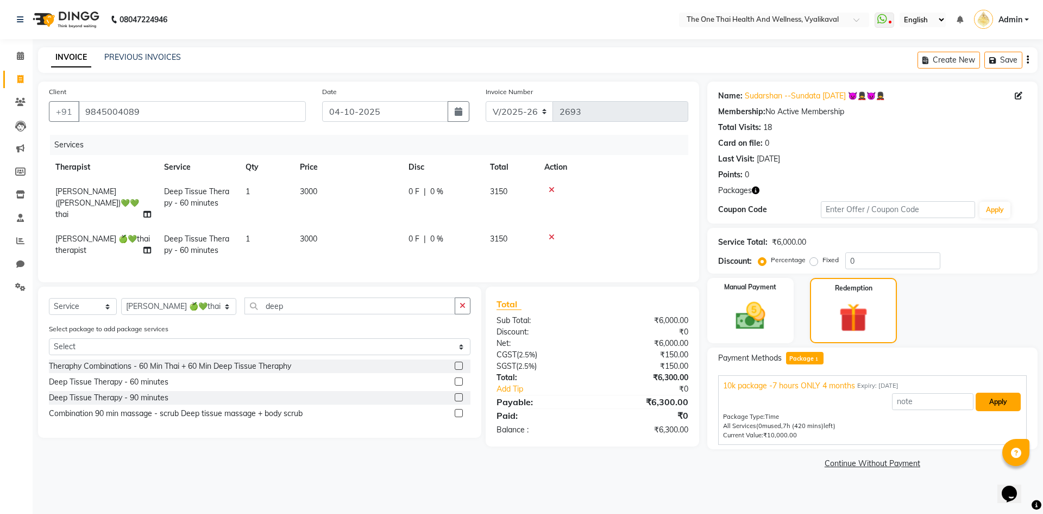
click at [997, 409] on button "Apply" at bounding box center [998, 401] width 45 height 18
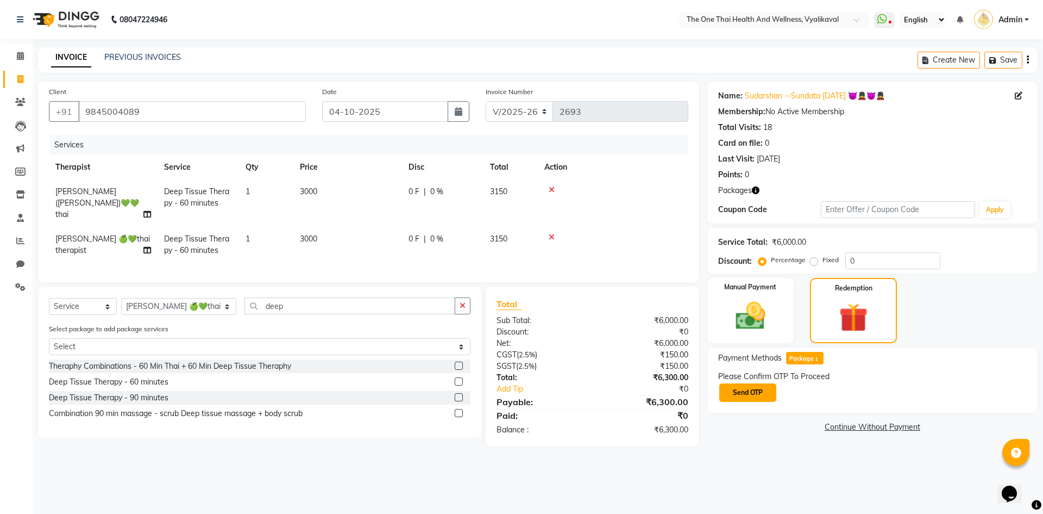
click at [770, 393] on button "Send OTP" at bounding box center [748, 392] width 57 height 18
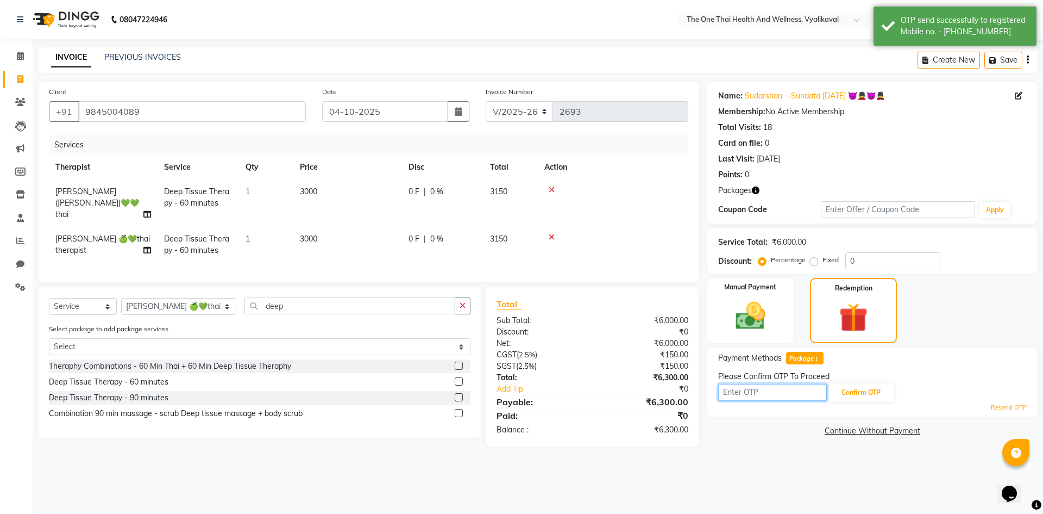
click at [748, 393] on input "text" at bounding box center [772, 392] width 109 height 17
type input "5172"
click at [841, 398] on button "Confirm OTP" at bounding box center [861, 392] width 66 height 18
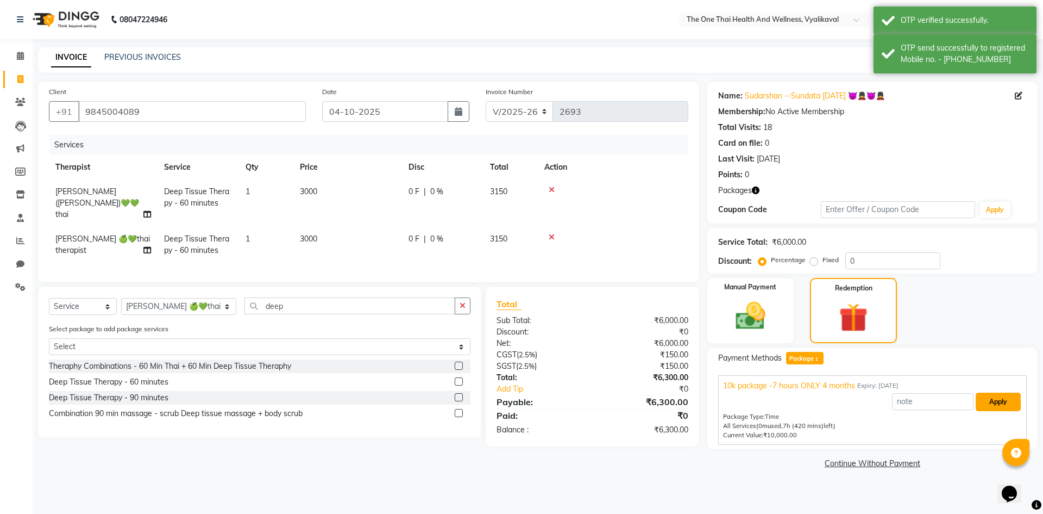
click at [988, 405] on button "Apply" at bounding box center [998, 401] width 45 height 18
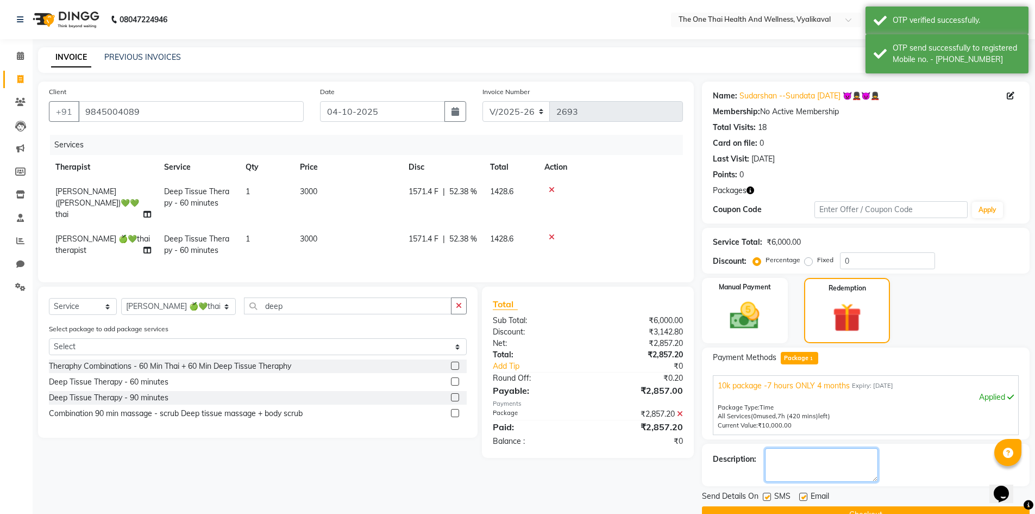
click at [856, 459] on textarea at bounding box center [821, 465] width 113 height 34
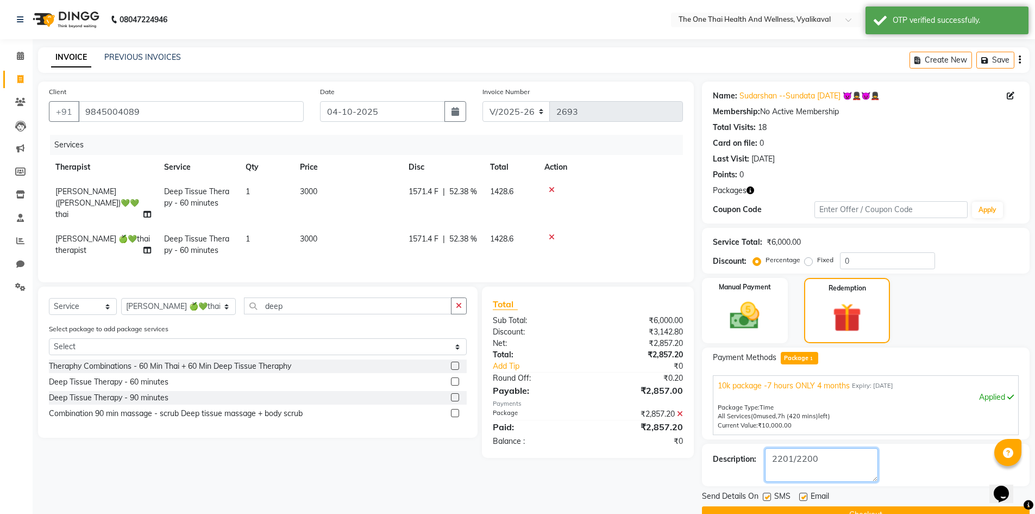
type textarea "2201/2200"
click at [765, 496] on label at bounding box center [767, 496] width 8 height 8
click at [765, 496] on input "checkbox" at bounding box center [766, 496] width 7 height 7
checkbox input "false"
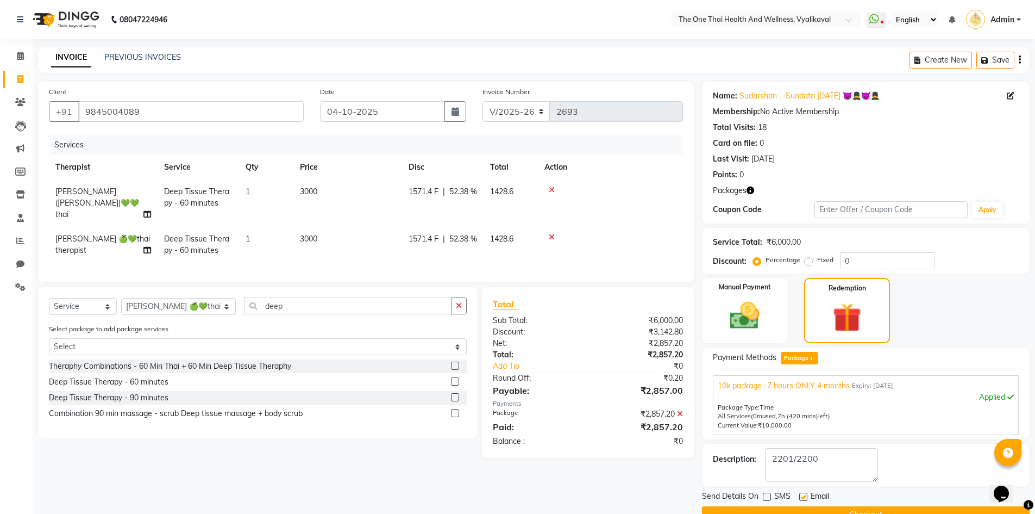
click at [803, 498] on label at bounding box center [803, 496] width 8 height 8
click at [803, 498] on input "checkbox" at bounding box center [802, 496] width 7 height 7
checkbox input "false"
click at [801, 511] on button "Checkout" at bounding box center [866, 514] width 328 height 17
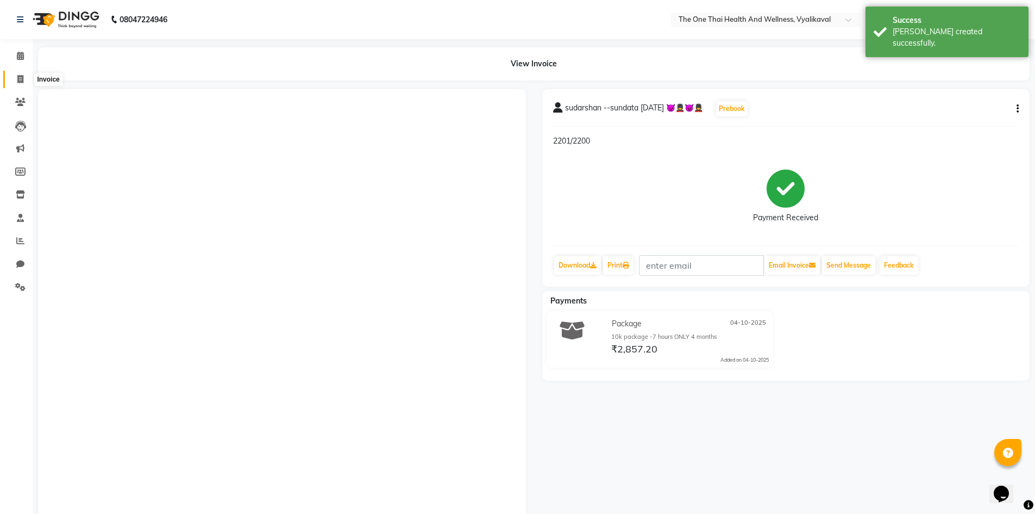
click at [23, 78] on icon at bounding box center [20, 79] width 6 height 8
select select "service"
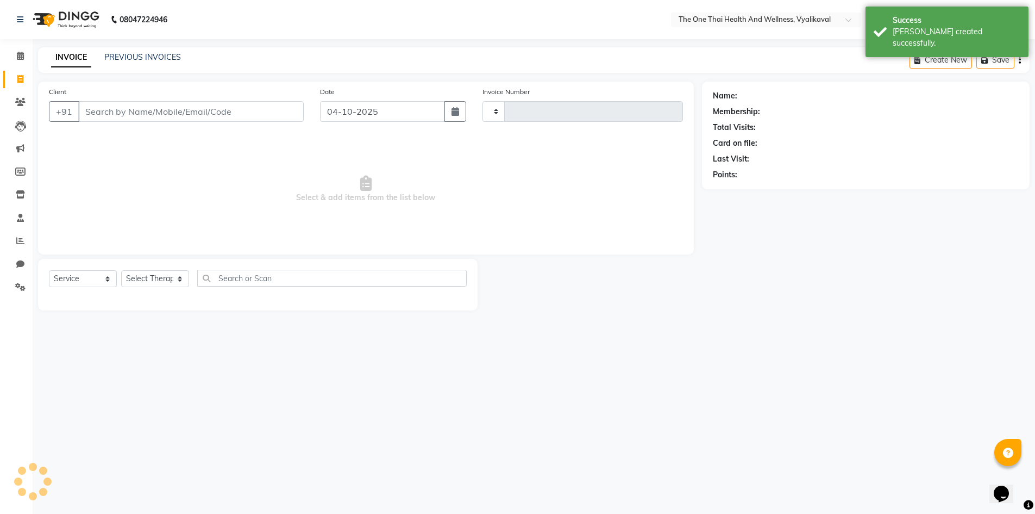
click at [98, 101] on div "Client +91" at bounding box center [176, 108] width 271 height 45
select select "5972"
type input "2694"
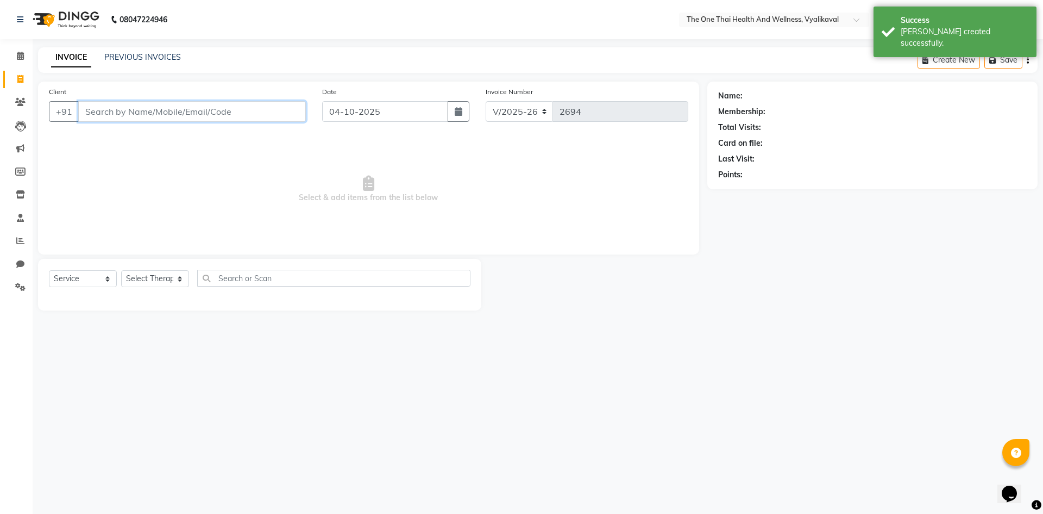
click at [98, 111] on input "Client" at bounding box center [192, 111] width 228 height 21
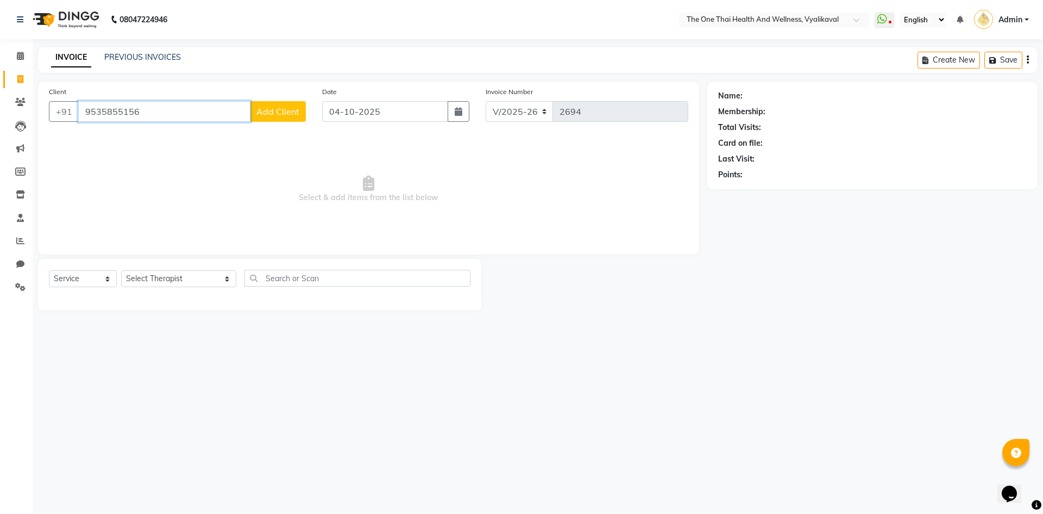
type input "9535855156"
click at [273, 116] on span "Add Client" at bounding box center [278, 111] width 43 height 11
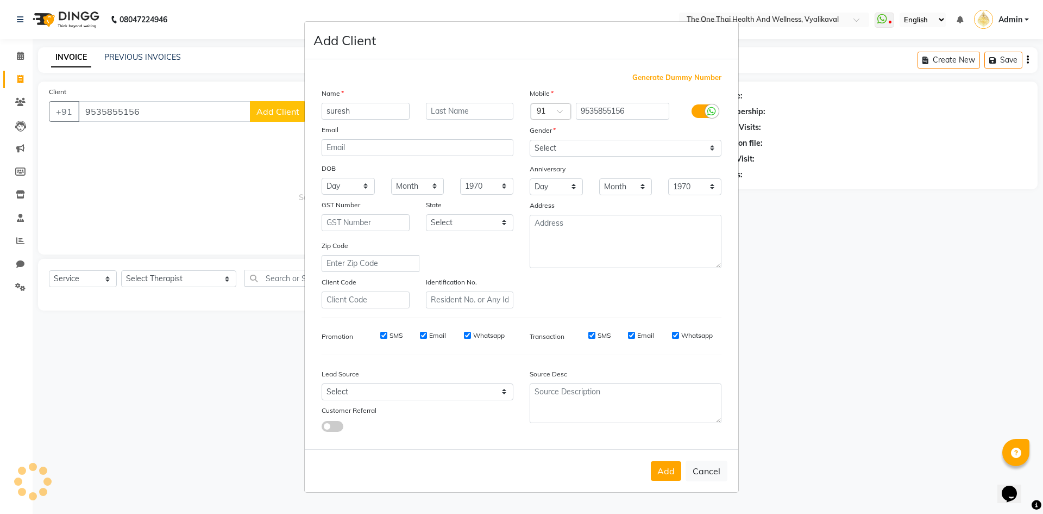
type input "suresh"
type input "4 oct 25"
click at [538, 152] on select "Select Male Female Other Prefer Not To Say" at bounding box center [626, 148] width 192 height 17
select select "male"
click at [530, 140] on select "Select Male Female Other Prefer Not To Say" at bounding box center [626, 148] width 192 height 17
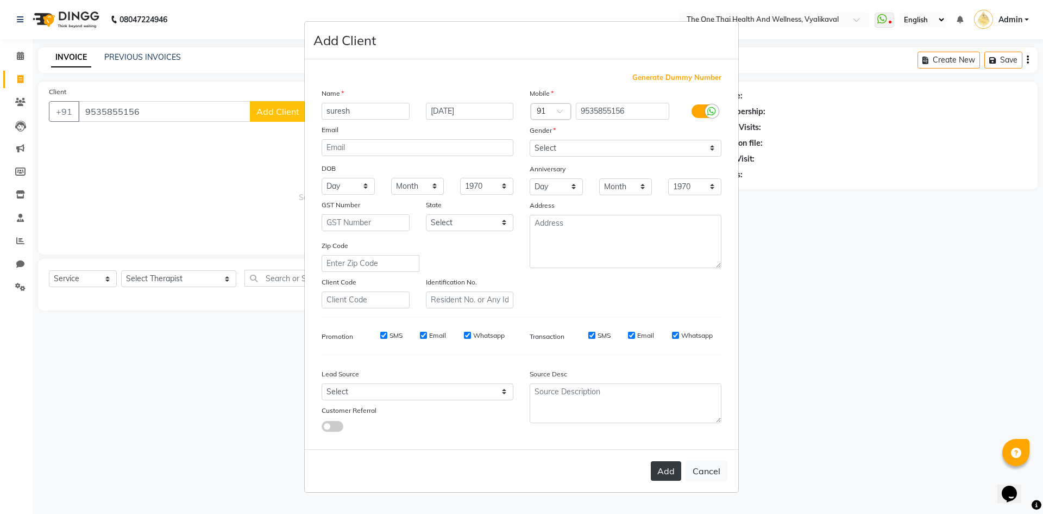
click at [671, 466] on button "Add" at bounding box center [666, 471] width 30 height 20
select select
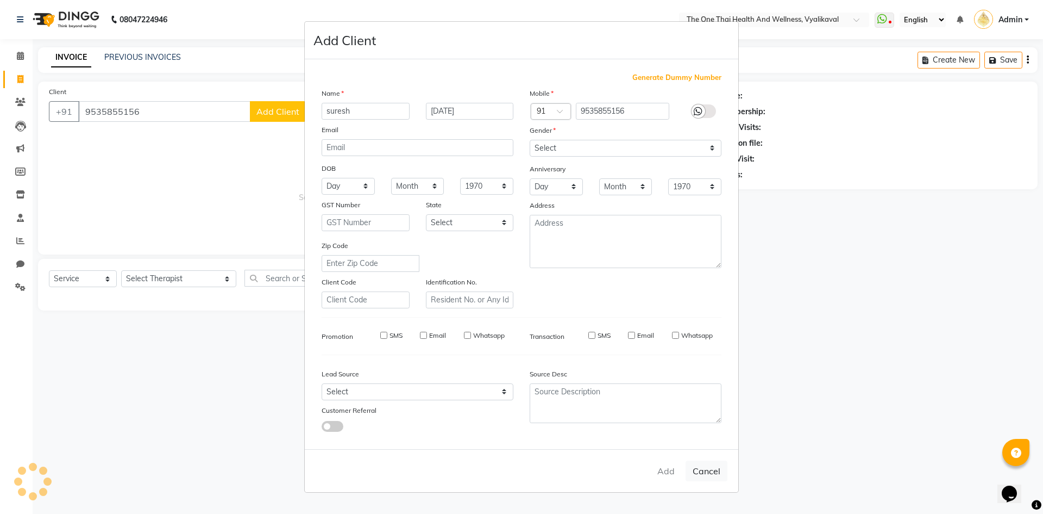
select select
checkbox input "false"
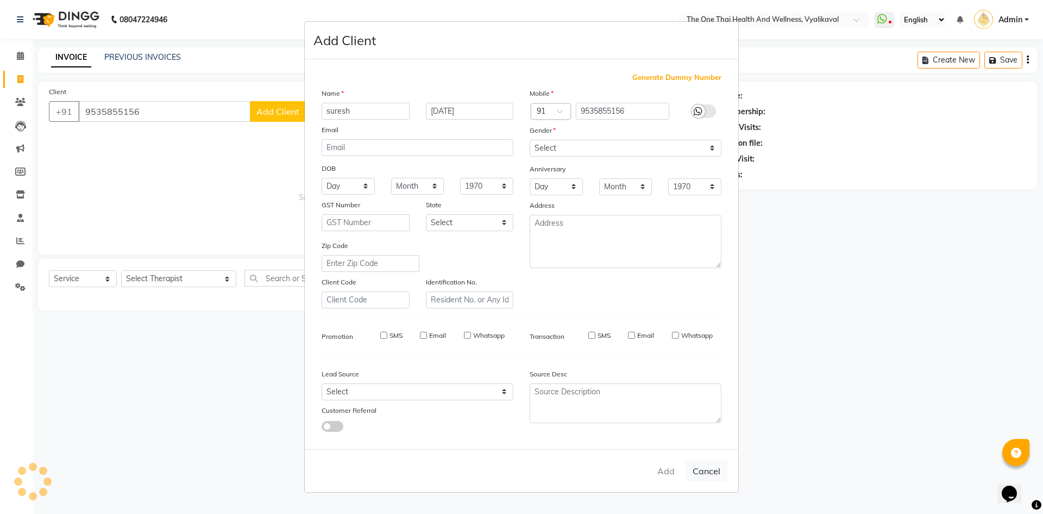
checkbox input "false"
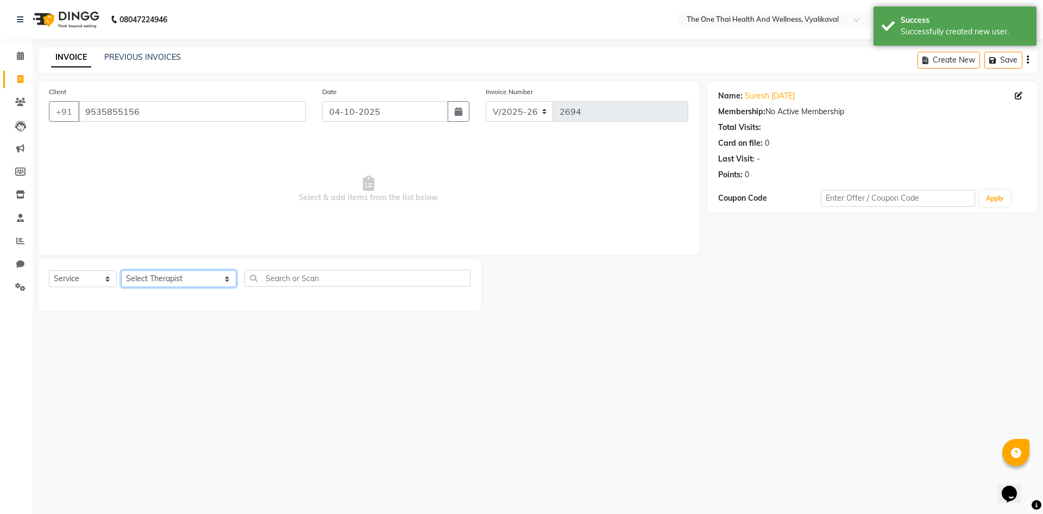
click at [149, 282] on select "Select Therapist Admin Alisha 💚🍏thai therapist Ammy ❤️northeast therapist Beaut…" at bounding box center [178, 278] width 115 height 17
select select "60154"
click at [121, 270] on select "Select Therapist Admin Alisha 💚🍏thai therapist Ammy ❤️northeast therapist Beaut…" at bounding box center [178, 278] width 115 height 17
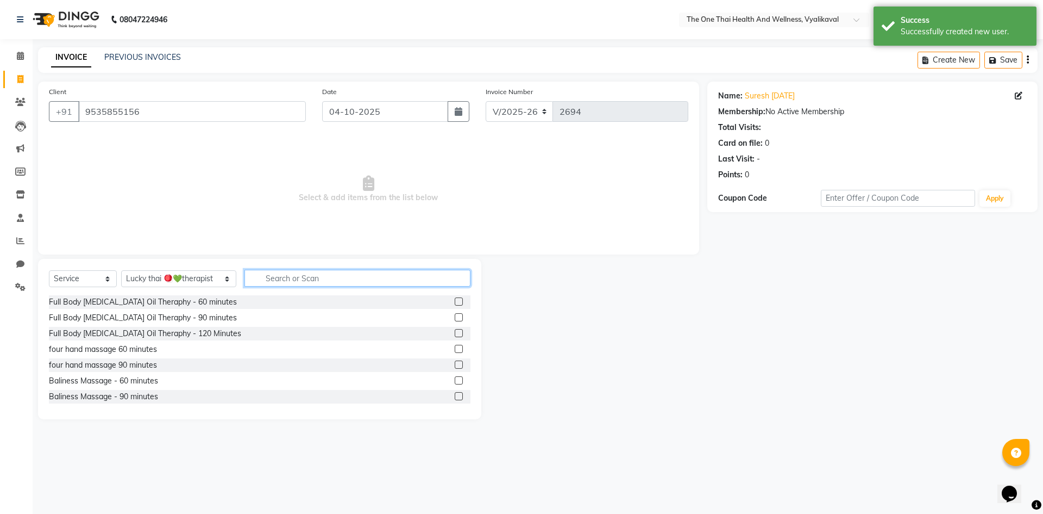
click at [258, 272] on input "text" at bounding box center [358, 278] width 226 height 17
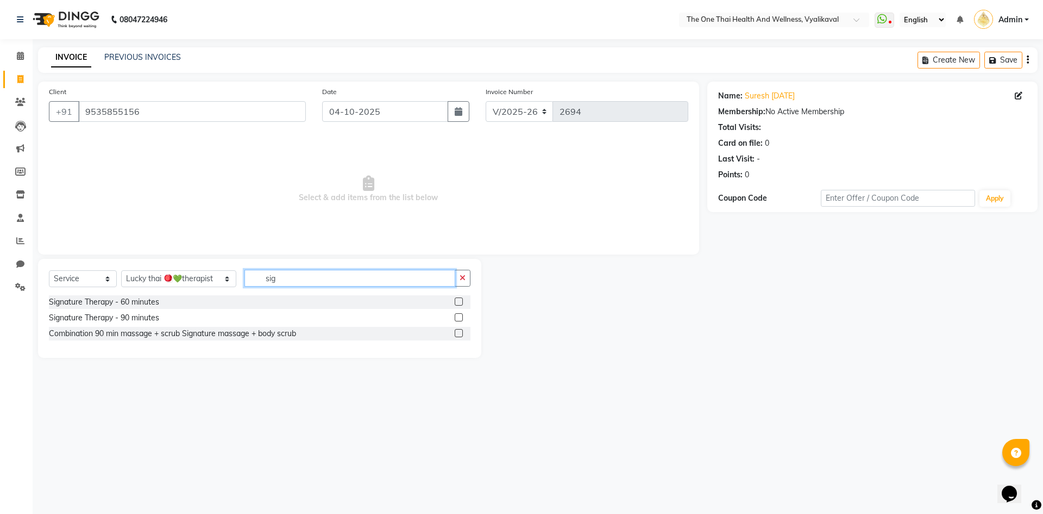
type input "sig"
click at [457, 303] on label at bounding box center [459, 301] width 8 height 8
click at [457, 303] on input "checkbox" at bounding box center [458, 301] width 7 height 7
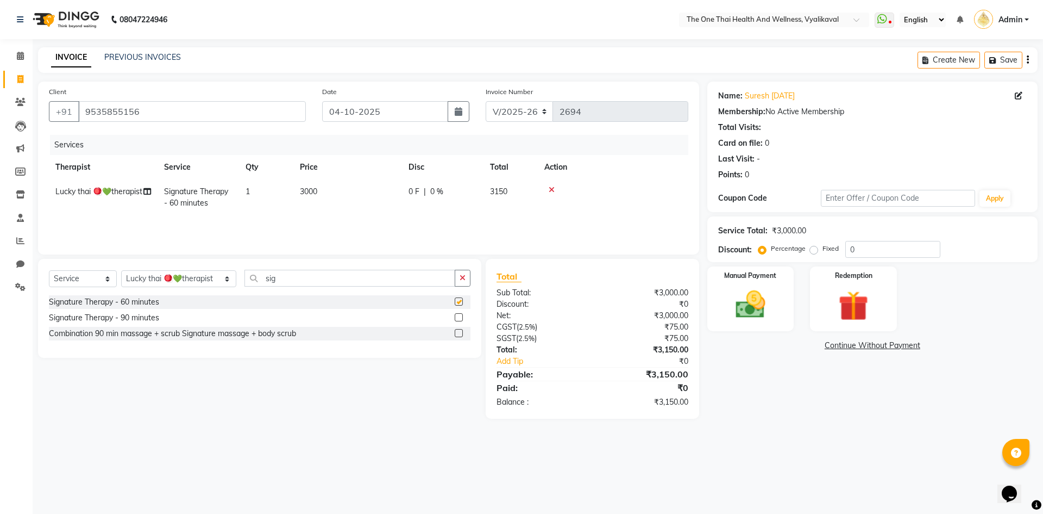
checkbox input "false"
click at [417, 185] on td "0 F | 0 %" at bounding box center [443, 197] width 82 height 36
select select "60154"
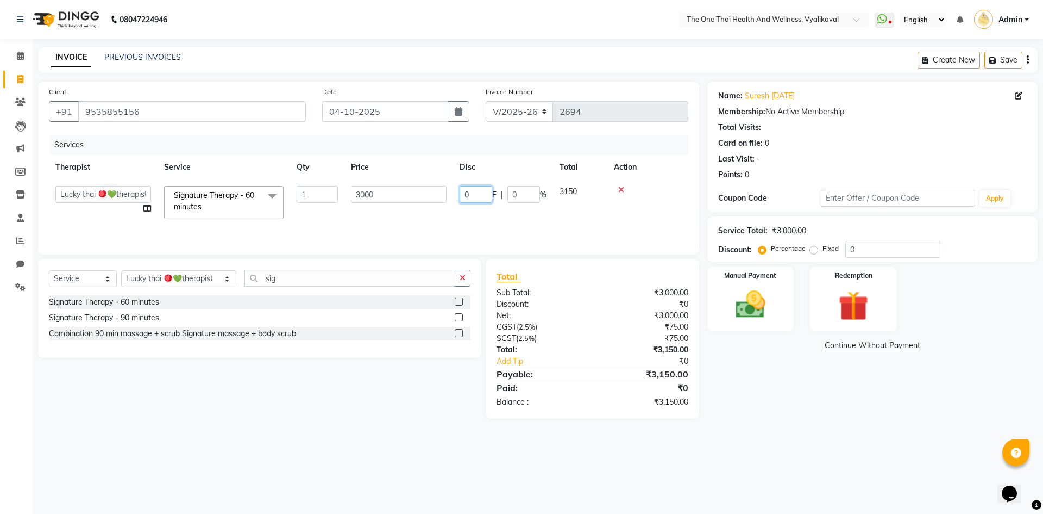
click at [461, 194] on input "0" at bounding box center [476, 194] width 33 height 17
type input "300"
click at [474, 214] on td "300 F | 0 %" at bounding box center [503, 202] width 100 height 46
select select "60154"
click at [735, 298] on img at bounding box center [751, 304] width 51 height 36
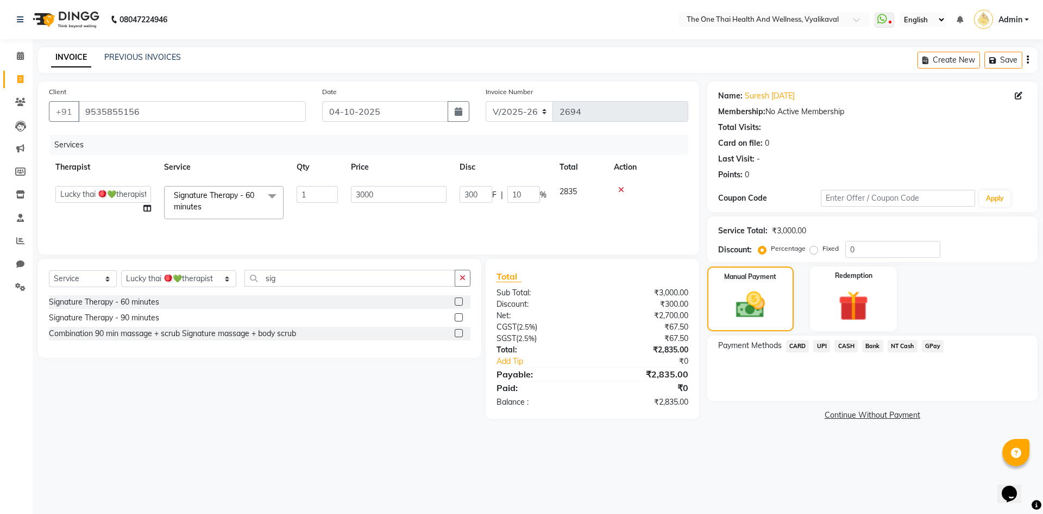
click at [846, 346] on span "CASH" at bounding box center [846, 346] width 23 height 13
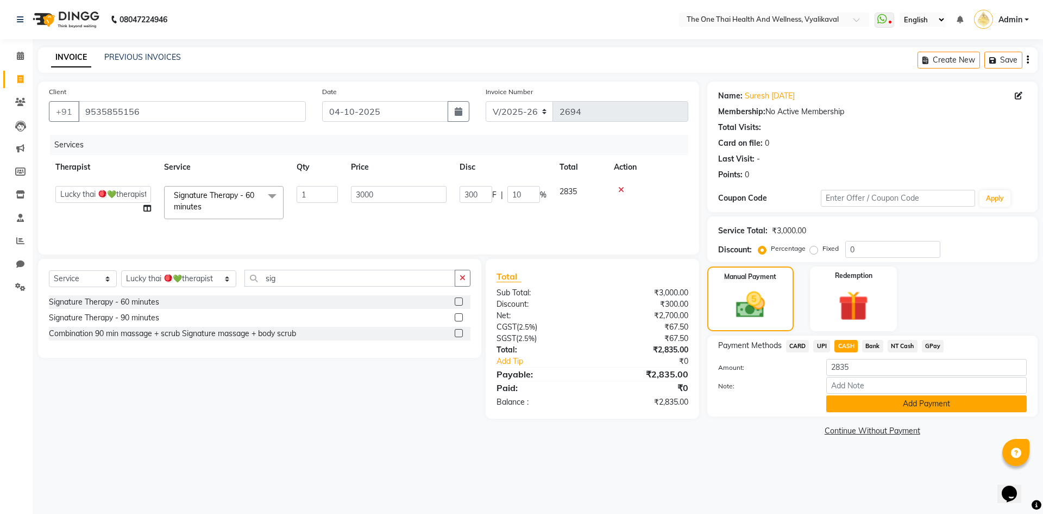
click at [852, 401] on button "Add Payment" at bounding box center [927, 403] width 201 height 17
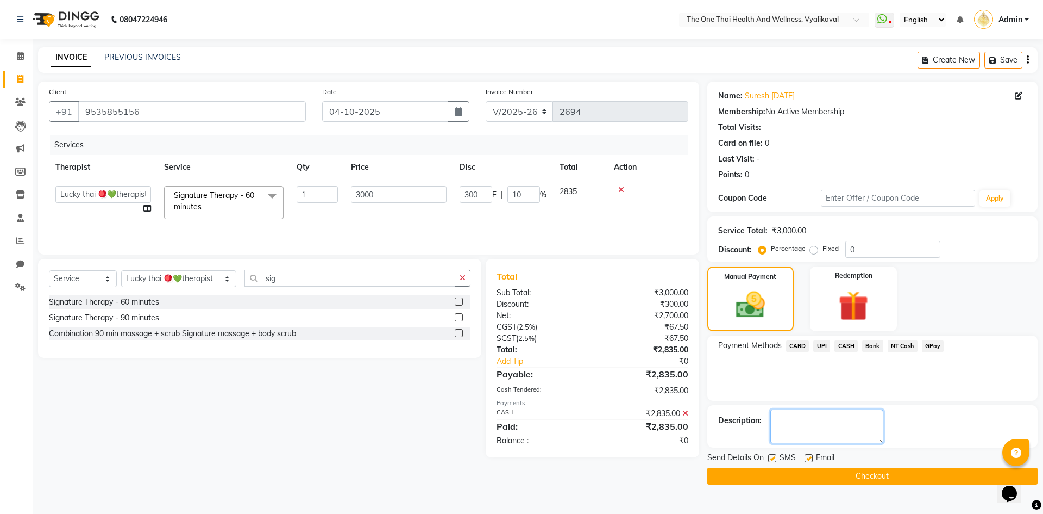
click at [814, 421] on textarea at bounding box center [827, 426] width 113 height 34
type textarea "2202"
click at [773, 457] on label at bounding box center [772, 458] width 8 height 8
click at [773, 457] on input "checkbox" at bounding box center [771, 458] width 7 height 7
checkbox input "false"
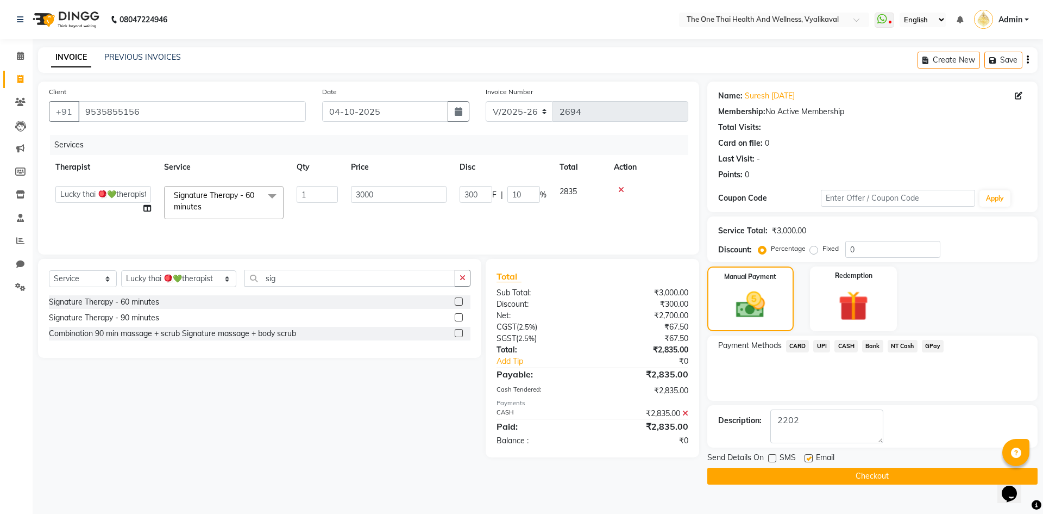
click at [780, 478] on button "Checkout" at bounding box center [873, 475] width 330 height 17
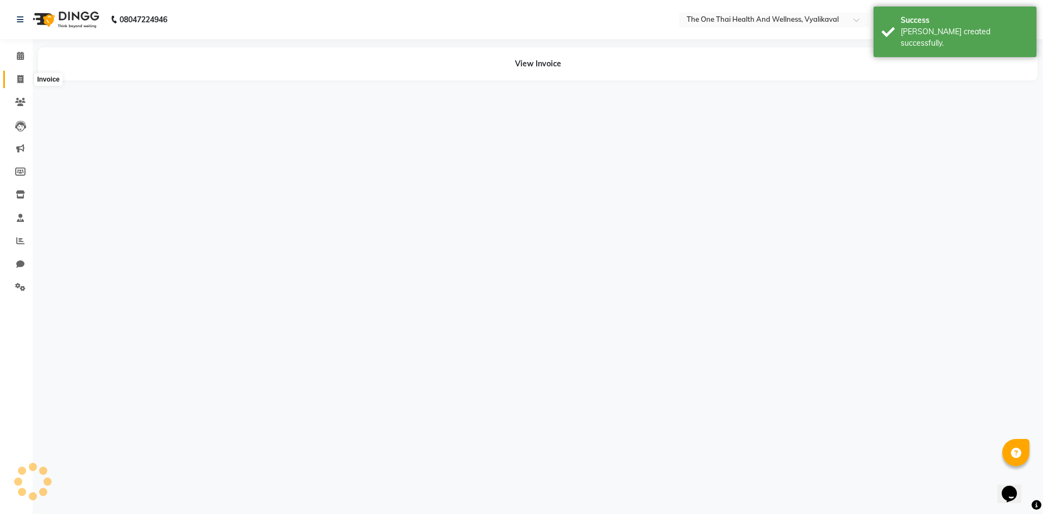
click at [26, 75] on span at bounding box center [20, 79] width 19 height 13
select select "service"
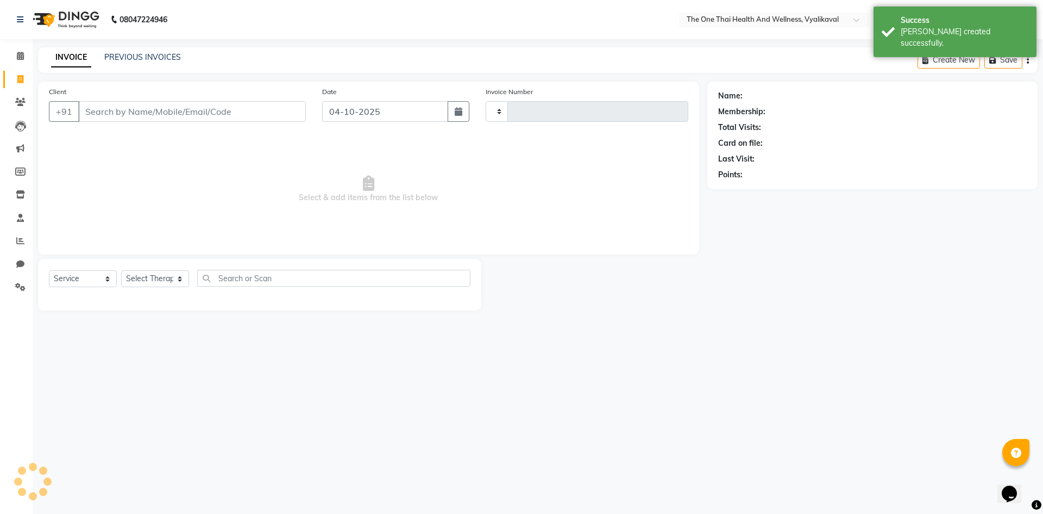
click at [113, 107] on input "Client" at bounding box center [192, 111] width 228 height 21
select select "5972"
type input "2695"
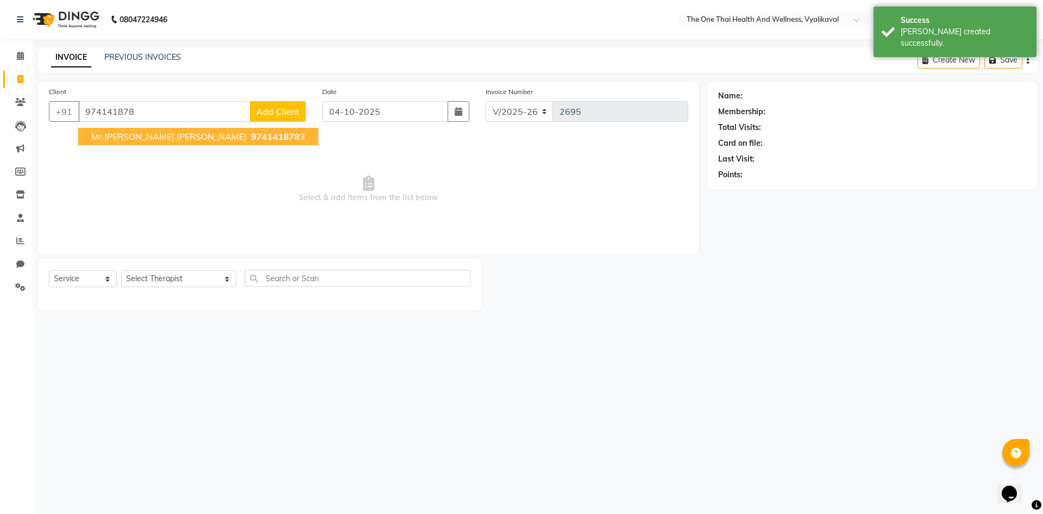
click at [151, 138] on span "Mr.Yogesh Yogesh" at bounding box center [168, 136] width 155 height 11
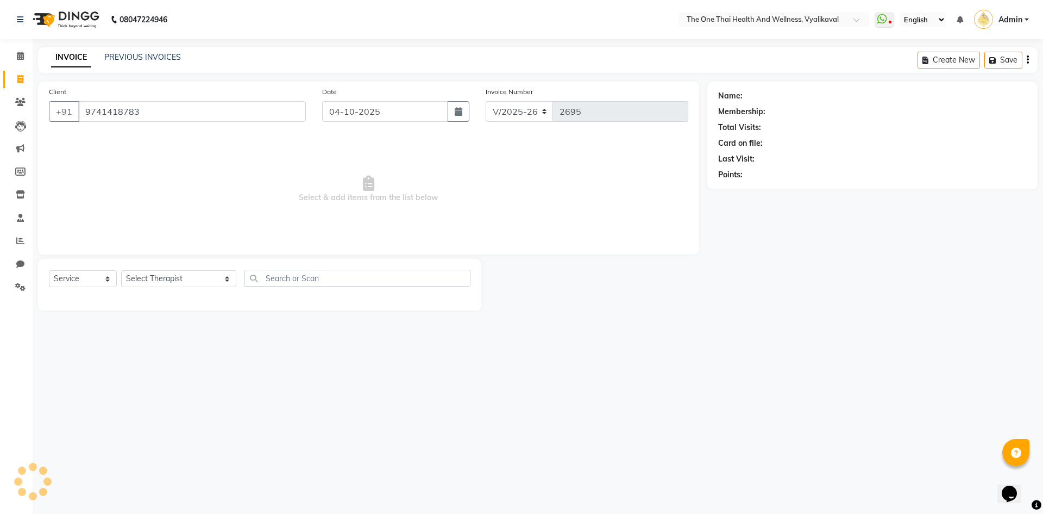
type input "9741418783"
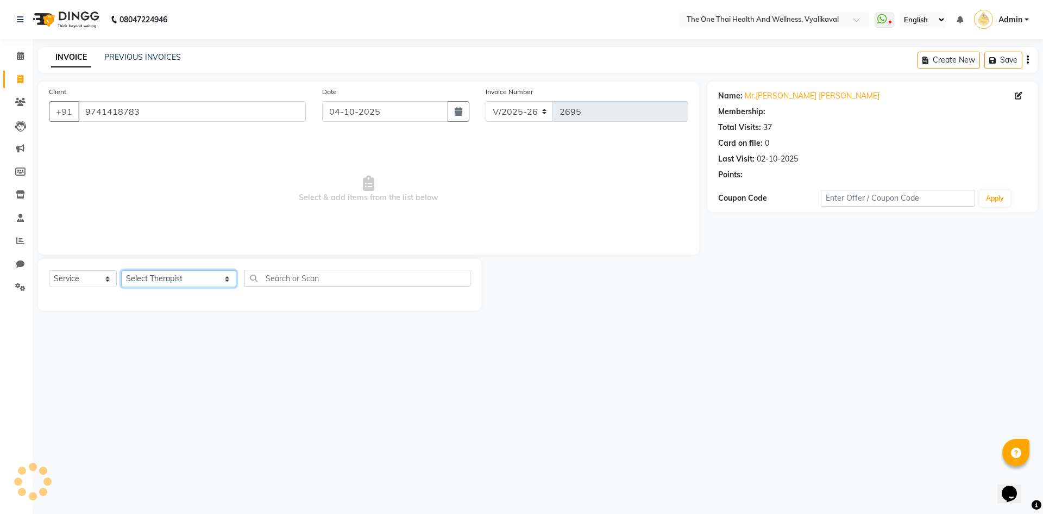
click at [153, 279] on select "Select Therapist Admin Alisha 💚🍏thai therapist Ammy ❤️northeast therapist Beaut…" at bounding box center [178, 278] width 115 height 17
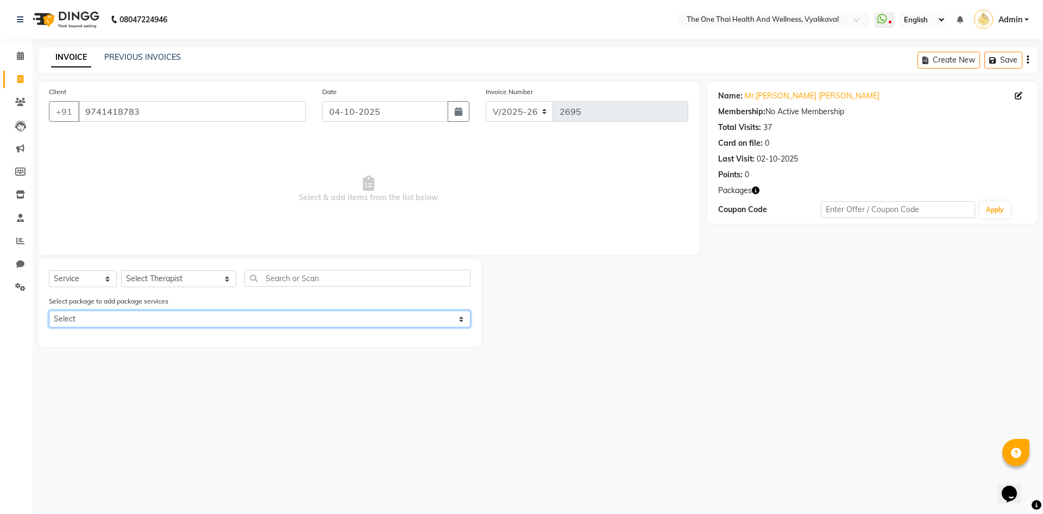
click at [145, 317] on select "Select 6k package" at bounding box center [260, 318] width 422 height 17
select select "1: Object"
click at [49, 310] on select "Select 6k package" at bounding box center [260, 318] width 422 height 17
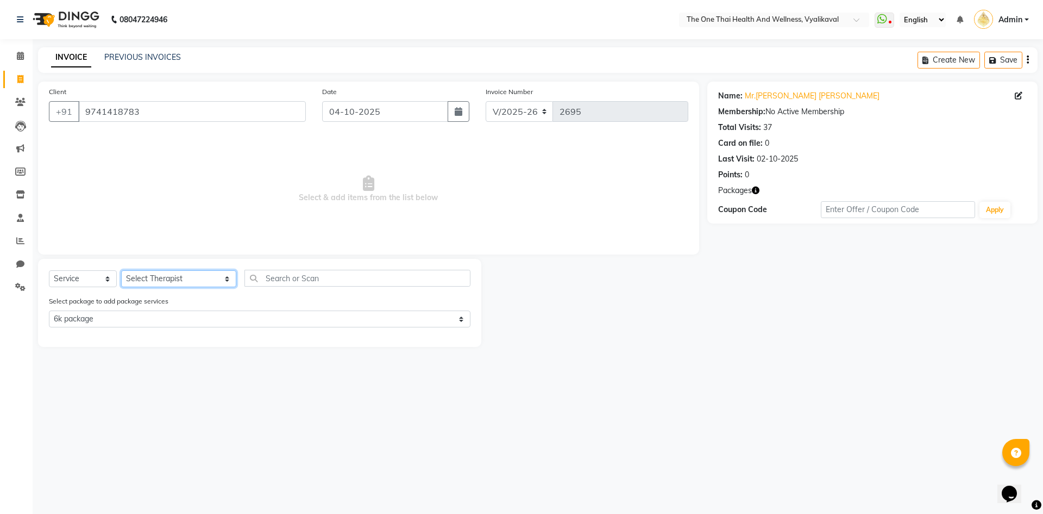
click at [154, 278] on select "Select Therapist Admin Alisha 💚🍏thai therapist Ammy ❤️northeast therapist Beaut…" at bounding box center [178, 278] width 115 height 17
select select "92756"
click at [121, 270] on select "Select Therapist Admin Alisha 💚🍏thai therapist Ammy ❤️northeast therapist Beaut…" at bounding box center [178, 278] width 115 height 17
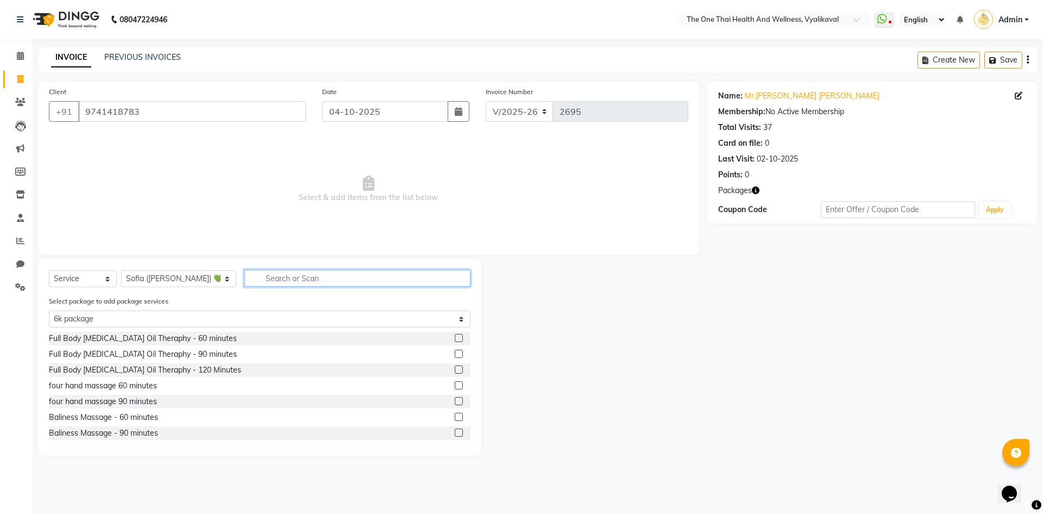
click at [245, 277] on input "text" at bounding box center [358, 278] width 226 height 17
type input "d"
select select "0: undefined"
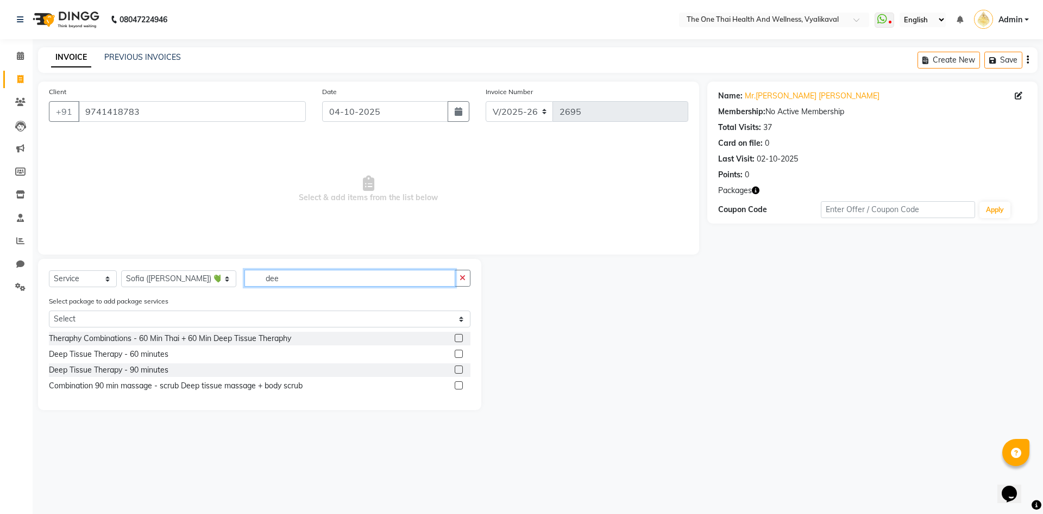
type input "dee"
click at [455, 355] on label at bounding box center [459, 353] width 8 height 8
click at [455, 355] on input "checkbox" at bounding box center [458, 354] width 7 height 7
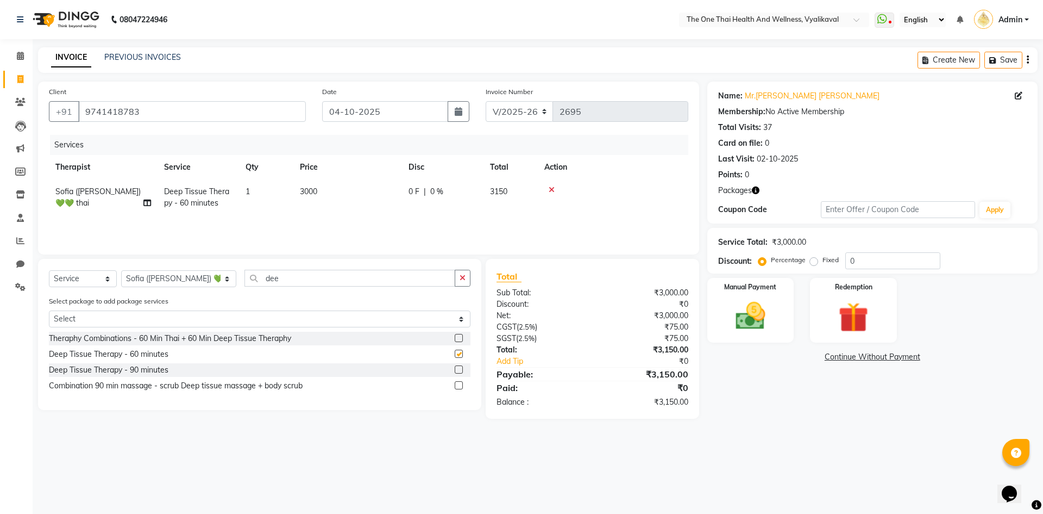
checkbox input "false"
drag, startPoint x: 860, startPoint y: 308, endPoint x: 841, endPoint y: 317, distance: 20.9
click at [860, 308] on img at bounding box center [853, 317] width 51 height 39
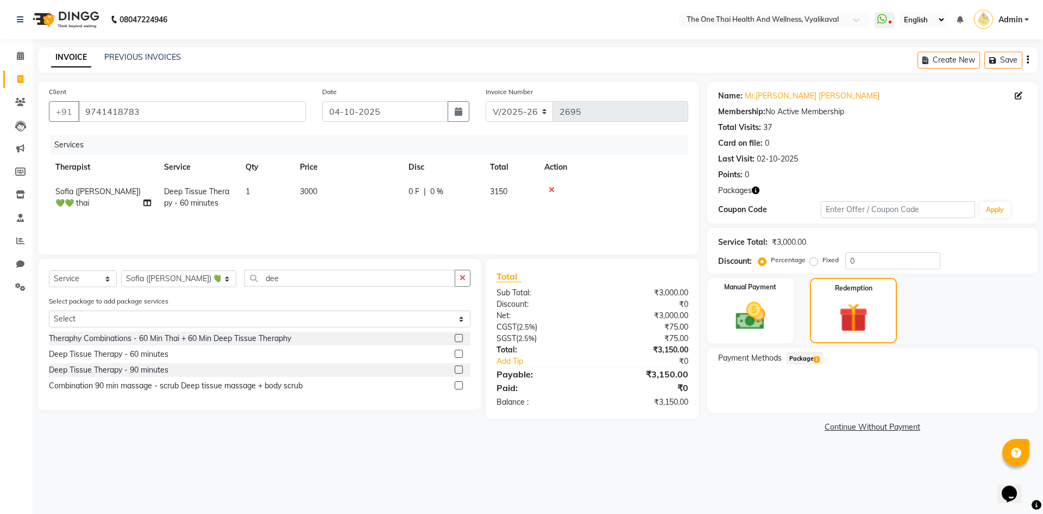
click at [820, 351] on div "Payment Methods Package 1" at bounding box center [873, 379] width 330 height 65
click at [818, 356] on span "1" at bounding box center [817, 359] width 6 height 7
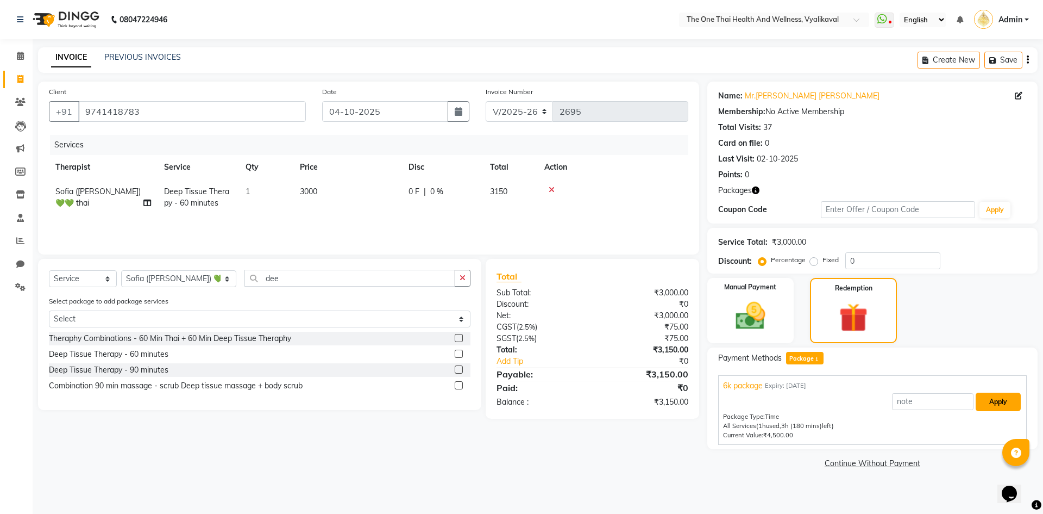
click at [1003, 396] on button "Apply" at bounding box center [998, 401] width 45 height 18
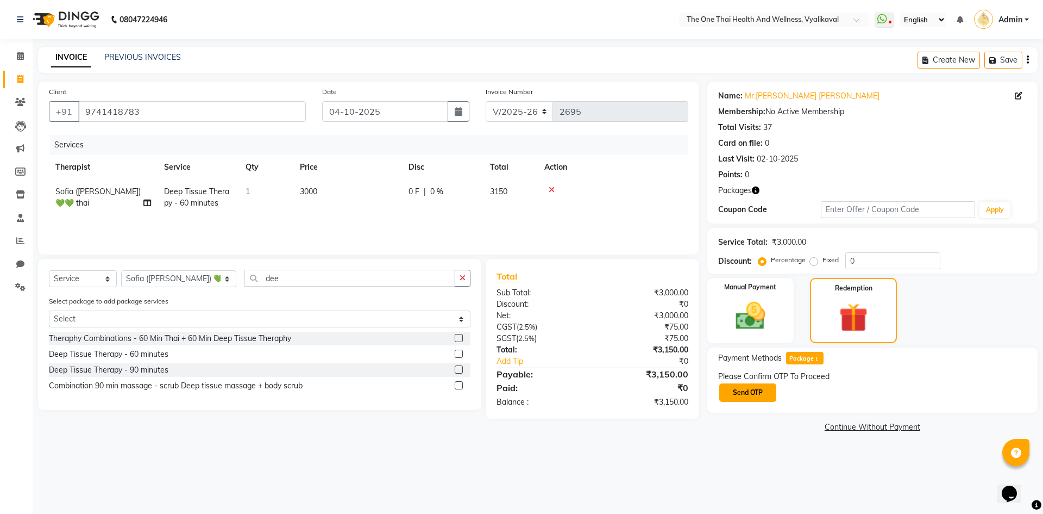
click at [762, 391] on button "Send OTP" at bounding box center [748, 392] width 57 height 18
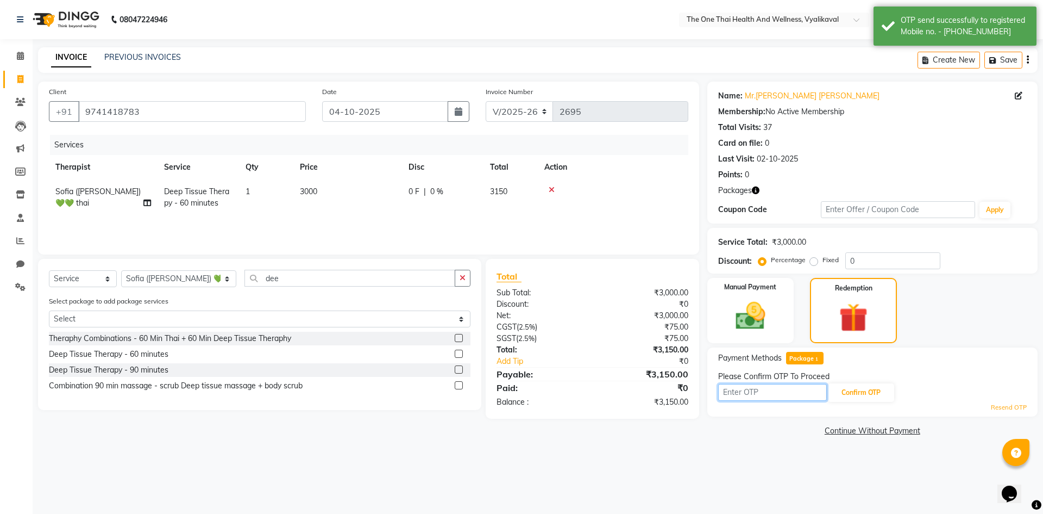
drag, startPoint x: 760, startPoint y: 391, endPoint x: 754, endPoint y: 397, distance: 8.5
click at [758, 391] on input "text" at bounding box center [772, 392] width 109 height 17
type input "1128"
click at [880, 394] on button "Confirm OTP" at bounding box center [861, 392] width 66 height 18
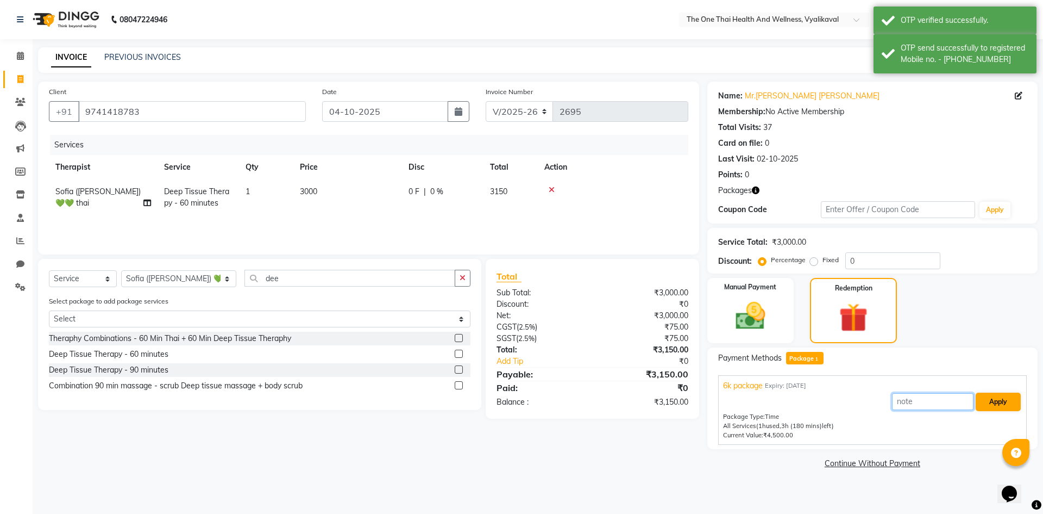
click at [976, 398] on div "Apply" at bounding box center [872, 401] width 299 height 21
click at [985, 404] on button "Apply" at bounding box center [998, 401] width 45 height 18
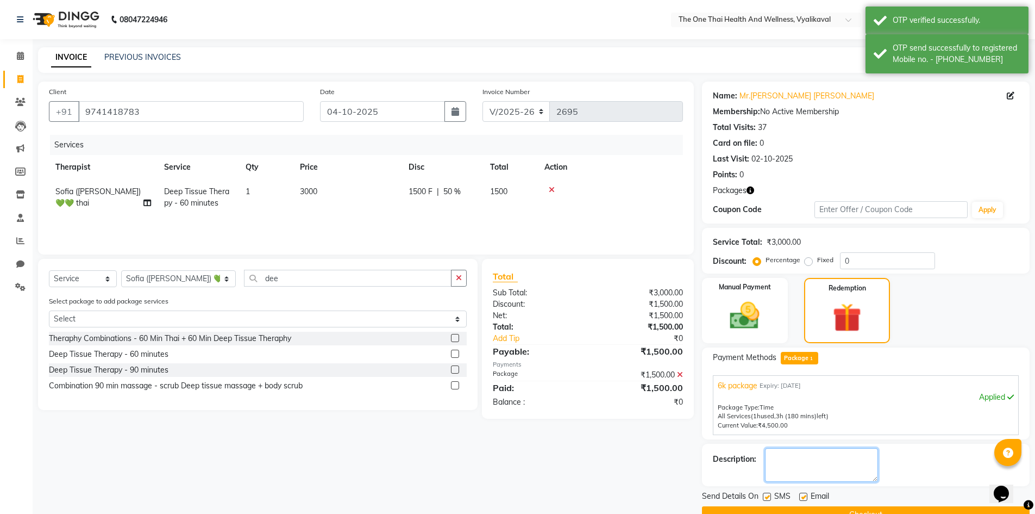
click at [821, 449] on textarea at bounding box center [821, 465] width 113 height 34
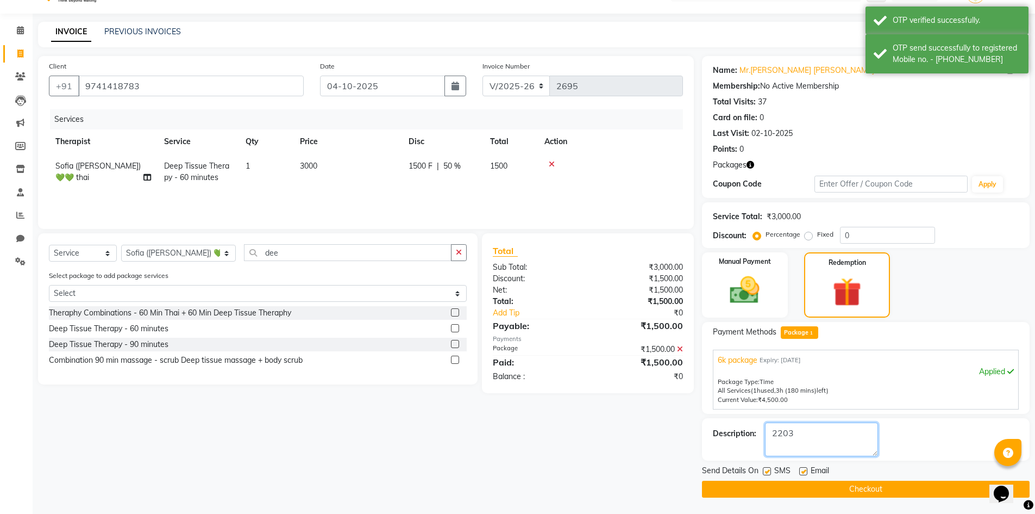
type textarea "2203"
click at [768, 470] on label at bounding box center [767, 471] width 8 height 8
click at [768, 470] on input "checkbox" at bounding box center [766, 471] width 7 height 7
checkbox input "false"
click at [770, 491] on button "Checkout" at bounding box center [866, 488] width 328 height 17
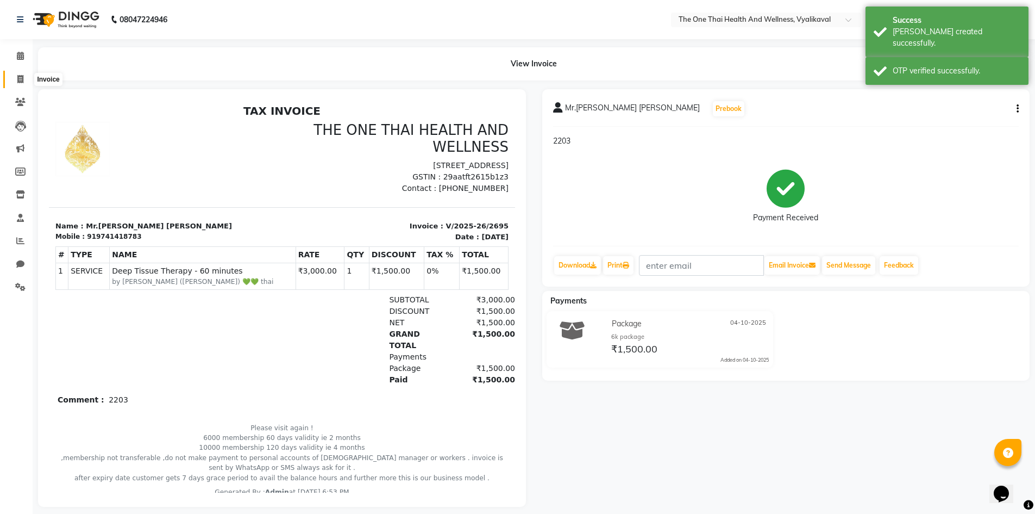
click at [27, 78] on span at bounding box center [20, 79] width 19 height 13
select select "5972"
select select "service"
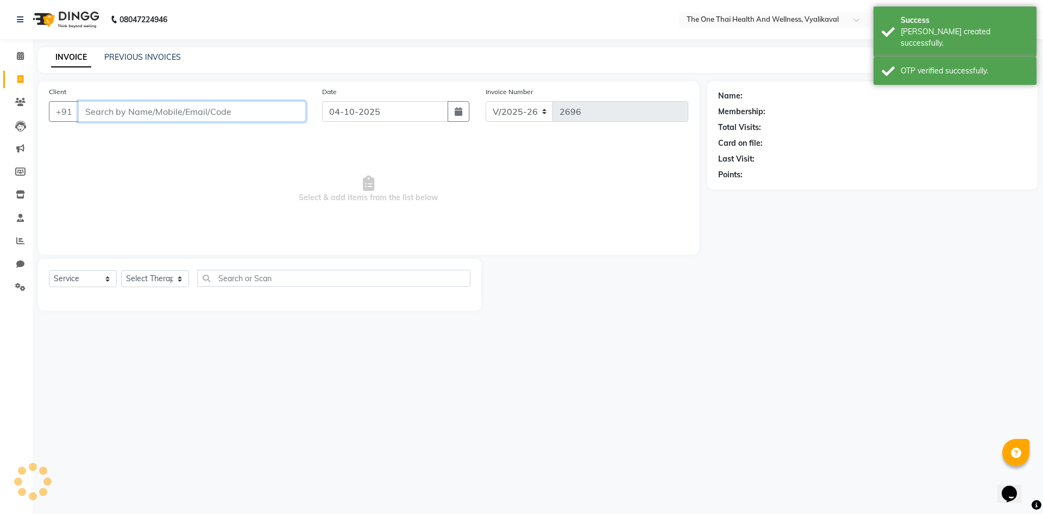
click at [122, 115] on input "Client" at bounding box center [192, 111] width 228 height 21
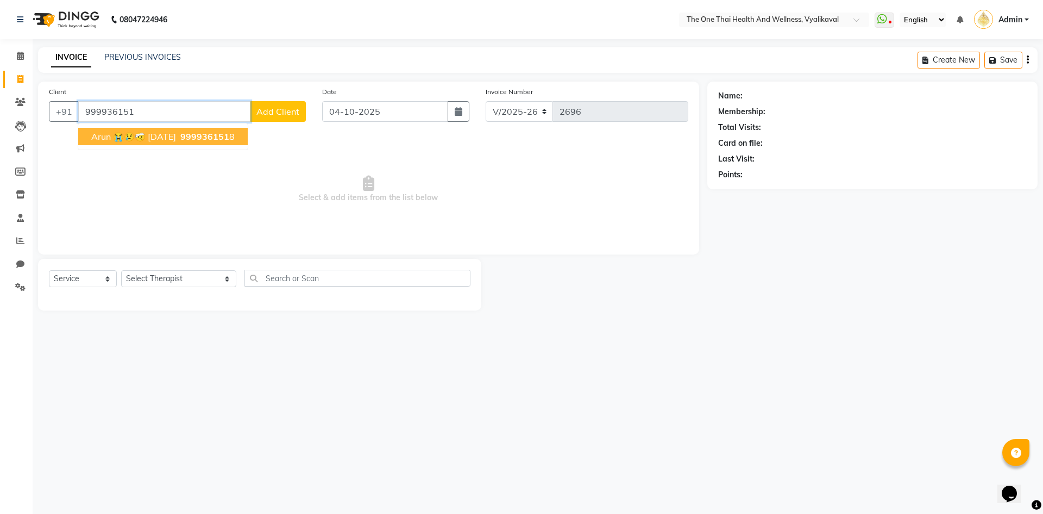
click at [176, 136] on span "Arun 😭😢🤕 26 july 2024" at bounding box center [133, 136] width 85 height 11
type input "9999361518"
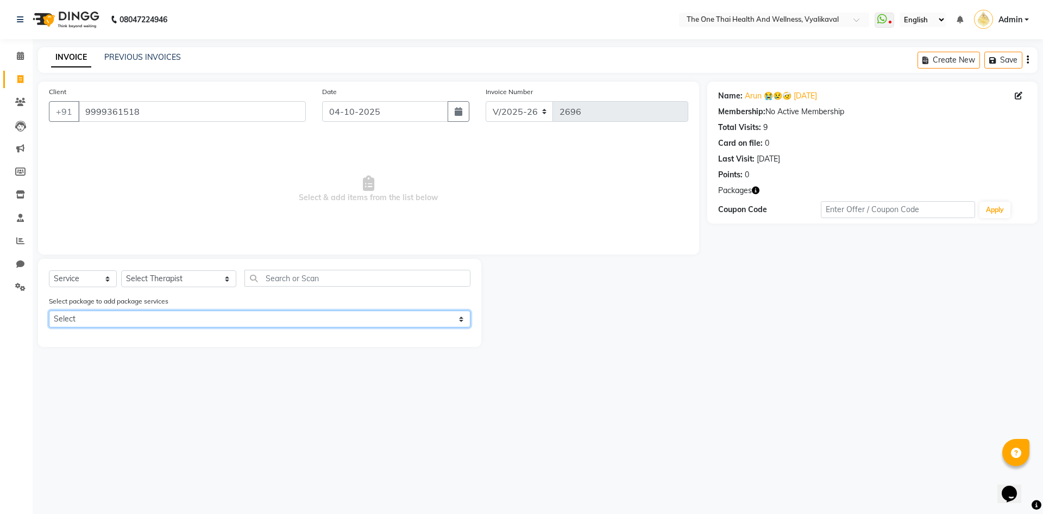
click at [131, 315] on select "Select 6k package" at bounding box center [260, 318] width 422 height 17
select select "1: Object"
click at [49, 310] on select "Select 6k package" at bounding box center [260, 318] width 422 height 17
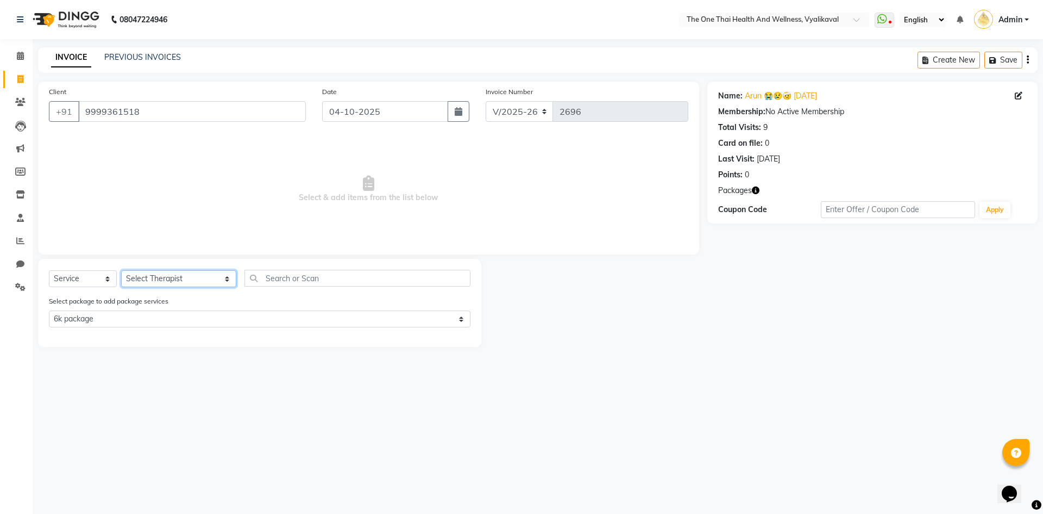
click at [149, 279] on select "Select Therapist Admin Alisha 💚🍏thai therapist Ammy ❤️northeast therapist Beaut…" at bounding box center [178, 278] width 115 height 17
select select "58596"
click at [121, 270] on select "Select Therapist Admin Alisha 💚🍏thai therapist Ammy ❤️northeast therapist Beaut…" at bounding box center [178, 278] width 115 height 17
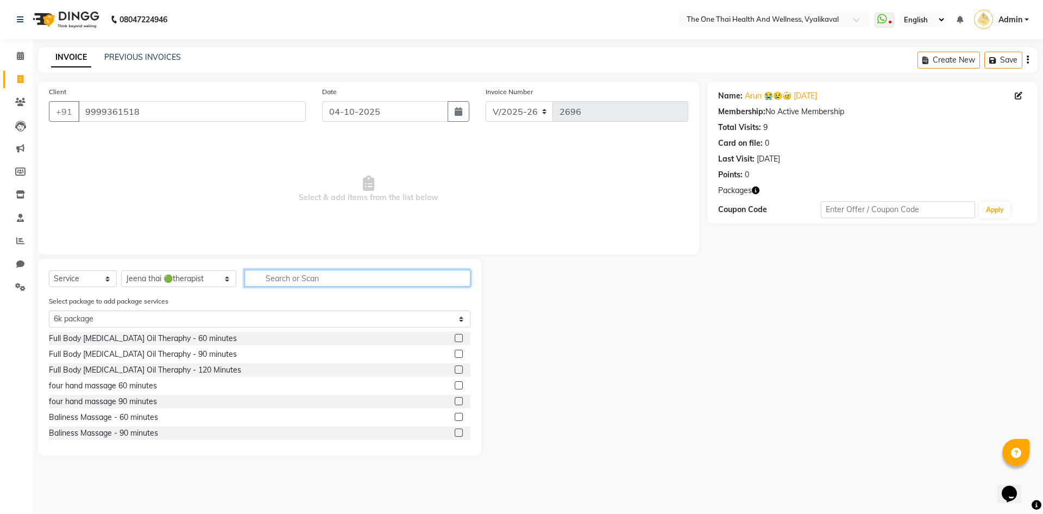
click at [263, 280] on input "text" at bounding box center [358, 278] width 226 height 17
type input "t"
select select "0: undefined"
type input "thai"
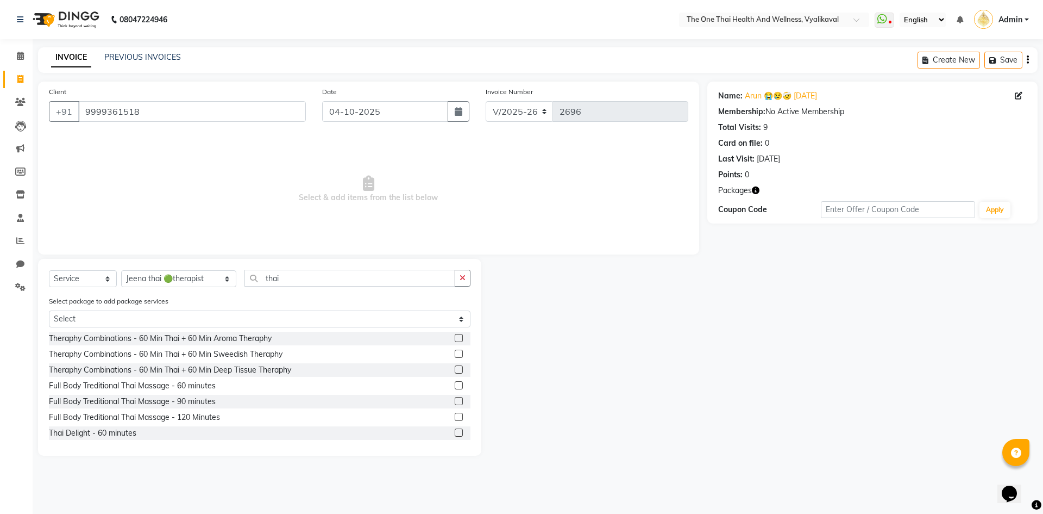
click at [455, 434] on label at bounding box center [459, 432] width 8 height 8
click at [455, 434] on input "checkbox" at bounding box center [458, 432] width 7 height 7
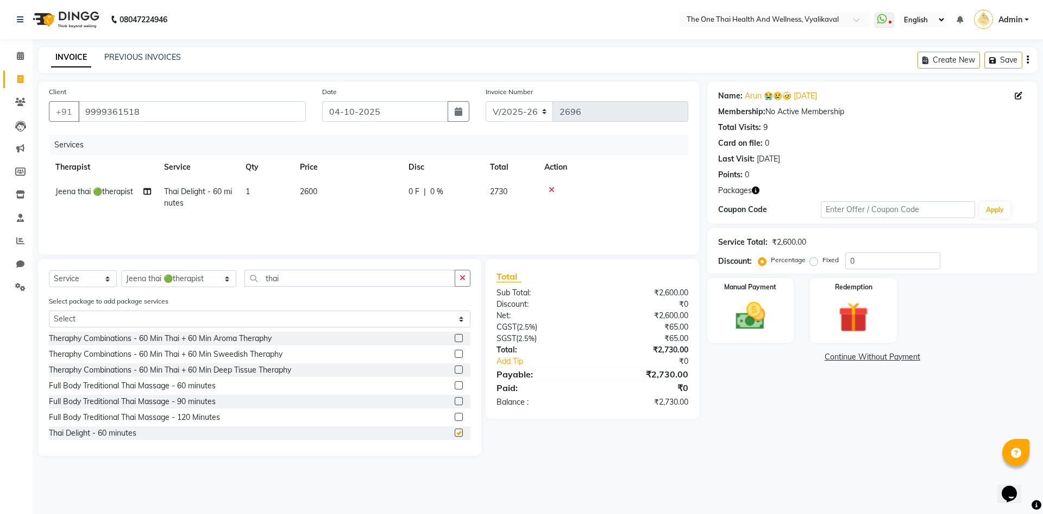
checkbox input "false"
click at [829, 327] on img at bounding box center [853, 317] width 51 height 39
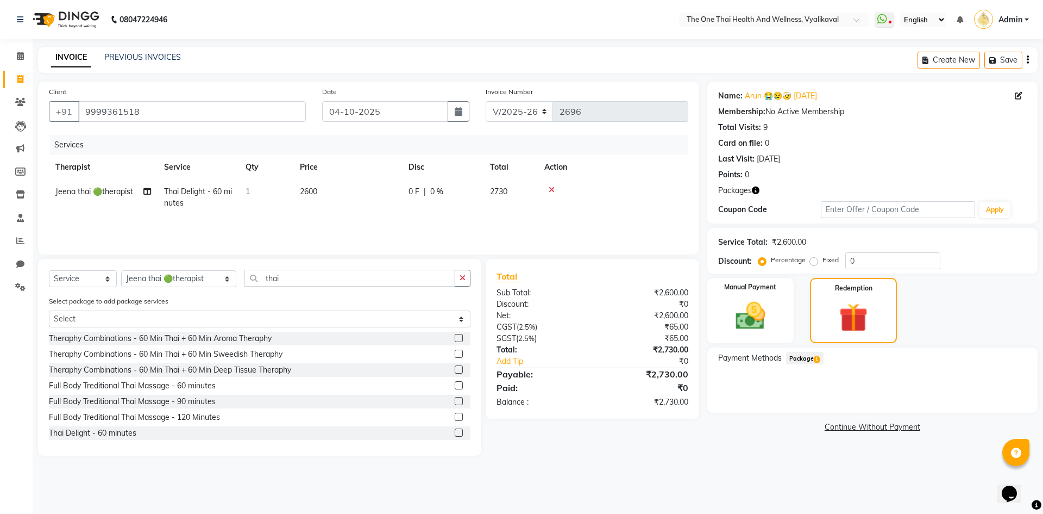
click at [798, 355] on span "Package 1" at bounding box center [805, 358] width 38 height 13
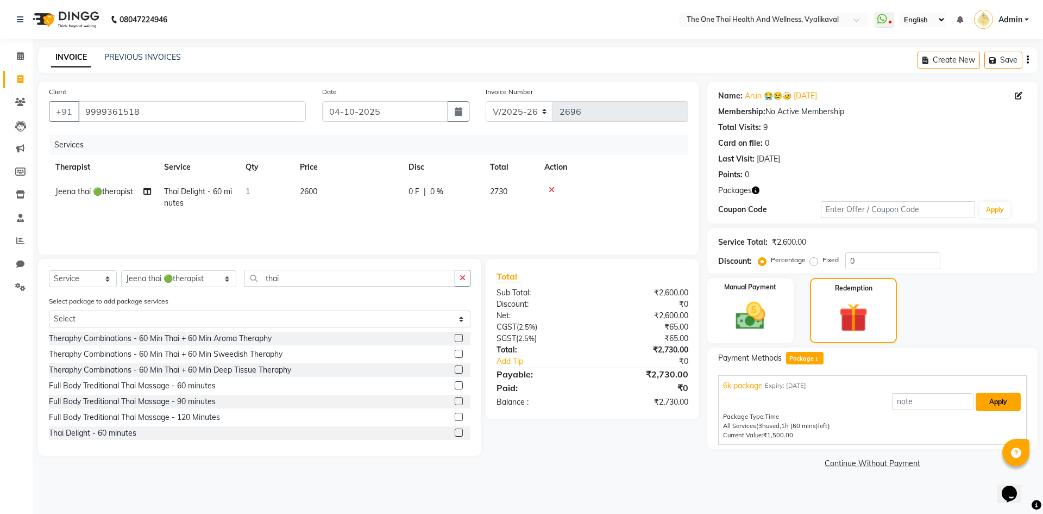
click at [998, 402] on button "Apply" at bounding box center [998, 401] width 45 height 18
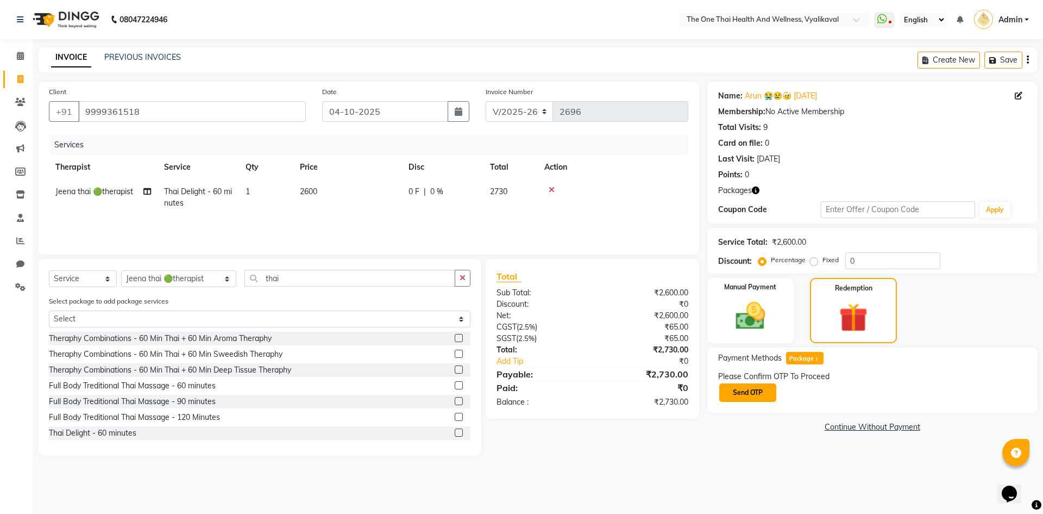
click at [758, 386] on button "Send OTP" at bounding box center [748, 392] width 57 height 18
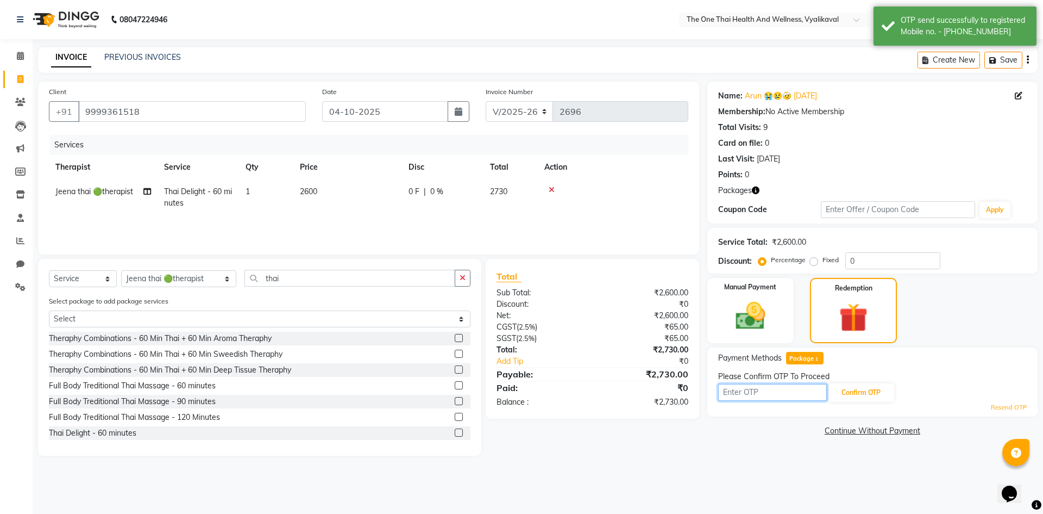
click at [758, 388] on input "text" at bounding box center [772, 392] width 109 height 17
type input "5638"
click at [867, 389] on button "Confirm OTP" at bounding box center [861, 392] width 66 height 18
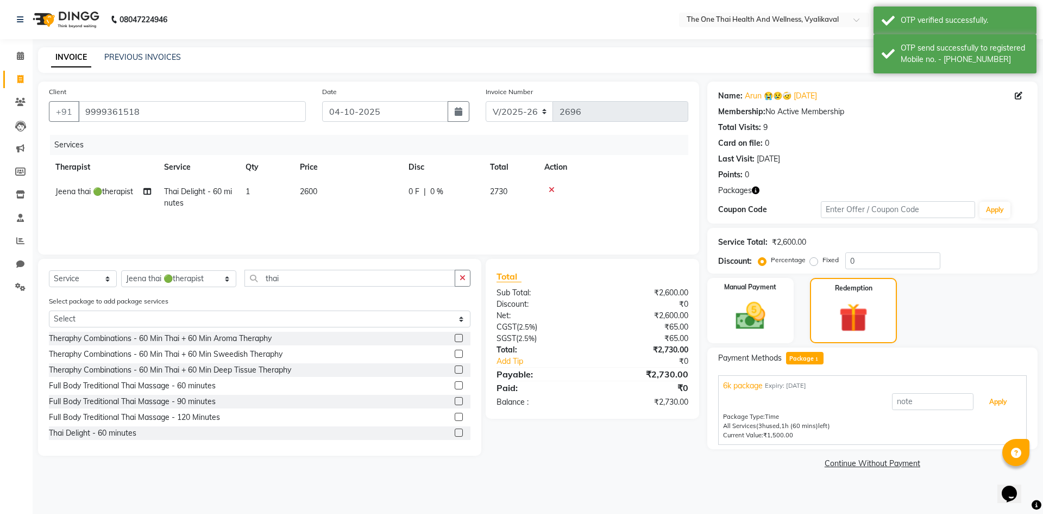
click at [991, 404] on button "Apply" at bounding box center [998, 401] width 45 height 18
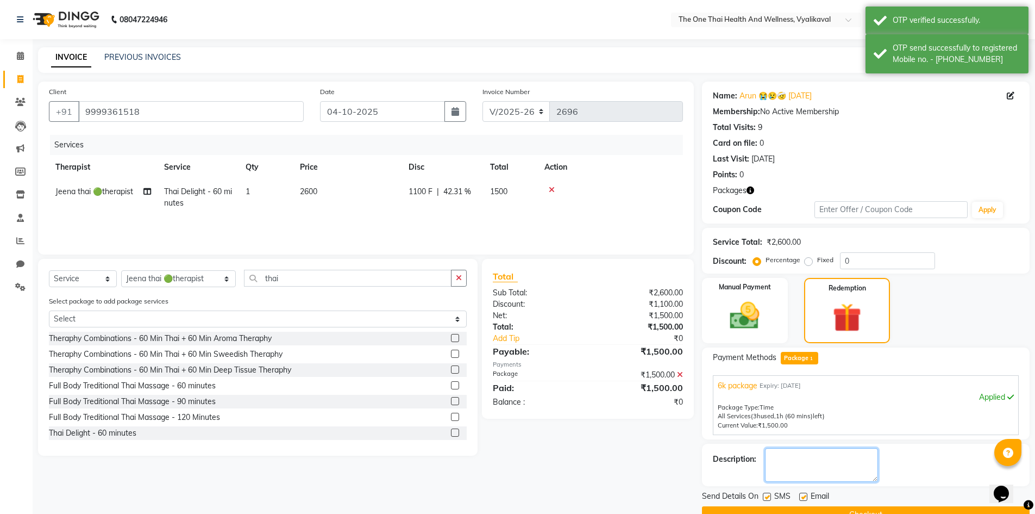
click at [808, 472] on textarea at bounding box center [821, 465] width 113 height 34
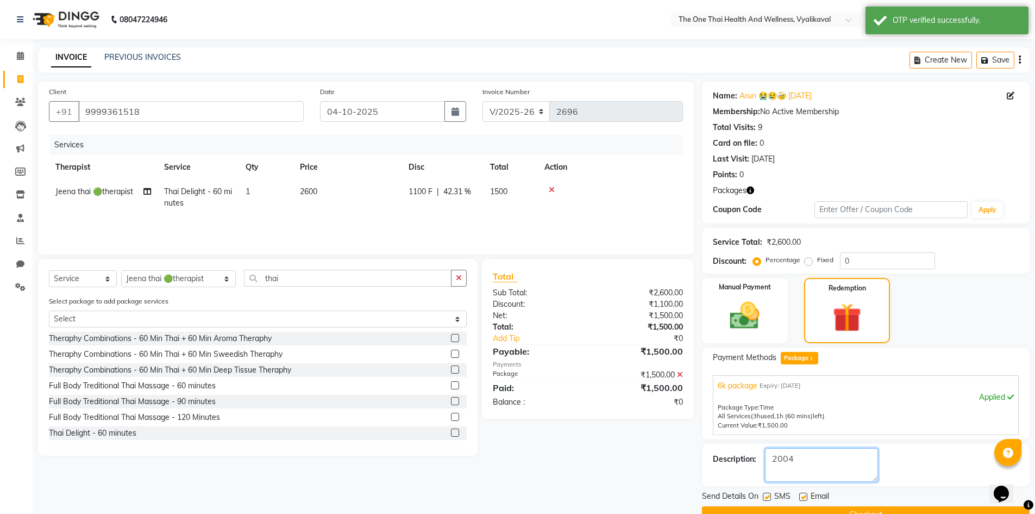
click at [782, 457] on textarea at bounding box center [821, 465] width 113 height 34
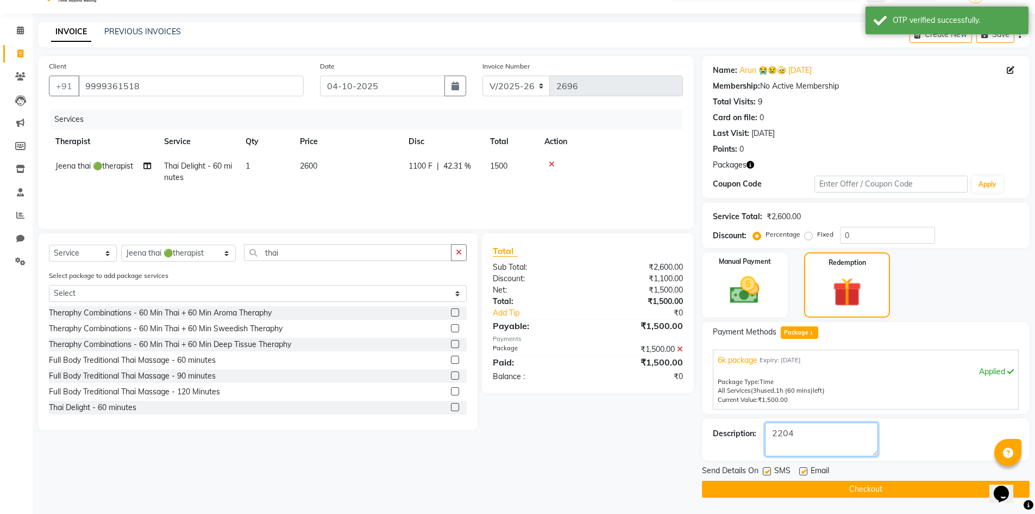
type textarea "2204"
click at [765, 471] on label at bounding box center [767, 471] width 8 height 8
click at [765, 471] on input "checkbox" at bounding box center [766, 471] width 7 height 7
checkbox input "false"
click at [804, 470] on label at bounding box center [803, 471] width 8 height 8
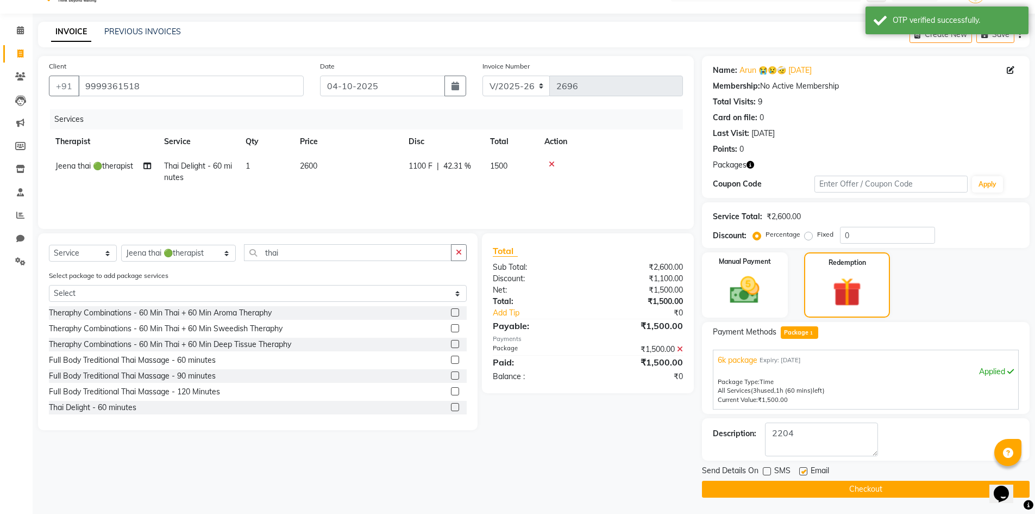
click at [804, 470] on input "checkbox" at bounding box center [802, 471] width 7 height 7
checkbox input "false"
click at [806, 489] on button "Checkout" at bounding box center [866, 488] width 328 height 17
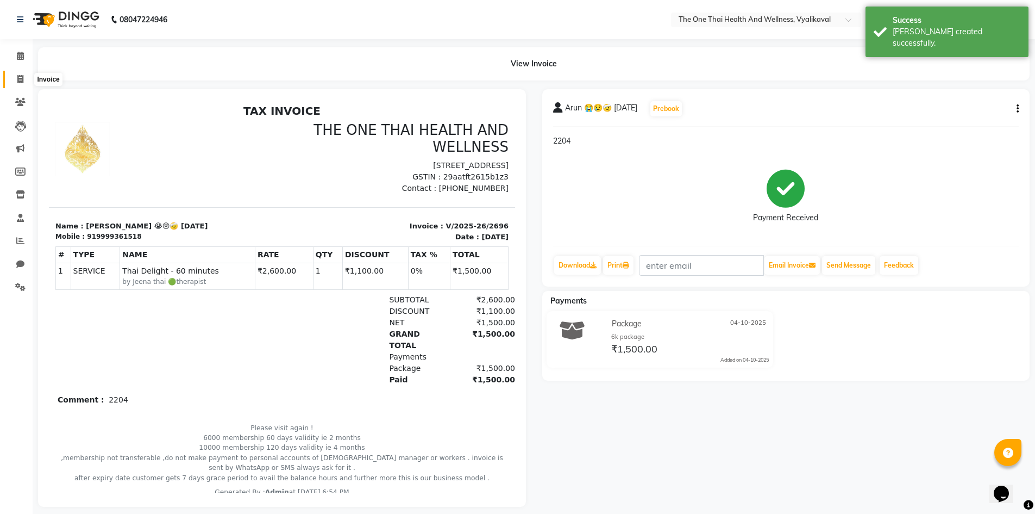
click at [20, 78] on icon at bounding box center [20, 79] width 6 height 8
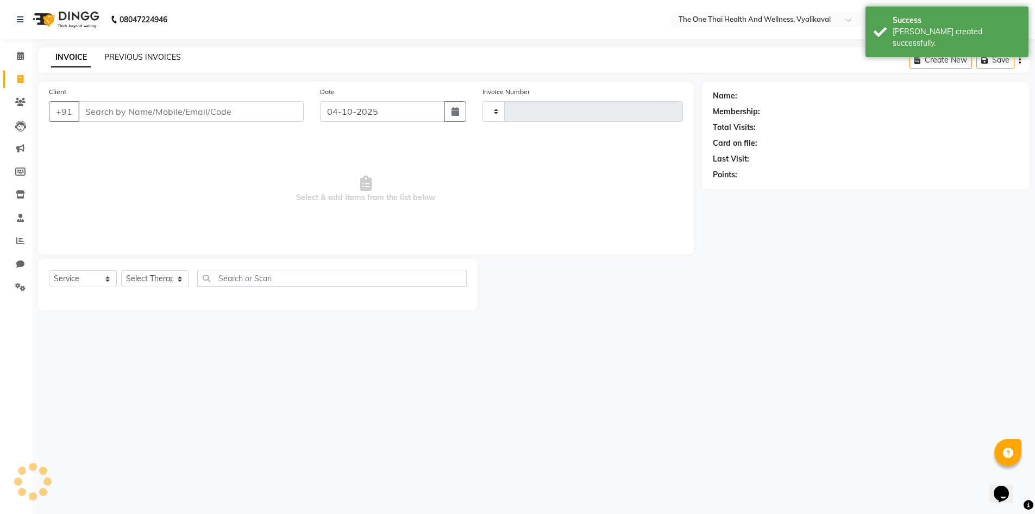
click at [110, 58] on link "PREVIOUS INVOICES" at bounding box center [142, 57] width 77 height 10
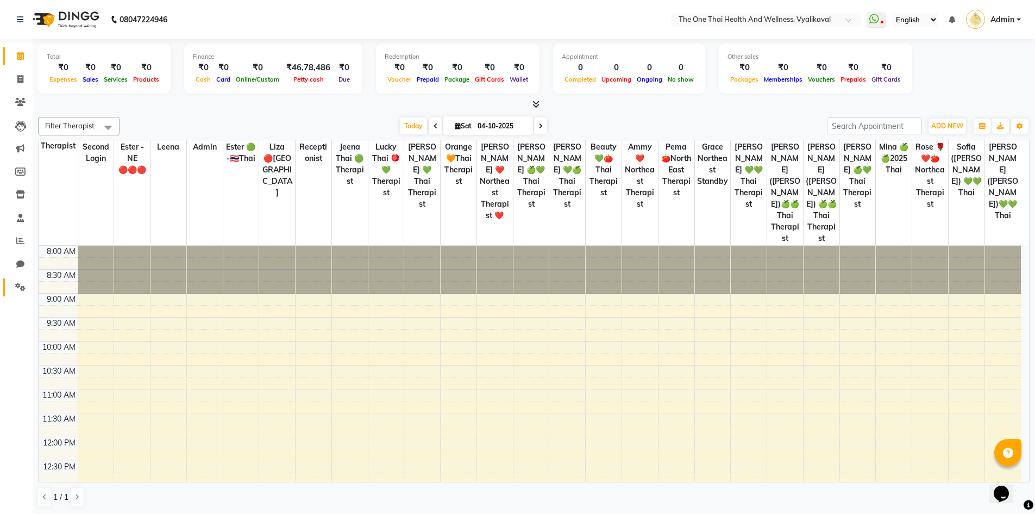
click at [23, 286] on icon at bounding box center [20, 287] width 10 height 8
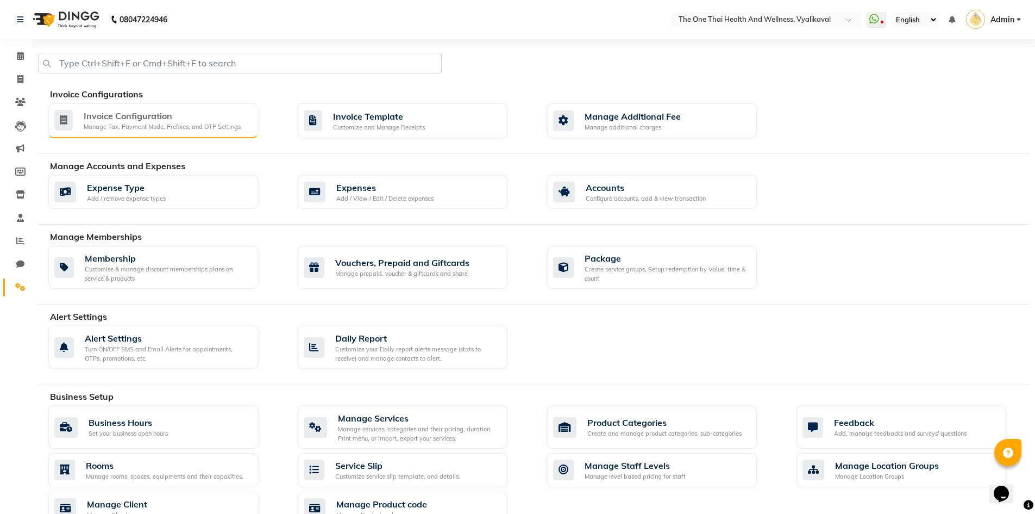
click at [186, 121] on div "Invoice Configuration" at bounding box center [162, 115] width 157 height 13
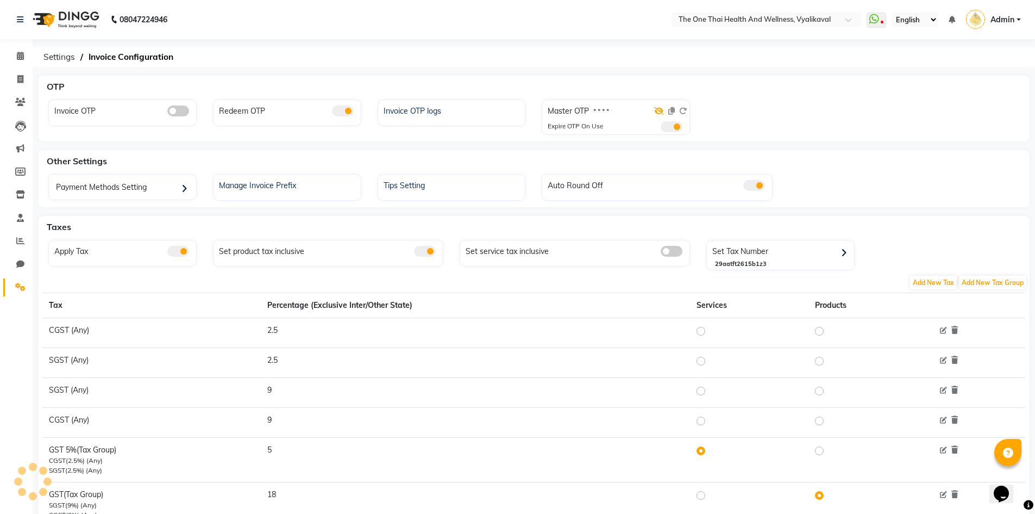
click at [660, 109] on icon at bounding box center [659, 111] width 10 height 8
click at [682, 110] on icon at bounding box center [683, 111] width 8 height 8
click at [683, 108] on icon at bounding box center [683, 111] width 8 height 8
click at [685, 113] on icon at bounding box center [683, 111] width 8 height 8
click at [683, 110] on icon at bounding box center [683, 111] width 8 height 8
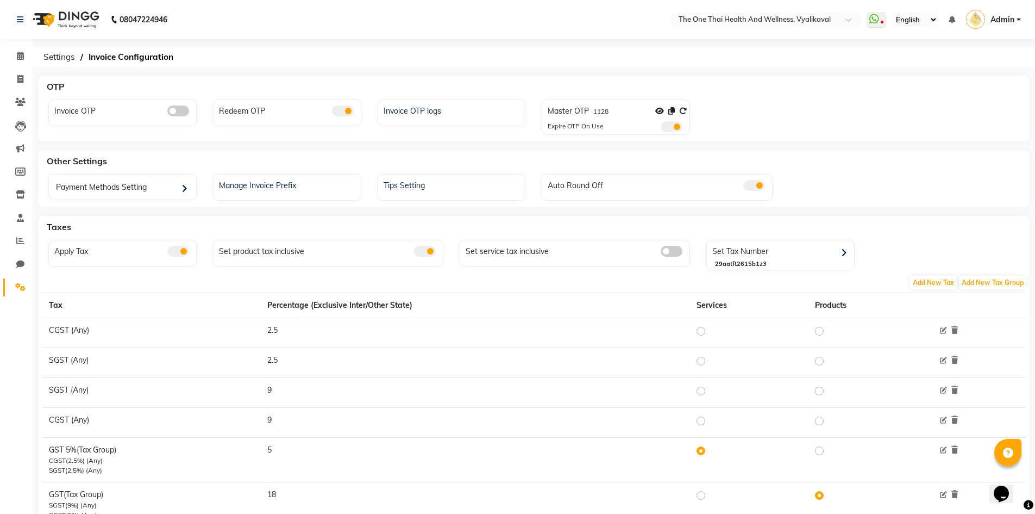
click at [688, 109] on div "Master OTP 1128 Expire OTP On Use" at bounding box center [617, 119] width 145 height 32
click at [686, 109] on icon at bounding box center [683, 111] width 8 height 8
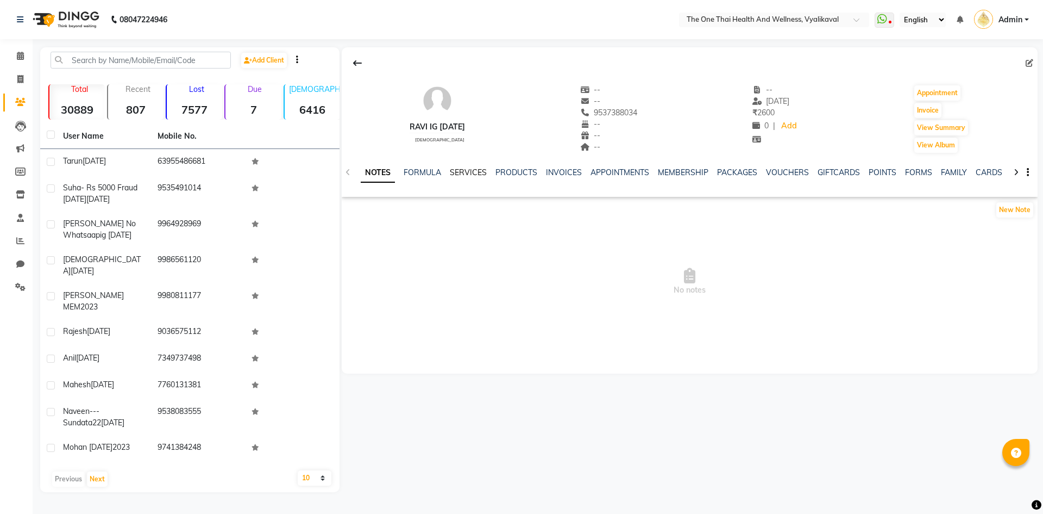
click at [463, 171] on link "SERVICES" at bounding box center [468, 172] width 37 height 10
